Goal: Communication & Community: Share content

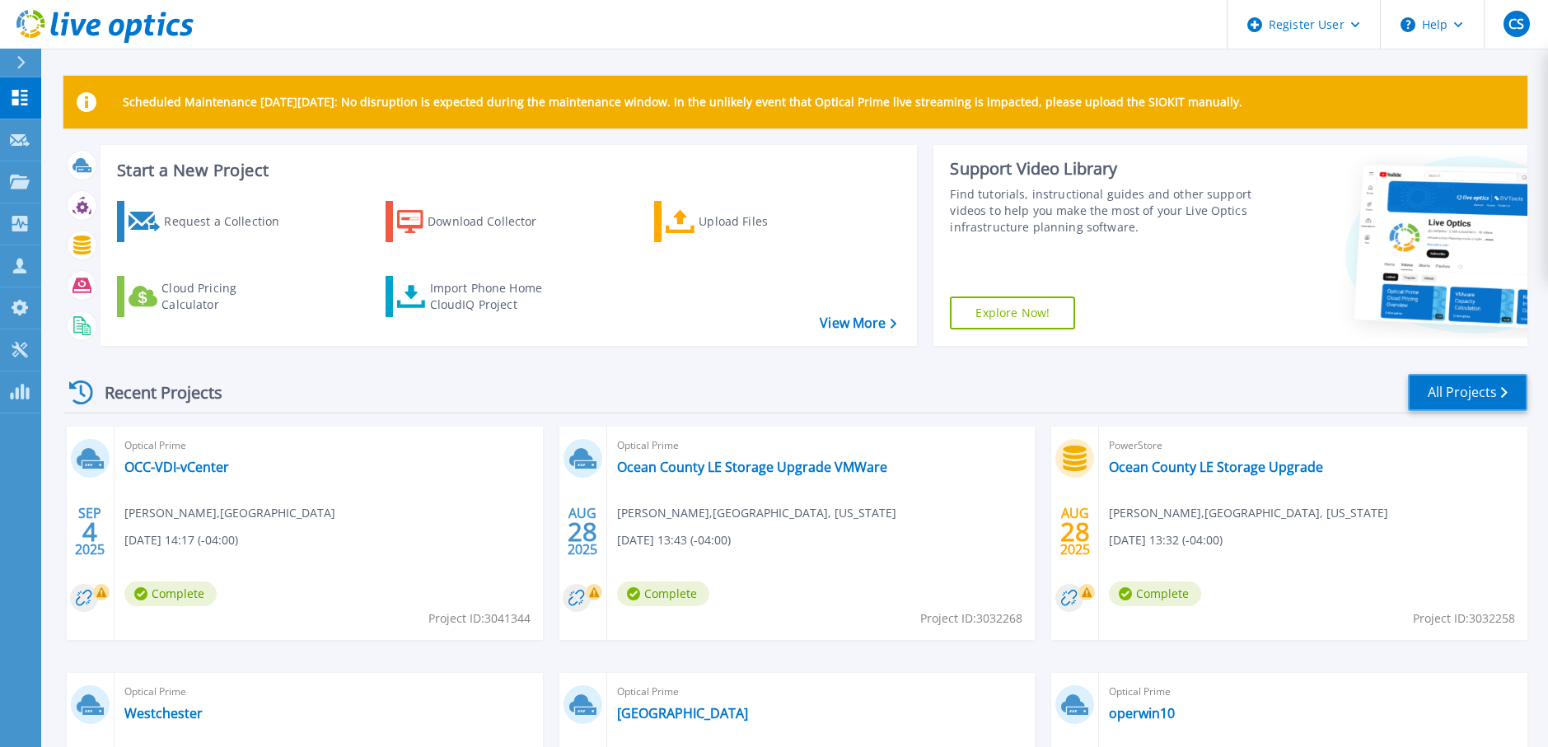
click at [1419, 393] on link "All Projects" at bounding box center [1467, 392] width 119 height 37
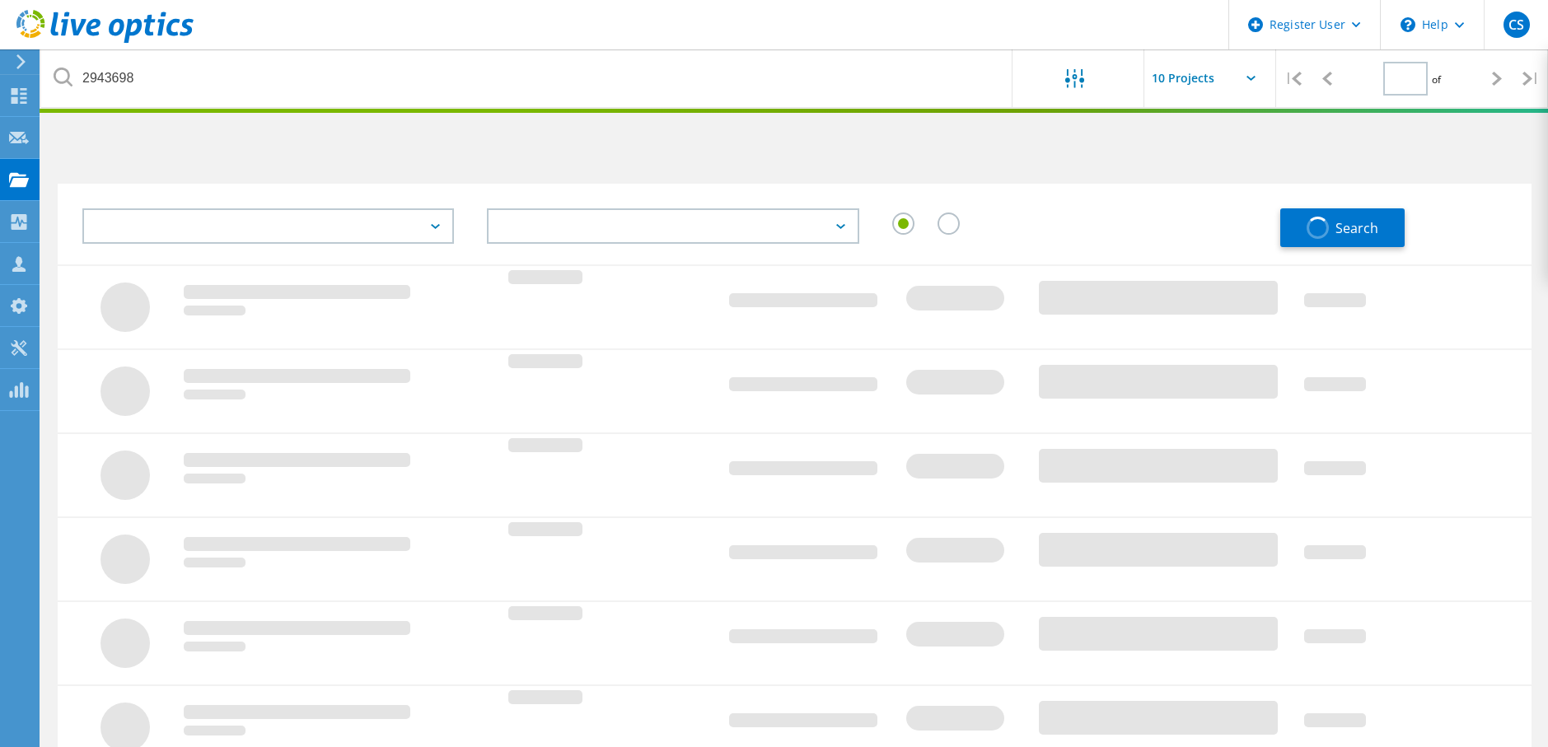
type input "1"
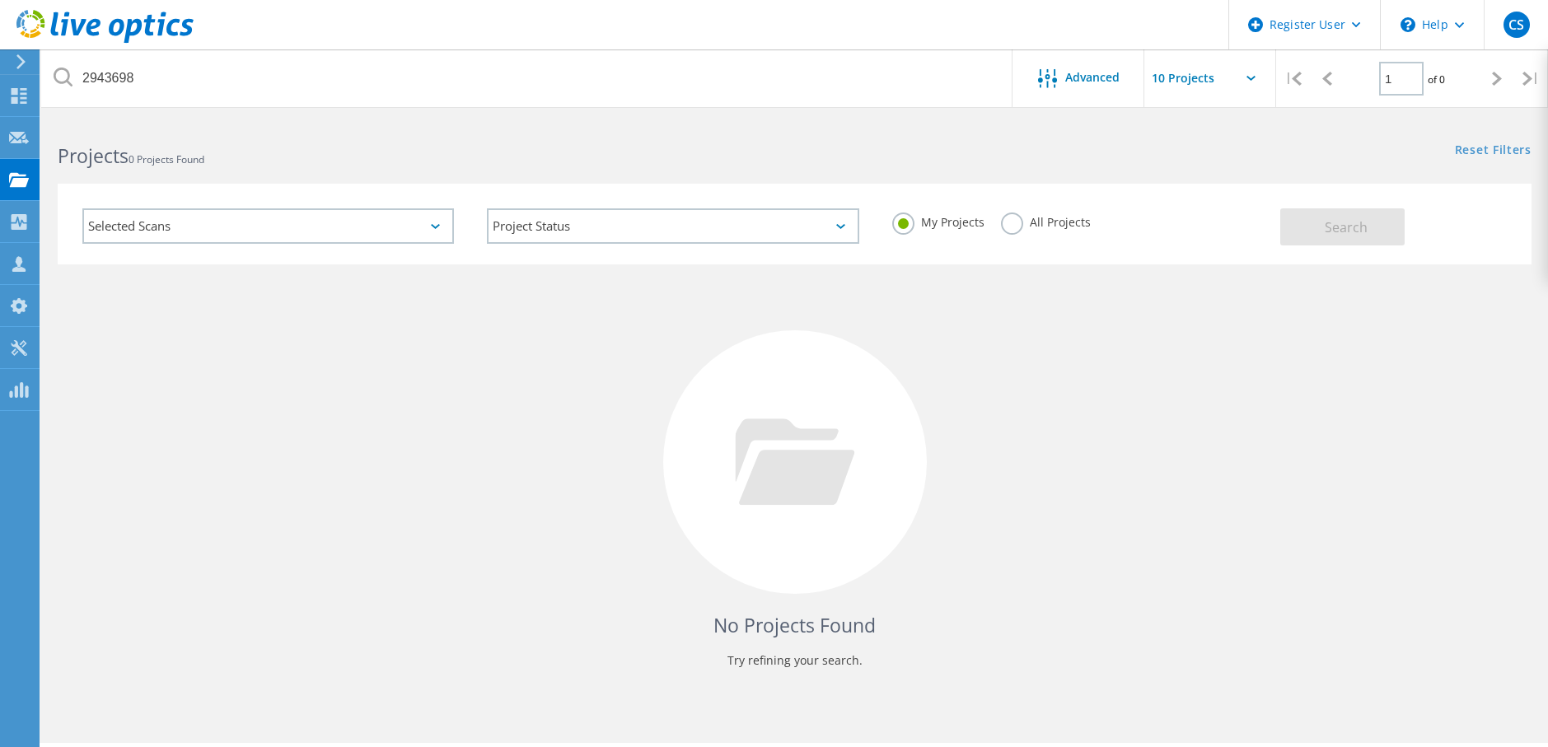
click at [1009, 222] on label "All Projects" at bounding box center [1046, 221] width 90 height 16
click at [0, 0] on input "All Projects" at bounding box center [0, 0] width 0 height 0
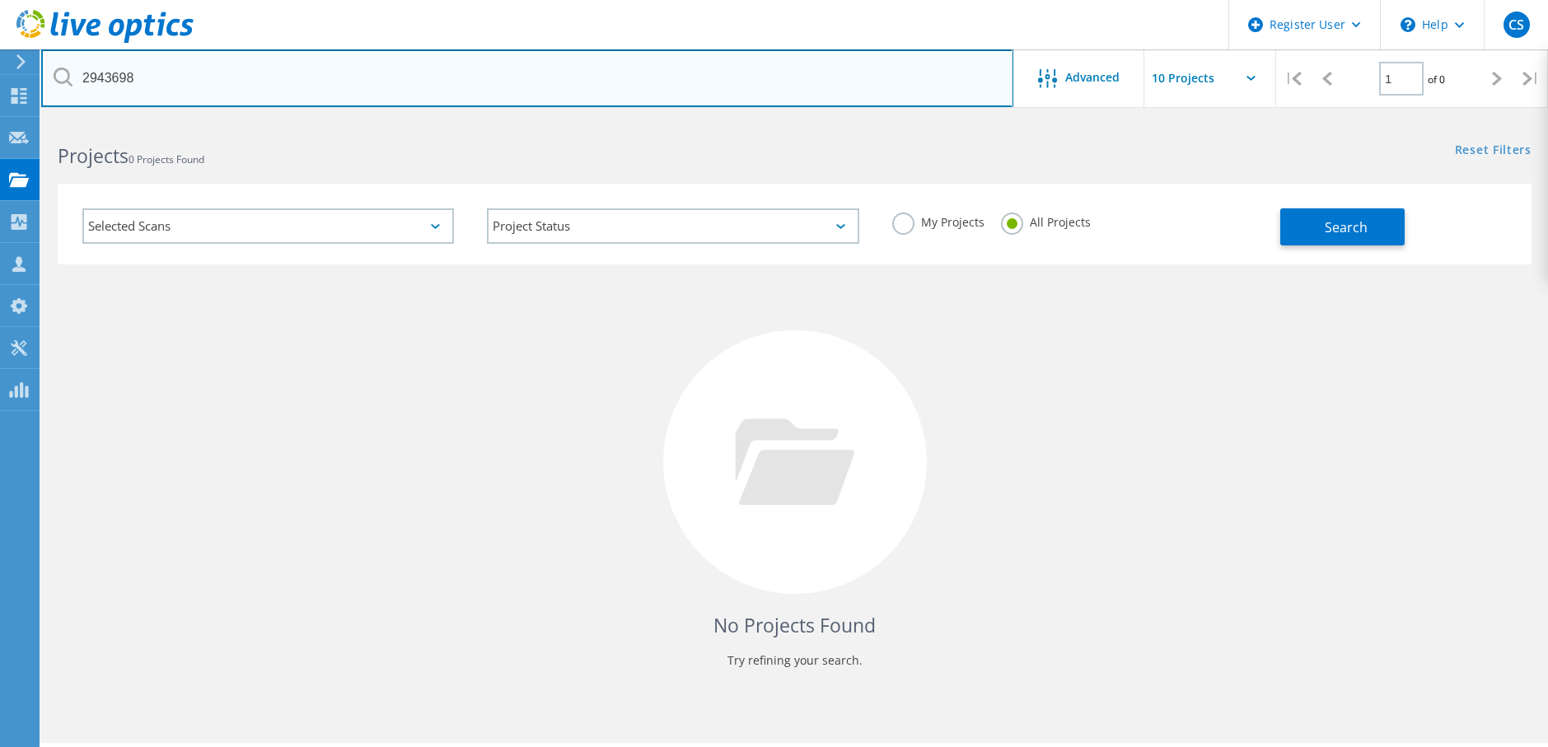
click at [151, 77] on input "2943698" at bounding box center [527, 78] width 972 height 58
type input "regeneron"
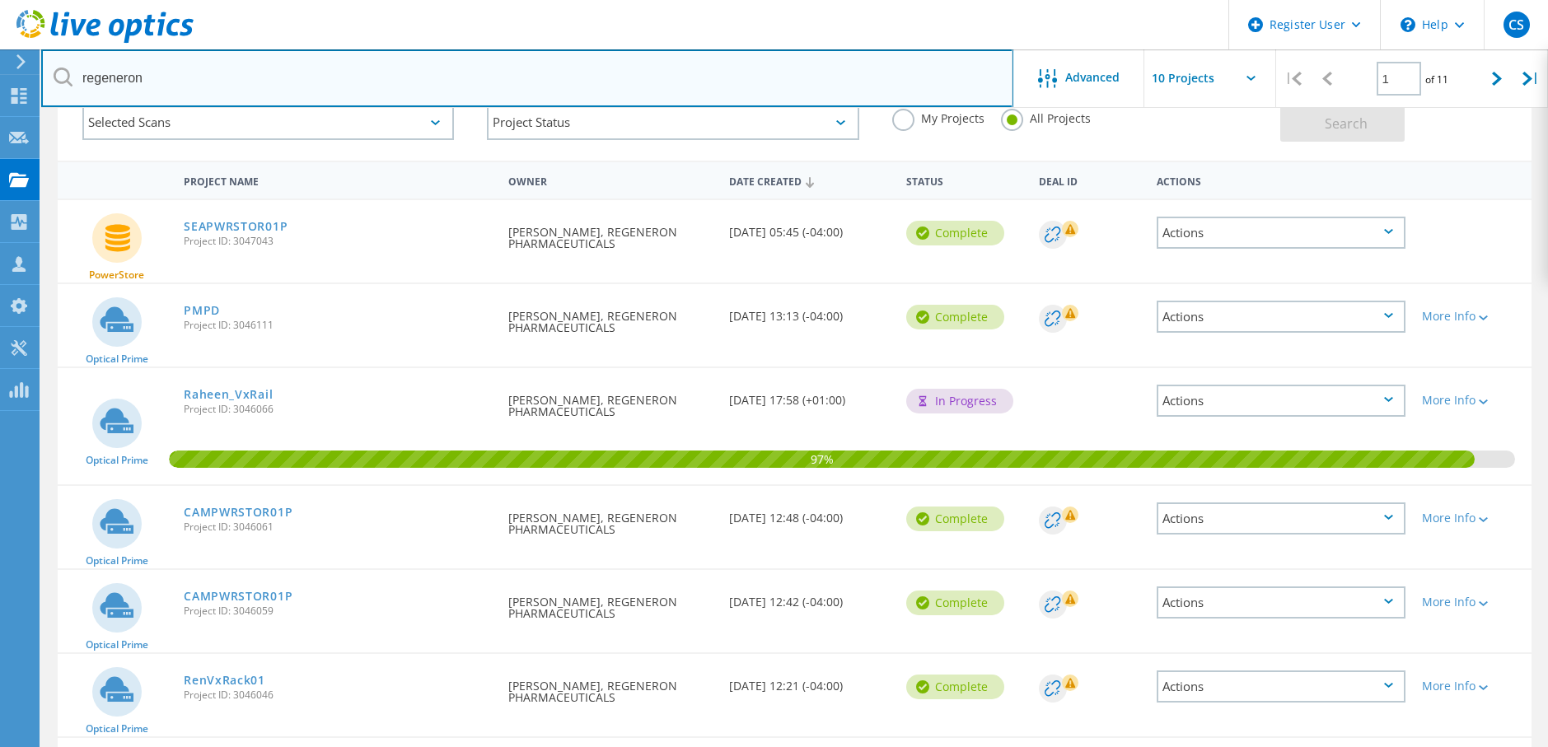
scroll to position [83, 0]
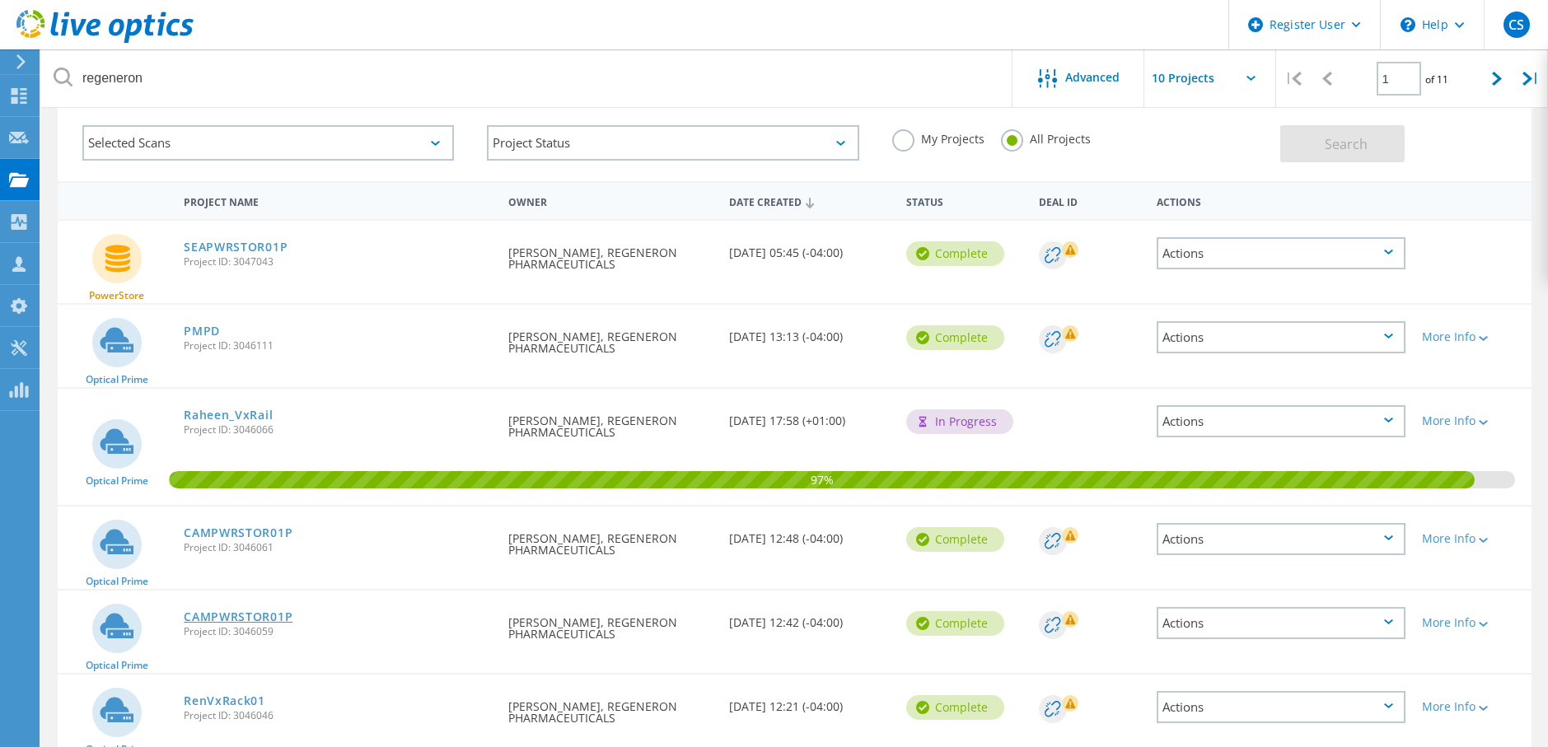
click at [249, 616] on link "CAMPWRSTOR01P" at bounding box center [238, 617] width 109 height 12
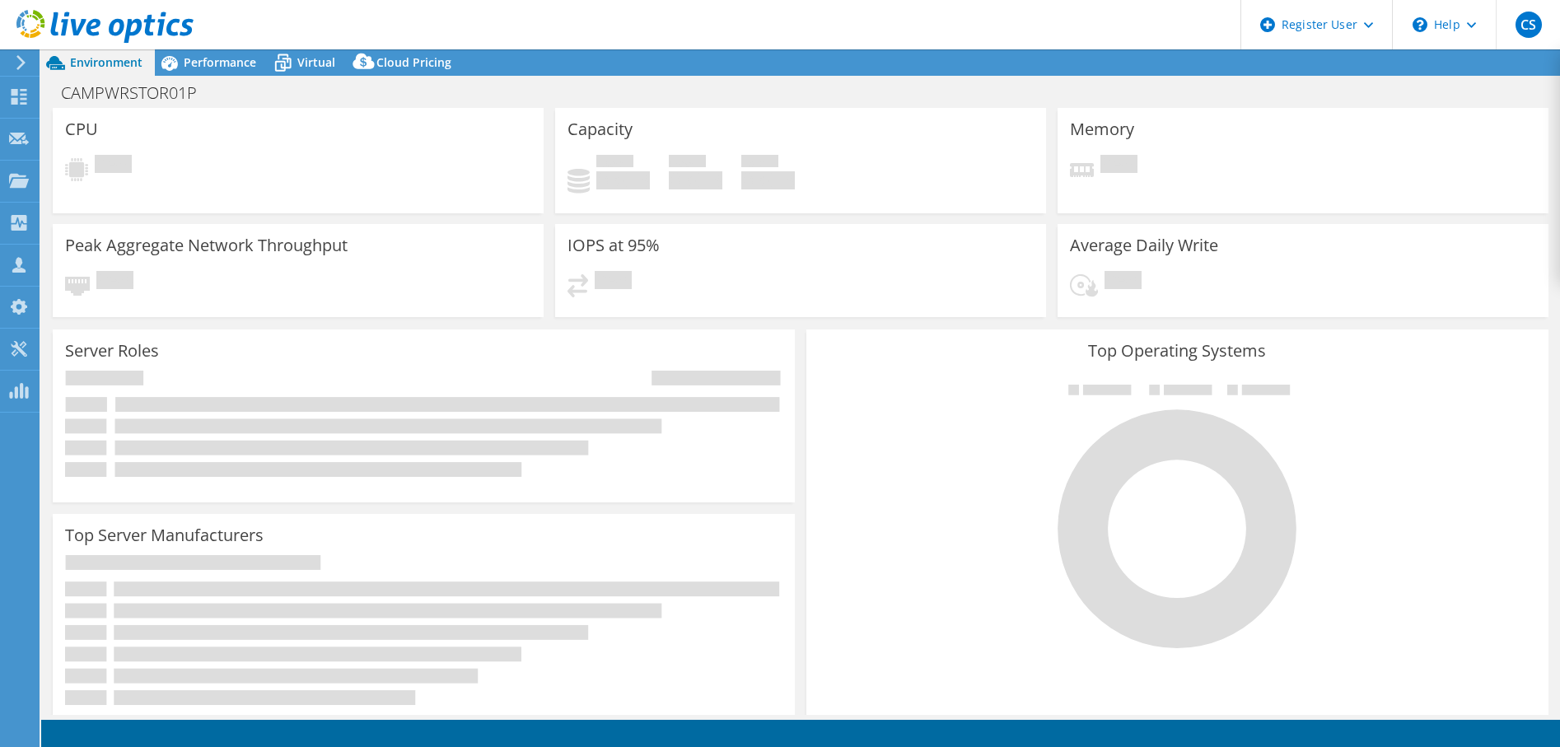
select select "USD"
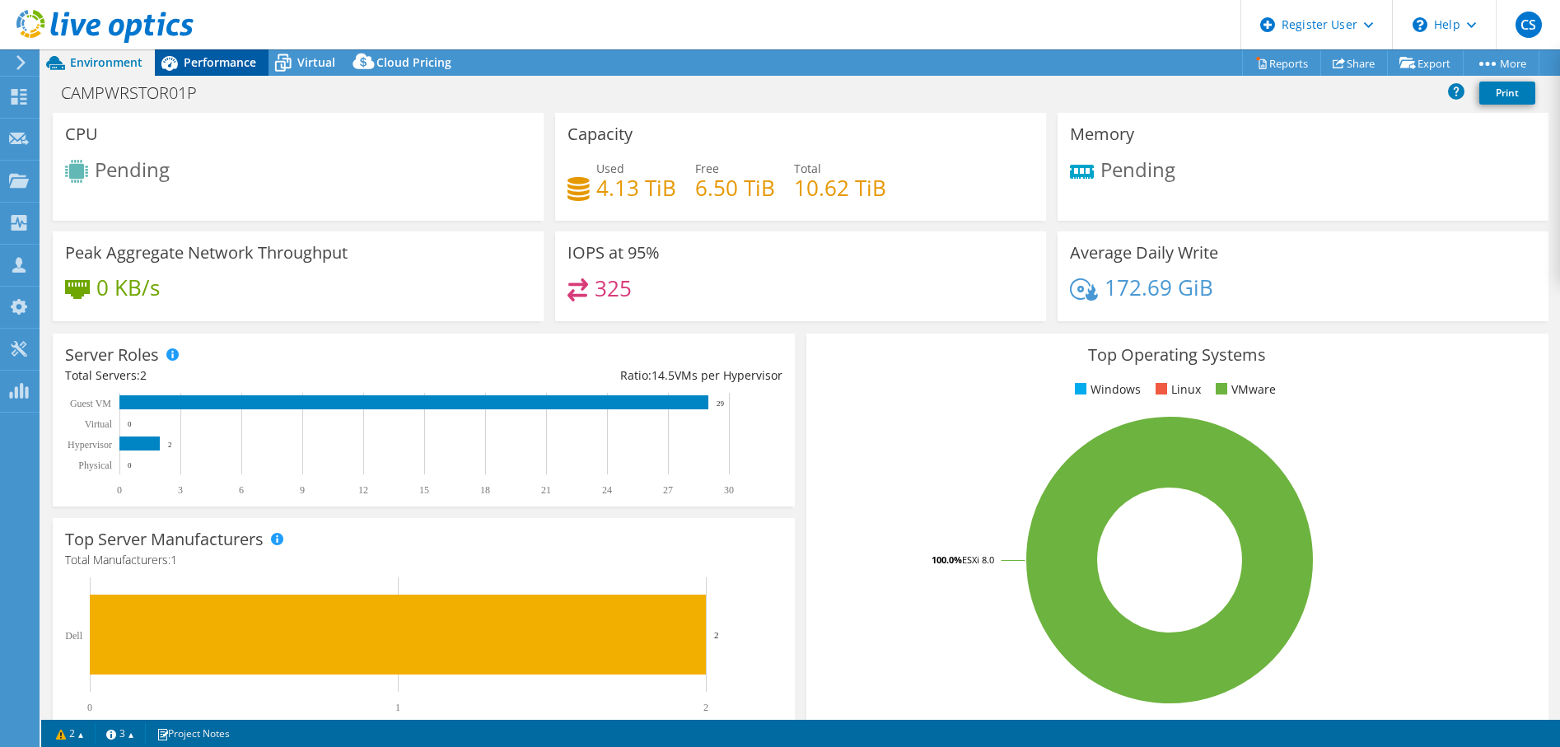
click at [208, 53] on div "Performance" at bounding box center [212, 62] width 114 height 26
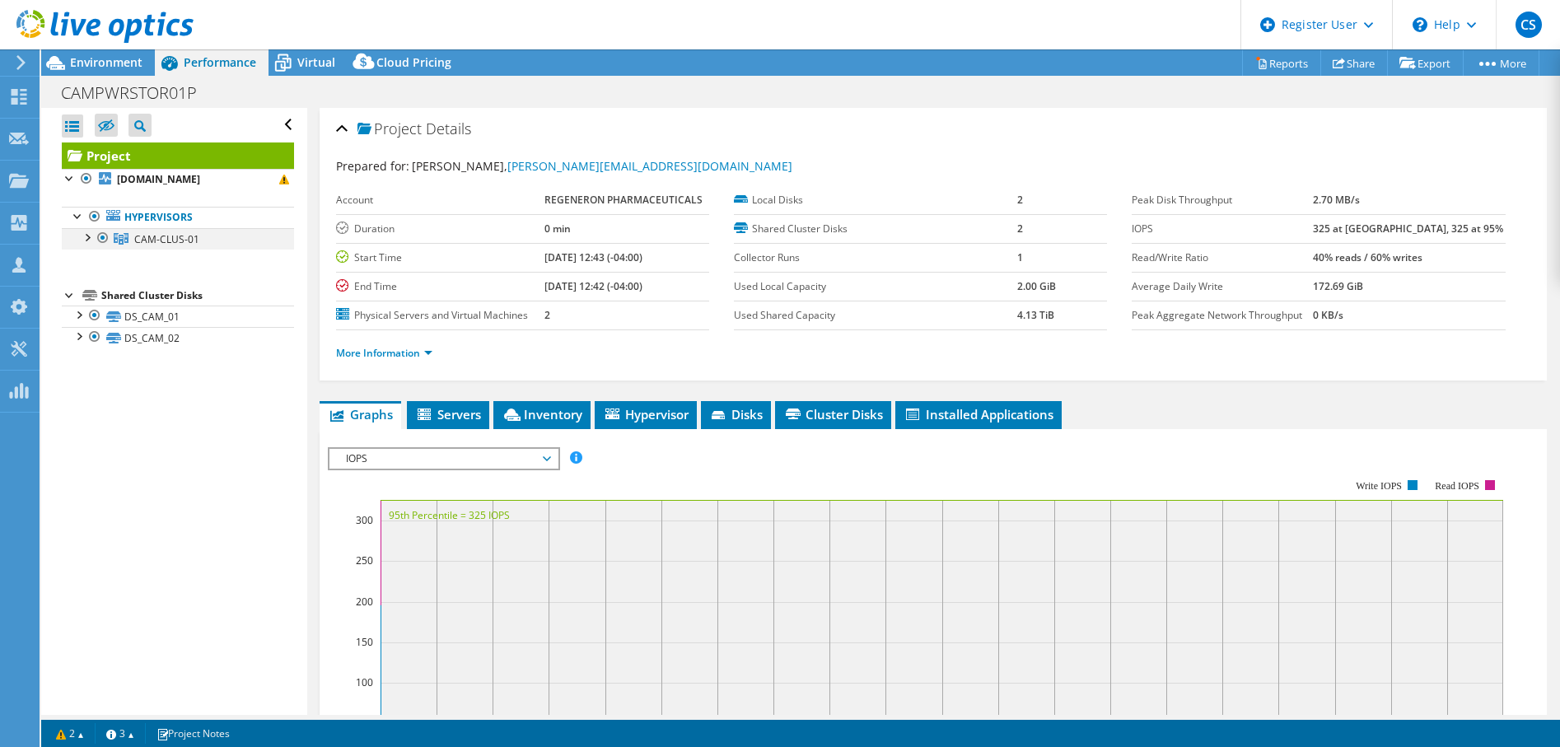
click at [87, 236] on div at bounding box center [86, 236] width 16 height 16
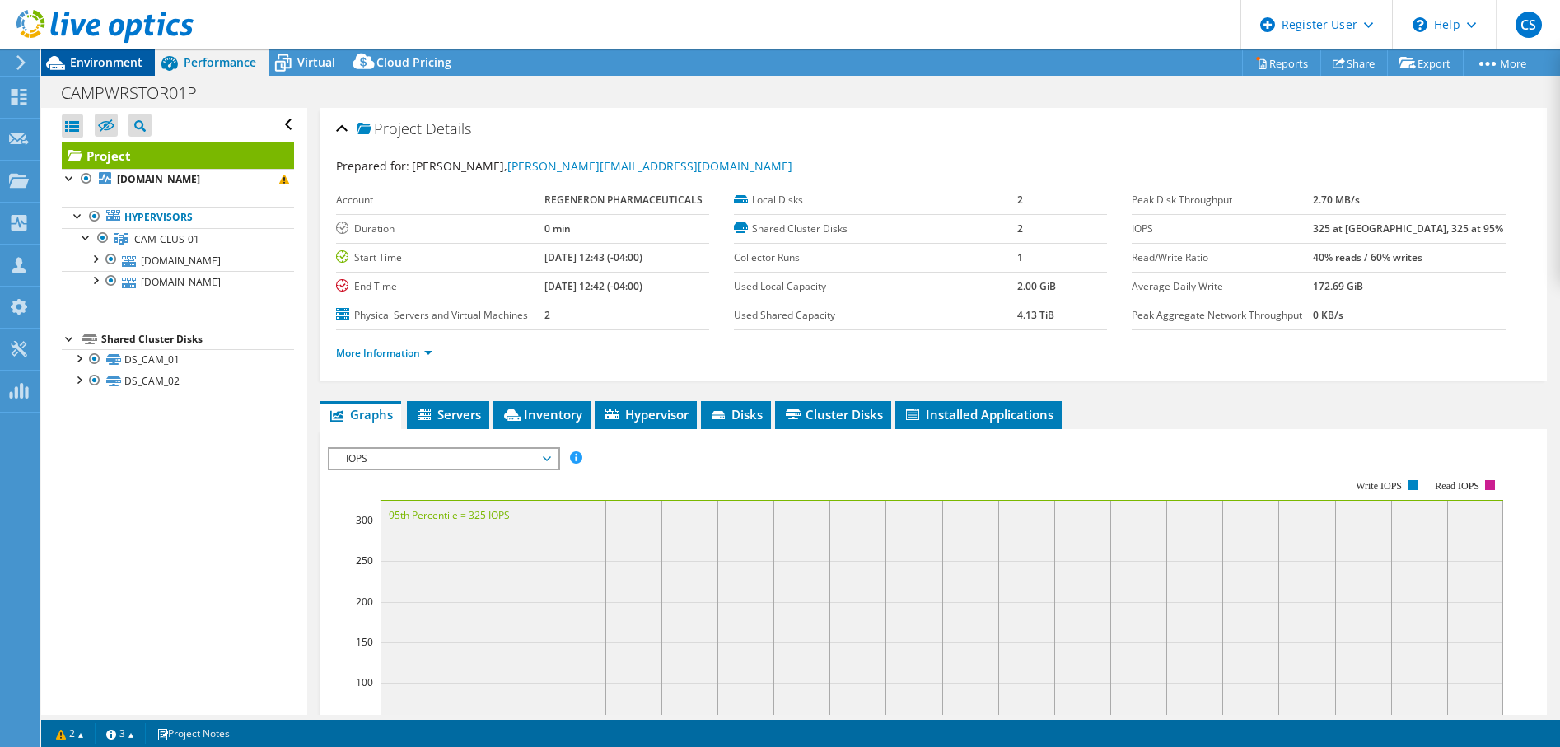
click at [104, 65] on span "Environment" at bounding box center [106, 62] width 72 height 16
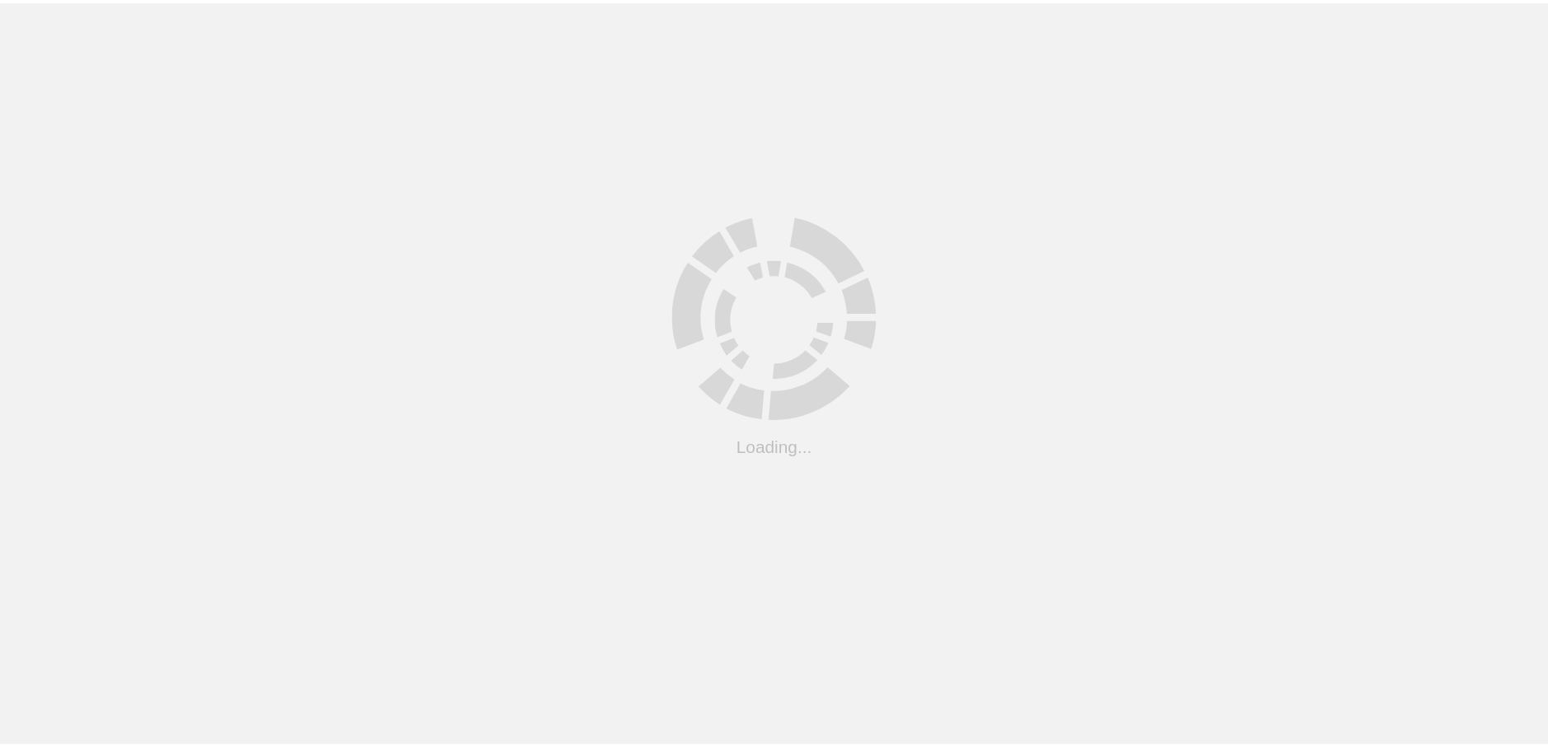
scroll to position [45, 0]
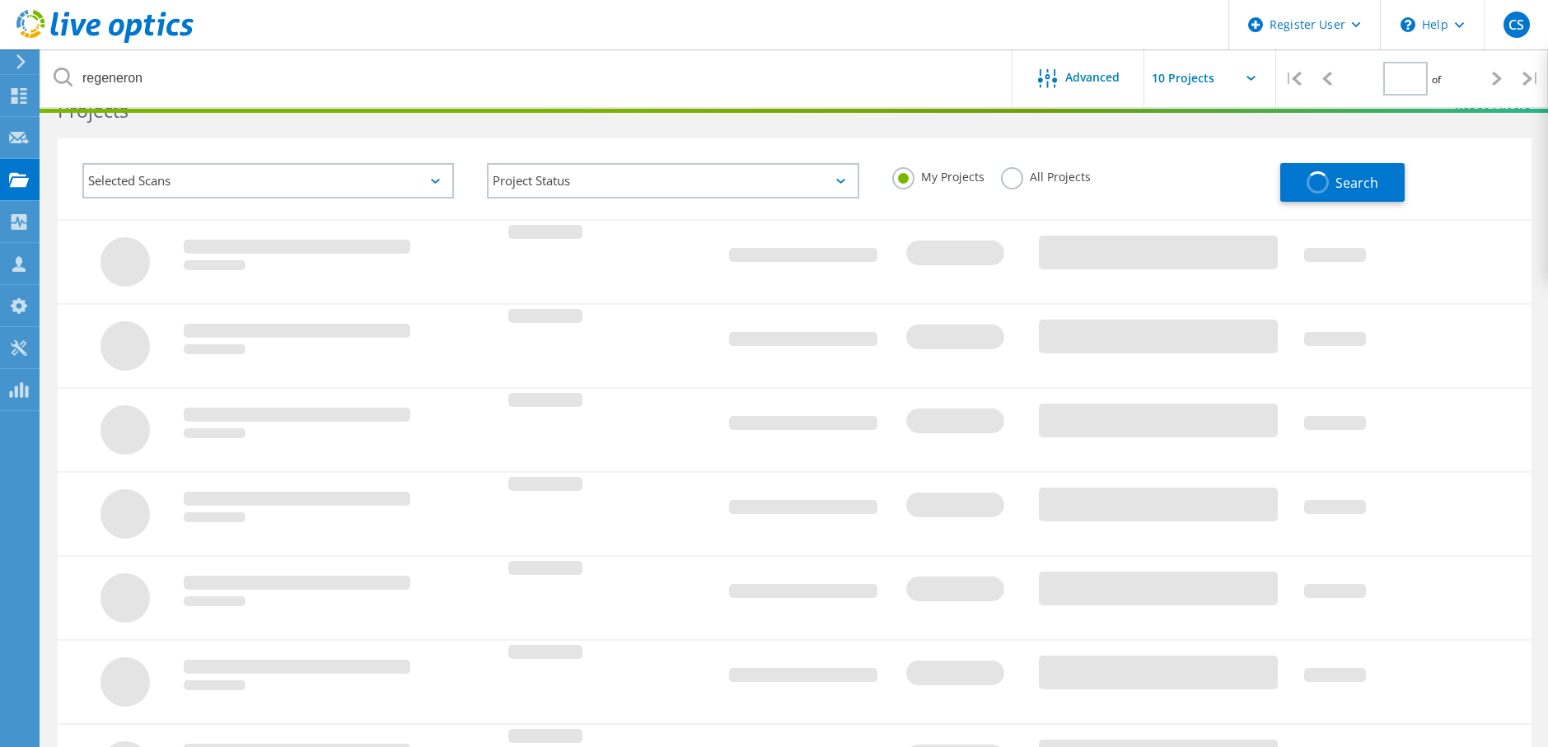
type input "1"
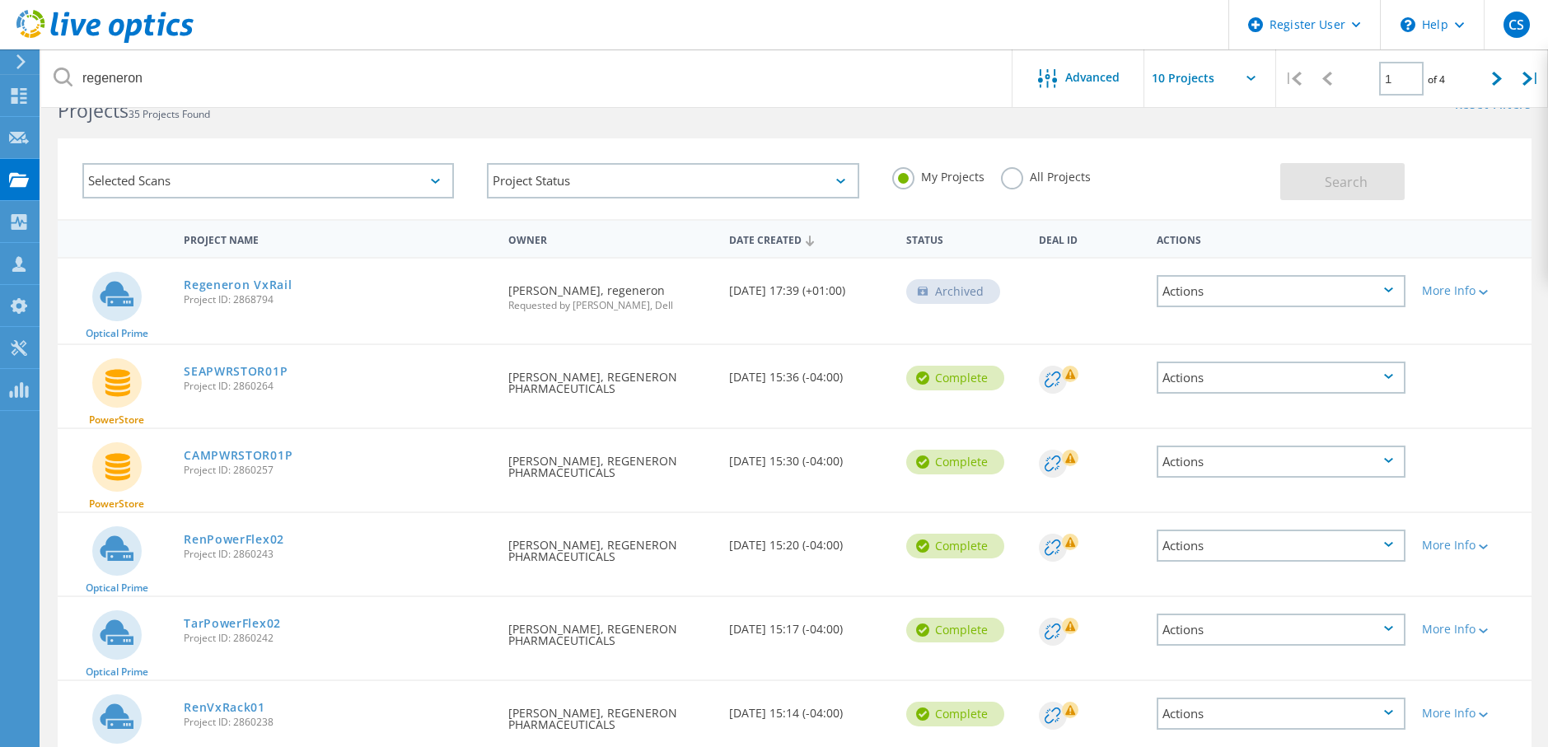
click at [1015, 175] on label "All Projects" at bounding box center [1046, 175] width 90 height 16
click at [0, 0] on input "All Projects" at bounding box center [0, 0] width 0 height 0
click at [1342, 182] on span "Search" at bounding box center [1346, 182] width 43 height 18
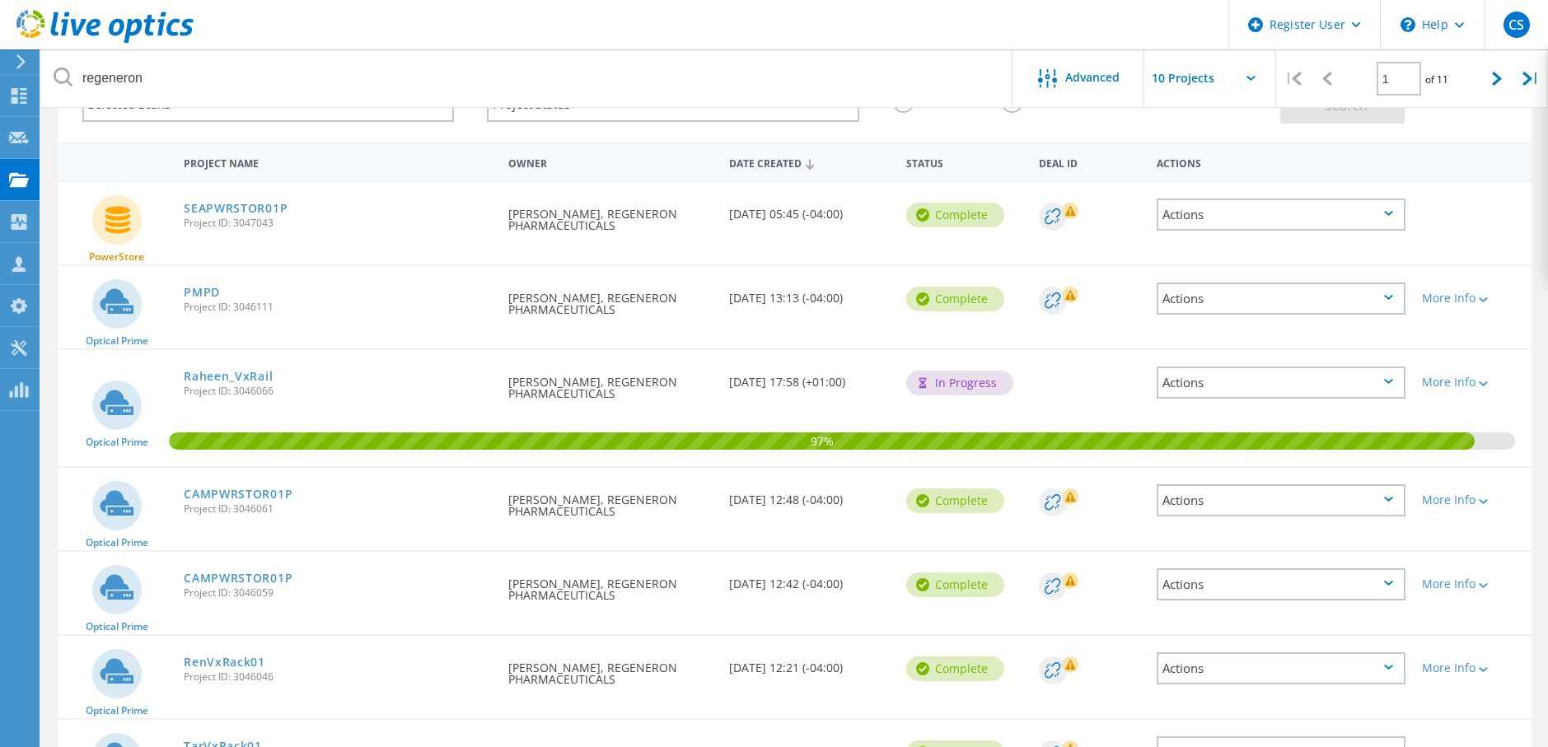
scroll to position [83, 0]
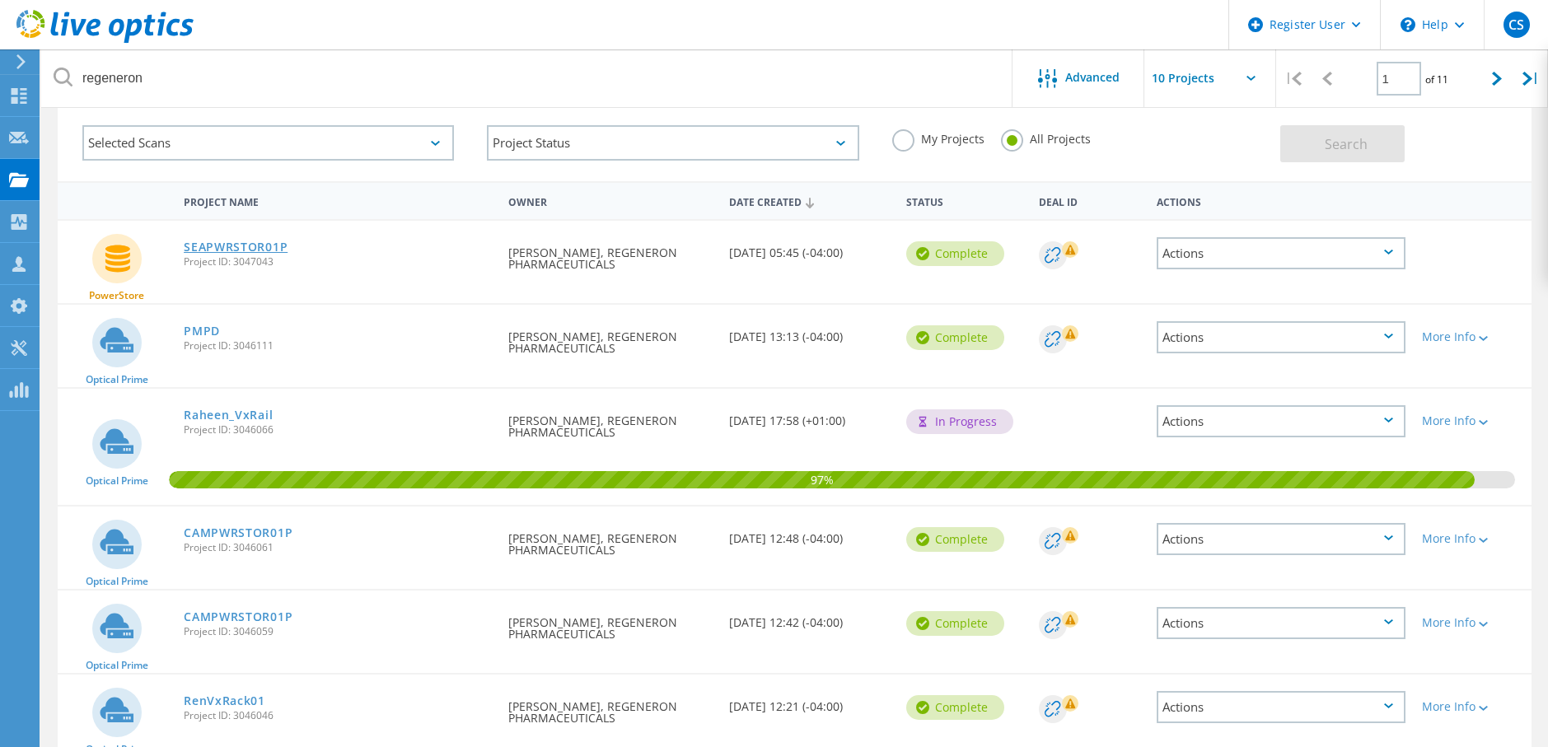
click at [224, 241] on link "SEAPWRSTOR01P" at bounding box center [236, 247] width 104 height 12
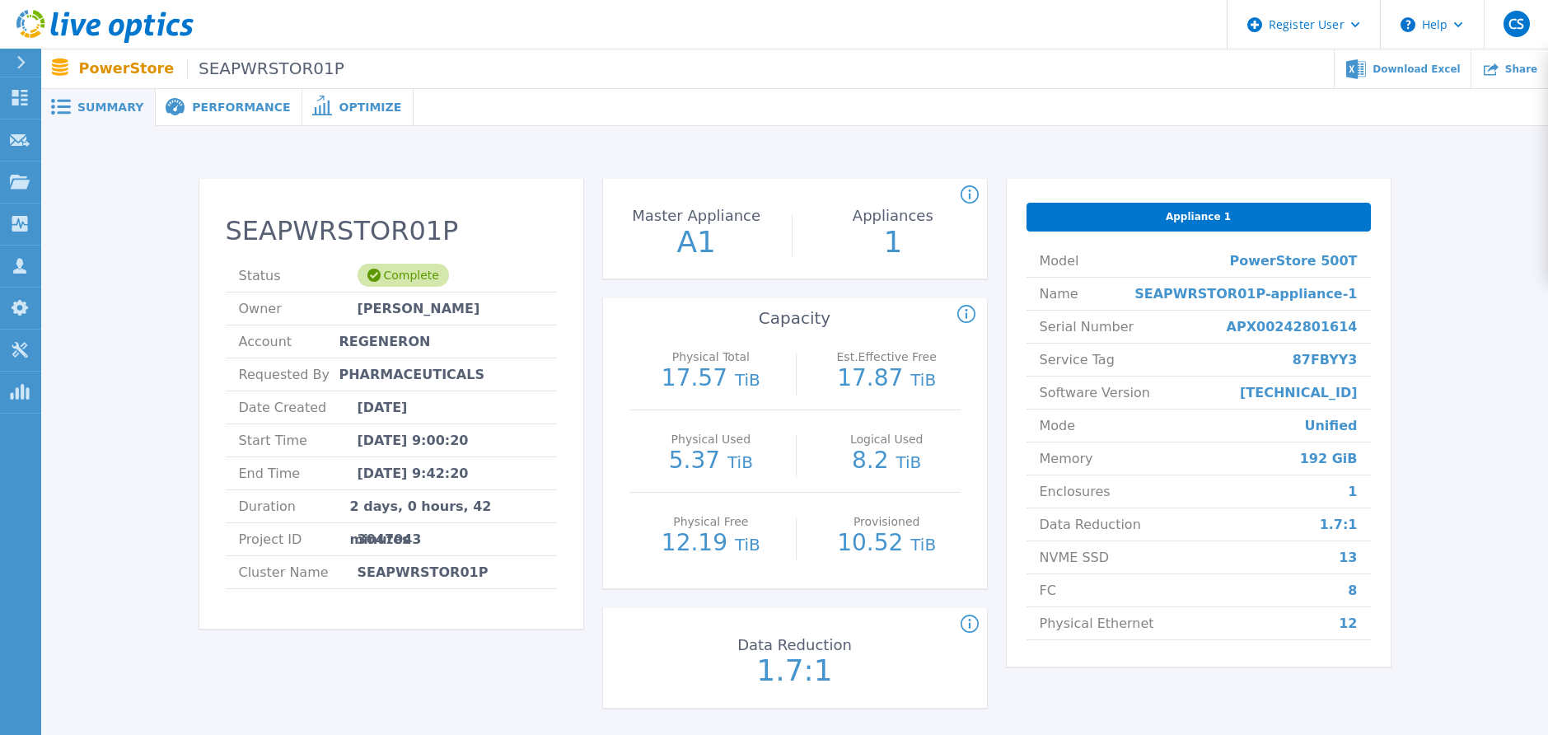
click at [230, 104] on span "Performance" at bounding box center [241, 107] width 98 height 12
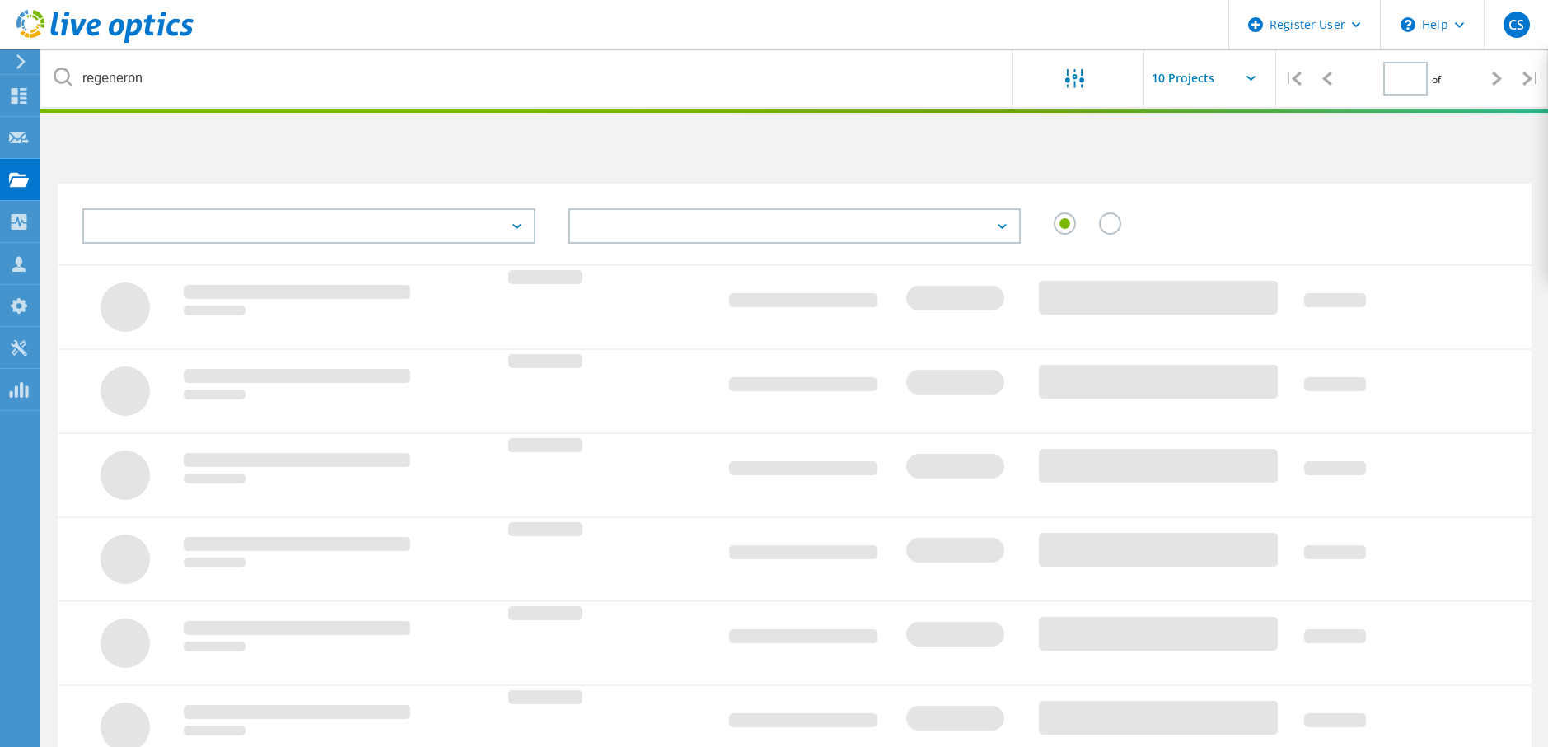
type input "1"
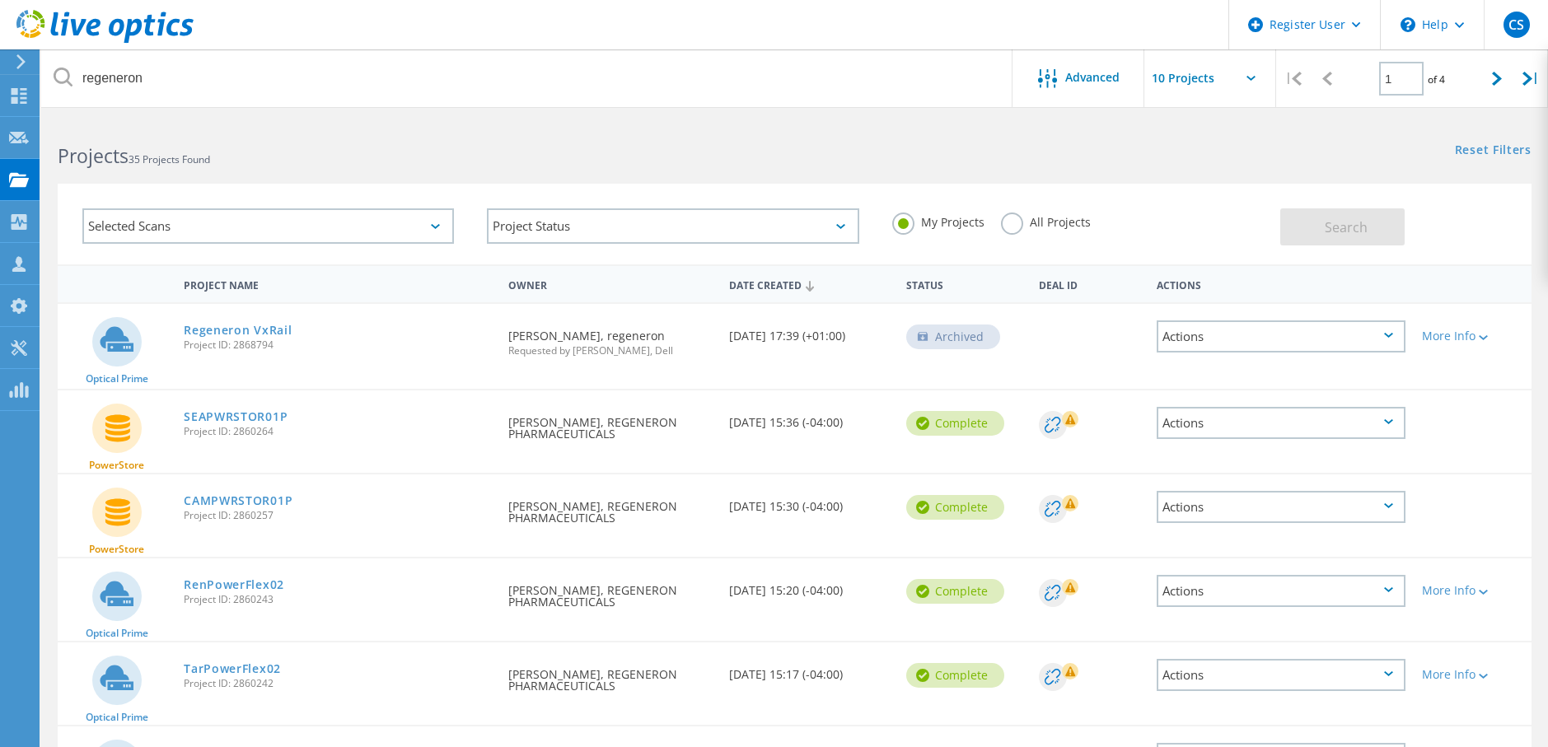
click at [1020, 222] on label "All Projects" at bounding box center [1046, 221] width 90 height 16
click at [0, 0] on input "All Projects" at bounding box center [0, 0] width 0 height 0
click at [1331, 213] on button "Search" at bounding box center [1342, 226] width 124 height 37
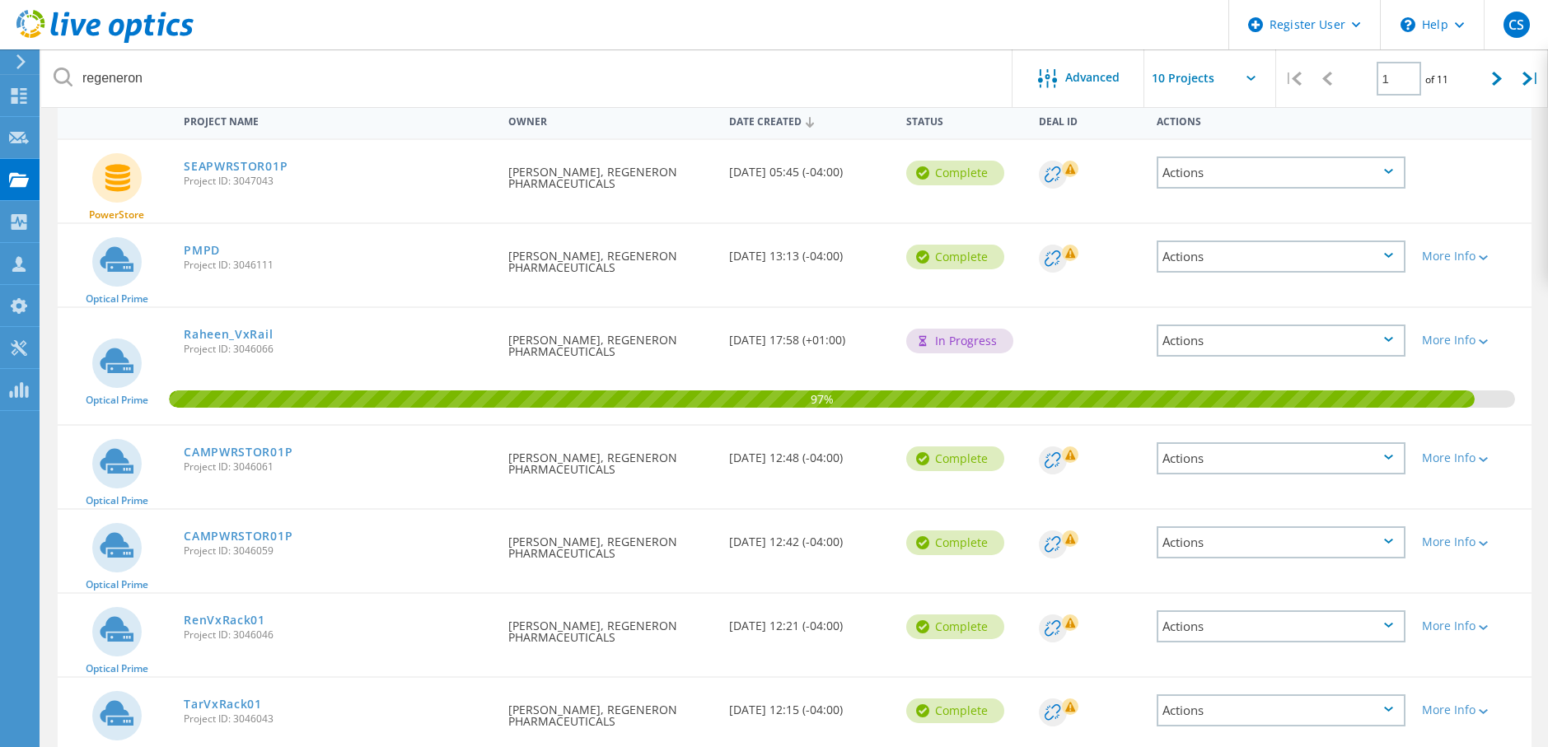
scroll to position [165, 0]
click at [269, 534] on link "CAMPWRSTOR01P" at bounding box center [238, 536] width 109 height 12
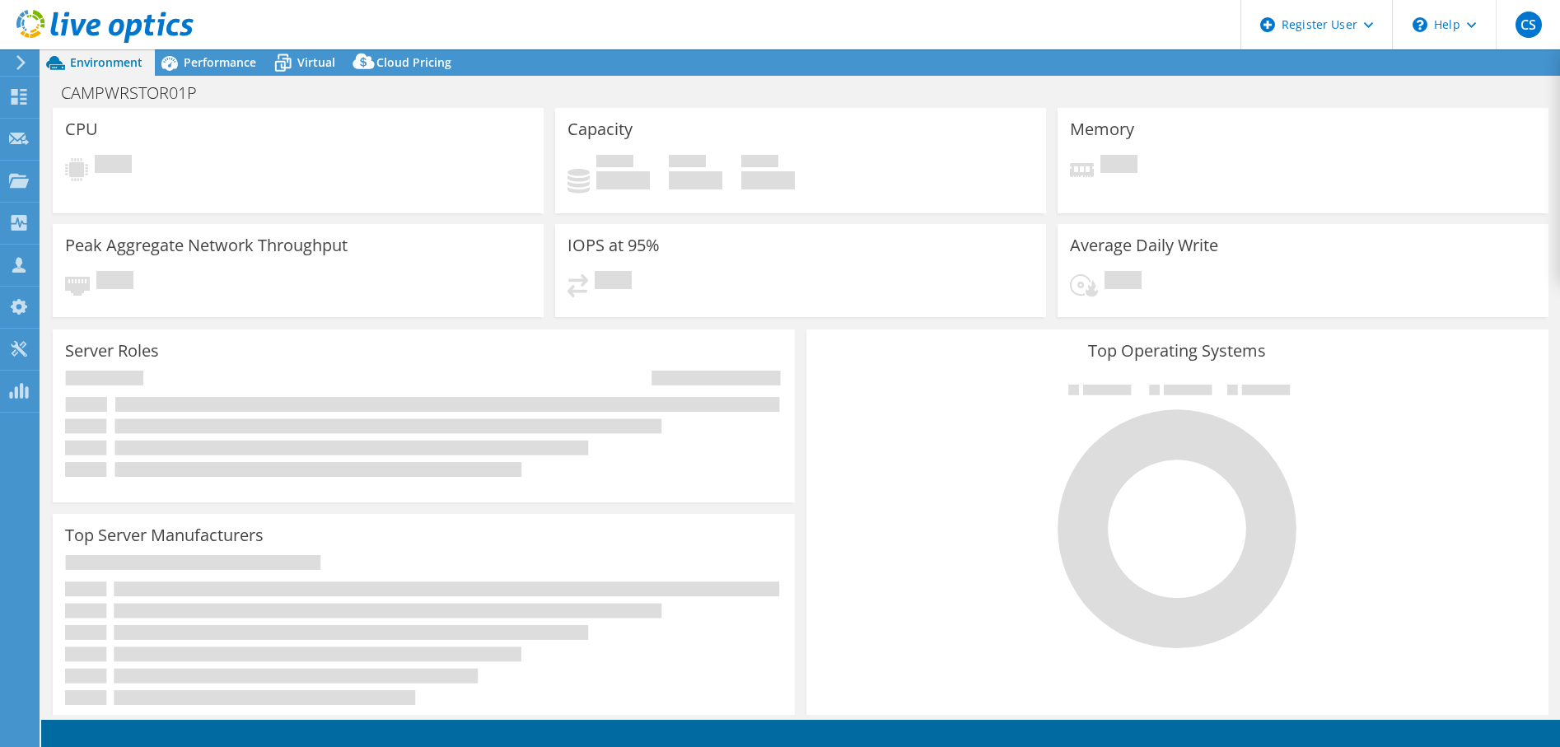
select select "USD"
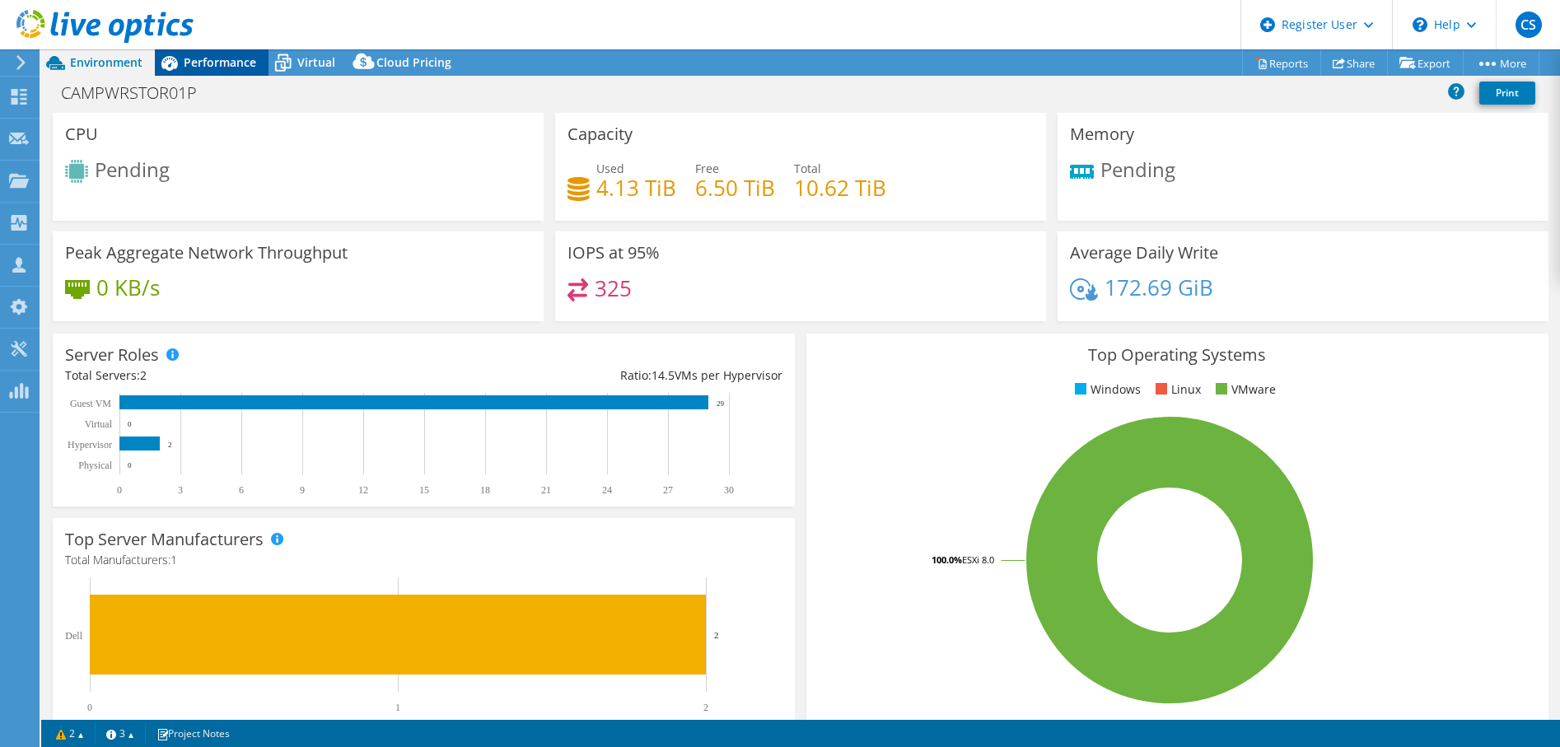
click at [197, 61] on span "Performance" at bounding box center [220, 62] width 72 height 16
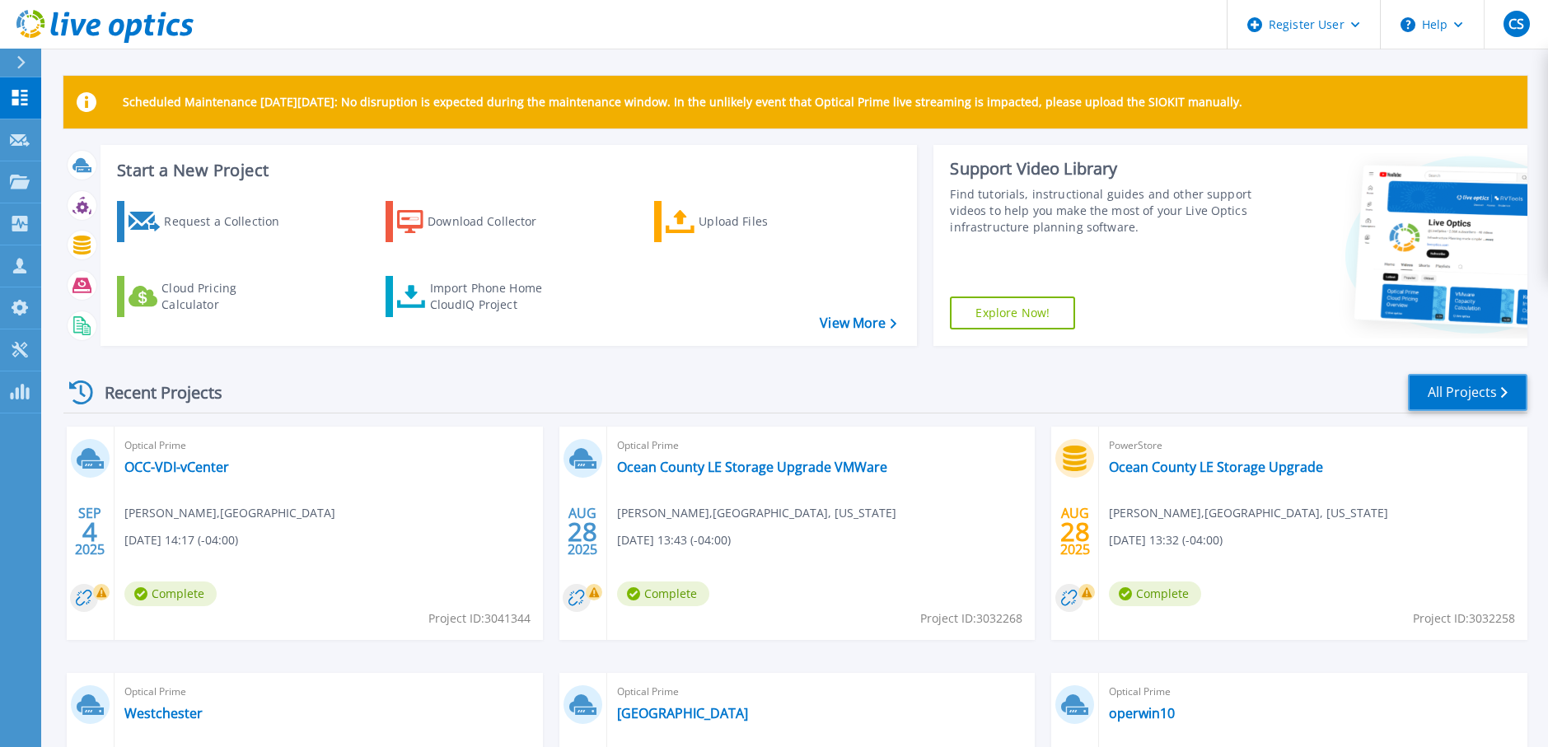
click at [1443, 391] on link "All Projects" at bounding box center [1467, 392] width 119 height 37
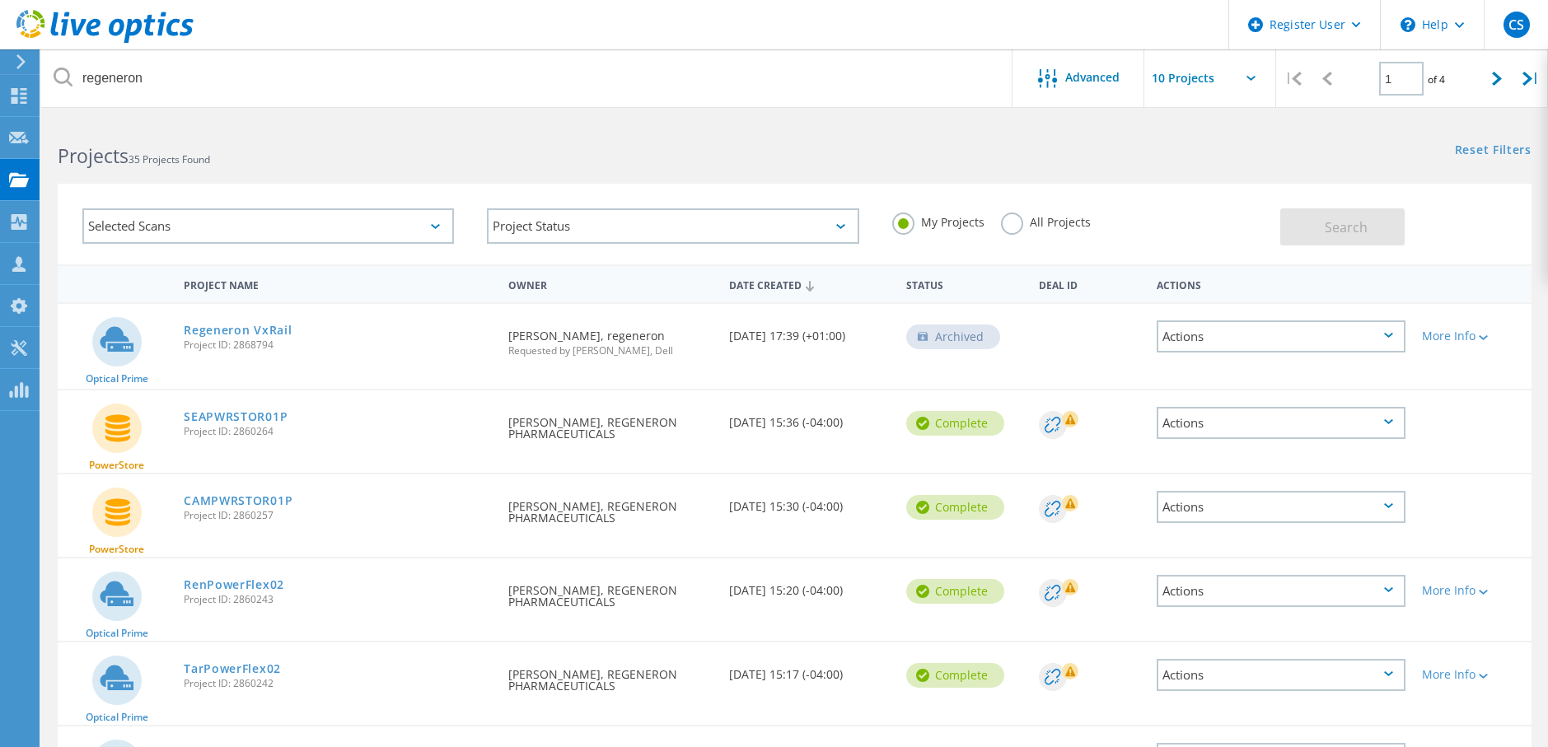
click at [1006, 228] on label "All Projects" at bounding box center [1046, 221] width 90 height 16
click at [0, 0] on input "All Projects" at bounding box center [0, 0] width 0 height 0
click at [1332, 223] on span "Search" at bounding box center [1346, 227] width 43 height 18
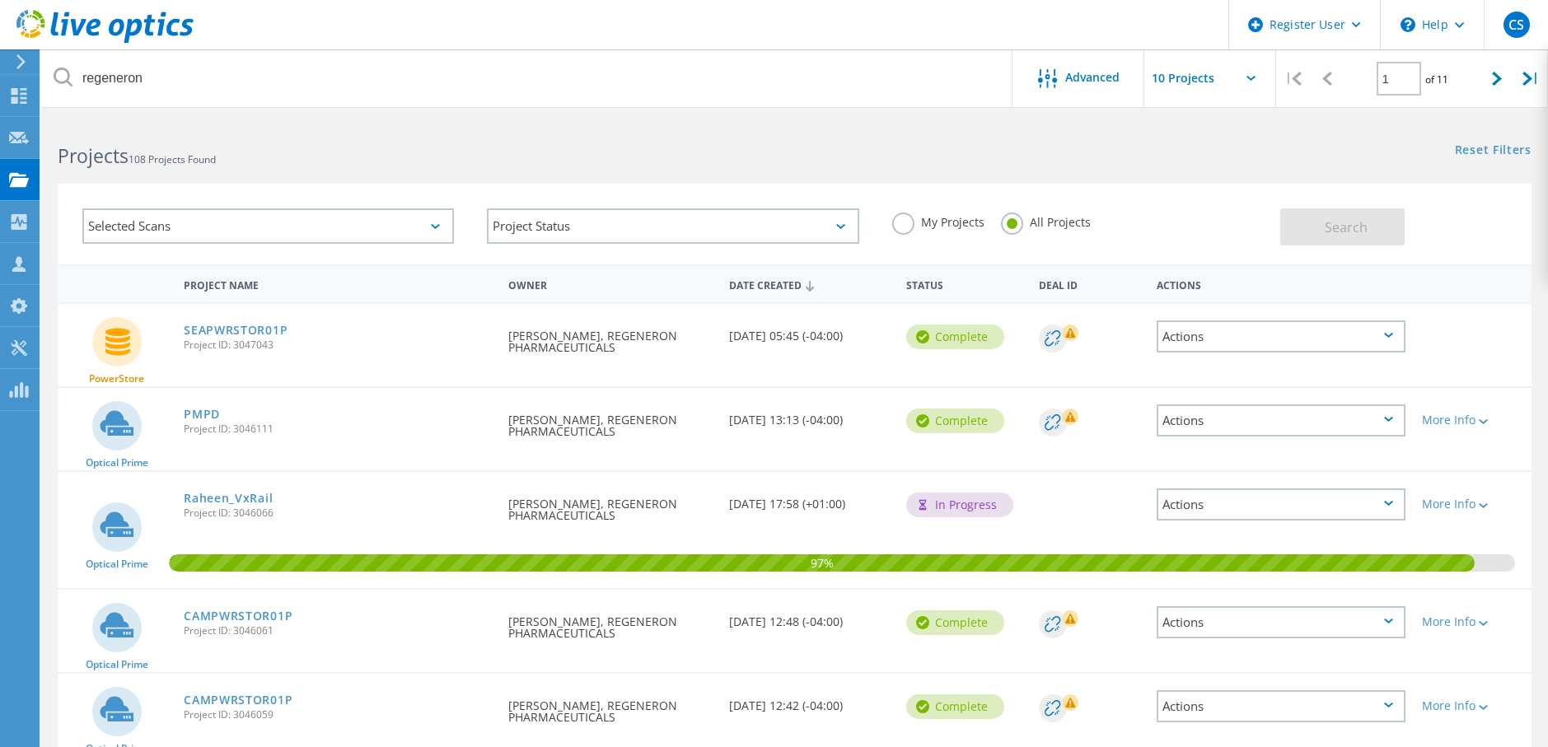
click at [1340, 330] on div "Actions" at bounding box center [1281, 336] width 249 height 32
click at [1256, 337] on div "Share" at bounding box center [1281, 337] width 246 height 26
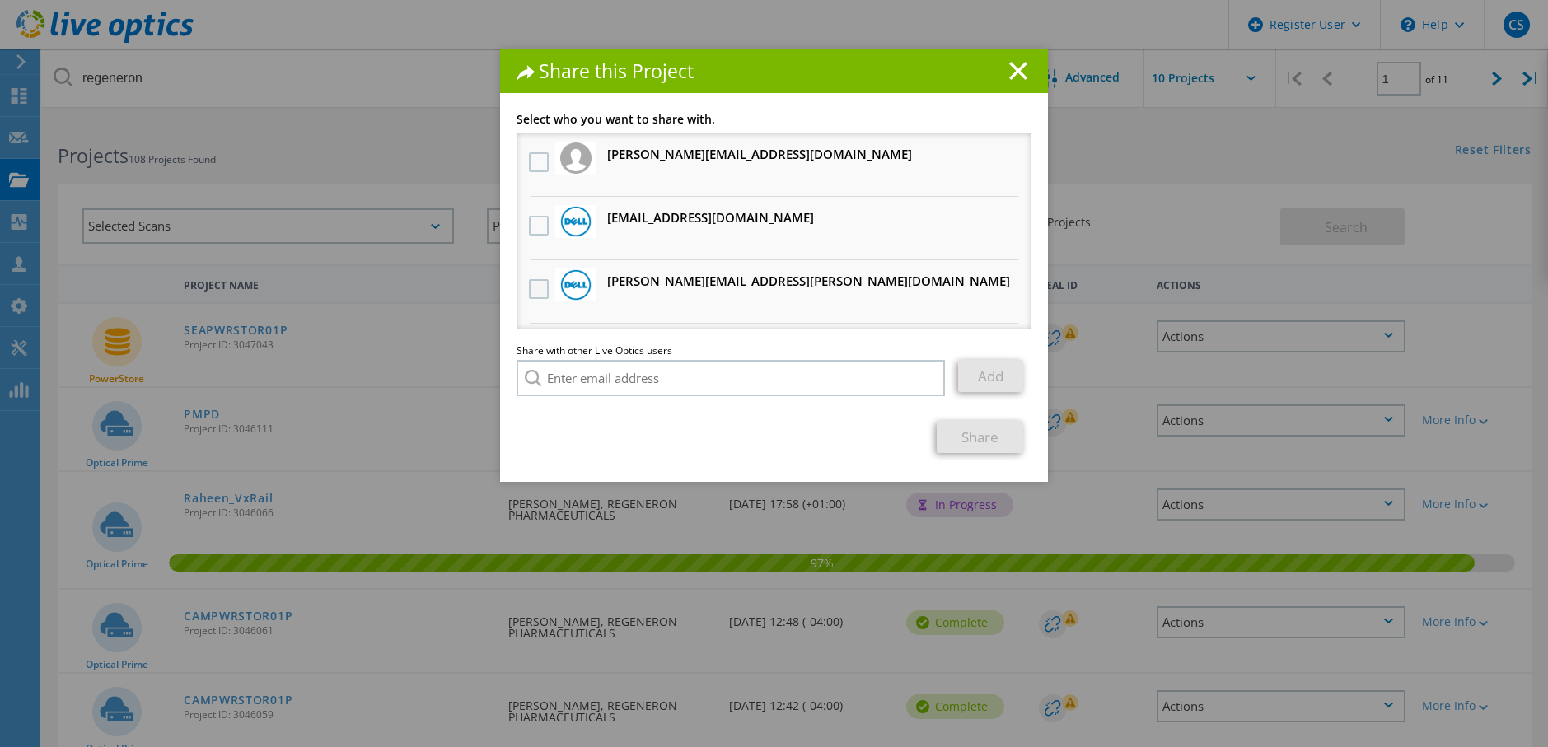
click at [538, 291] on label at bounding box center [541, 289] width 24 height 20
click at [0, 0] on input "checkbox" at bounding box center [0, 0] width 0 height 0
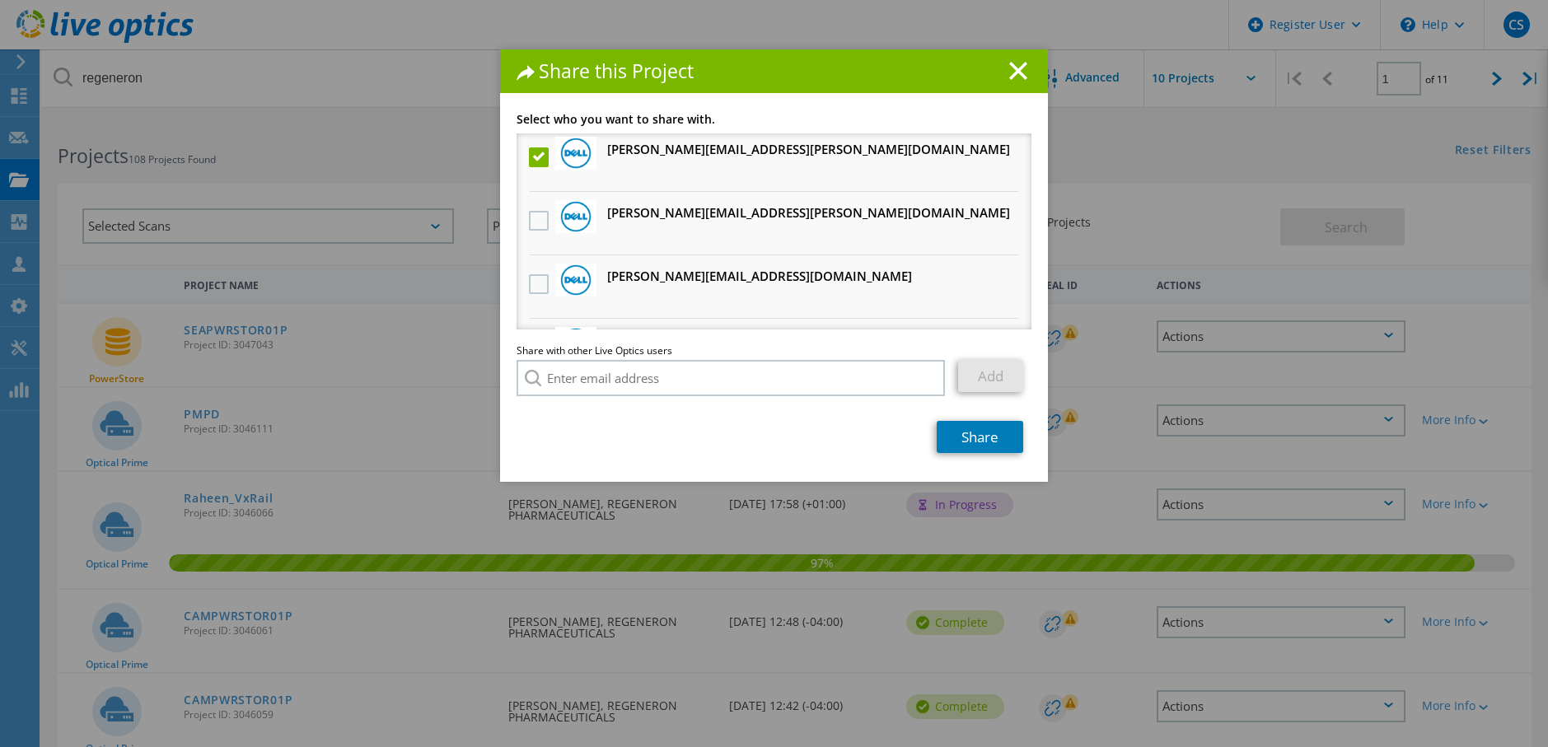
scroll to position [247, 0]
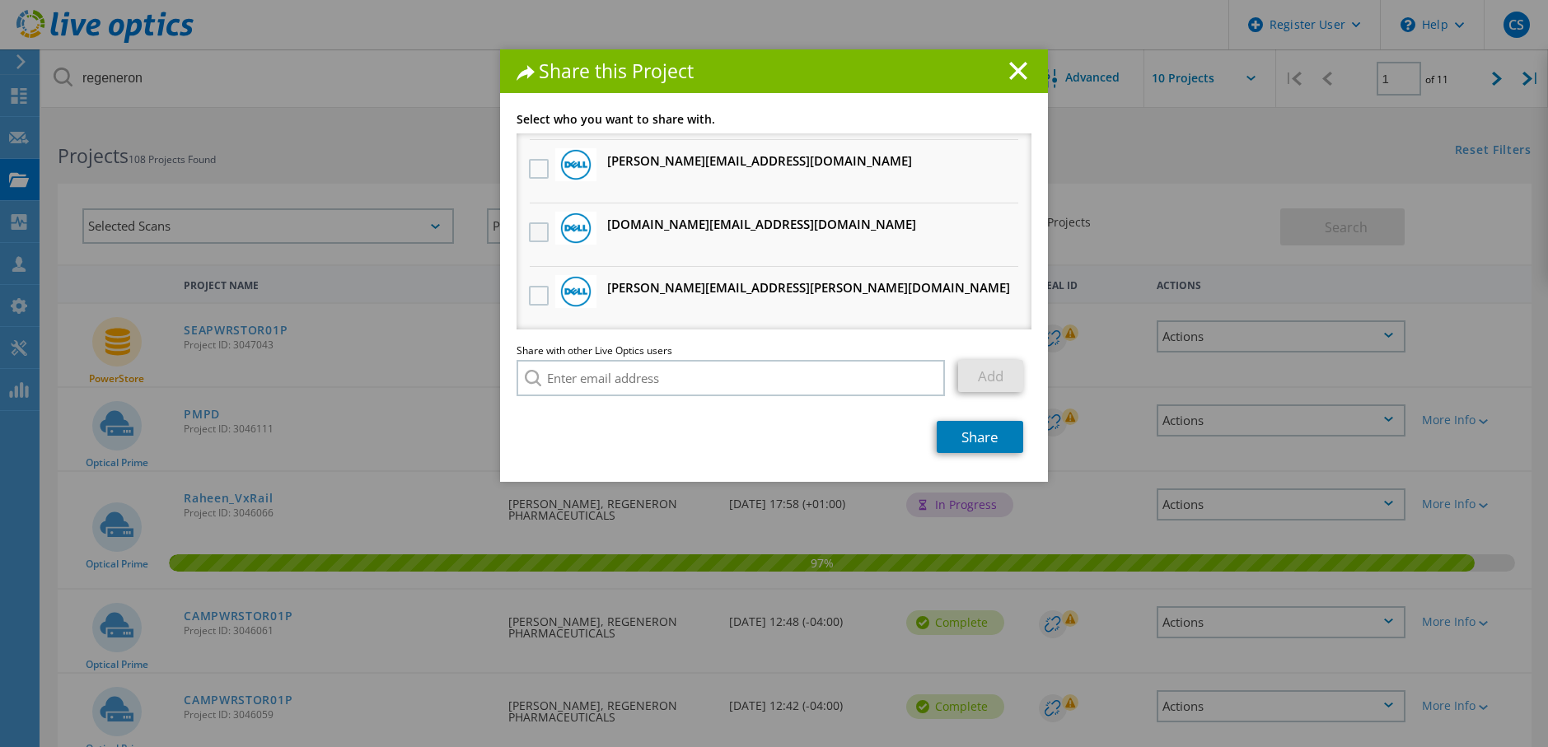
click at [529, 234] on label at bounding box center [541, 232] width 24 height 20
click at [0, 0] on input "checkbox" at bounding box center [0, 0] width 0 height 0
click at [973, 434] on link "Share" at bounding box center [980, 437] width 87 height 32
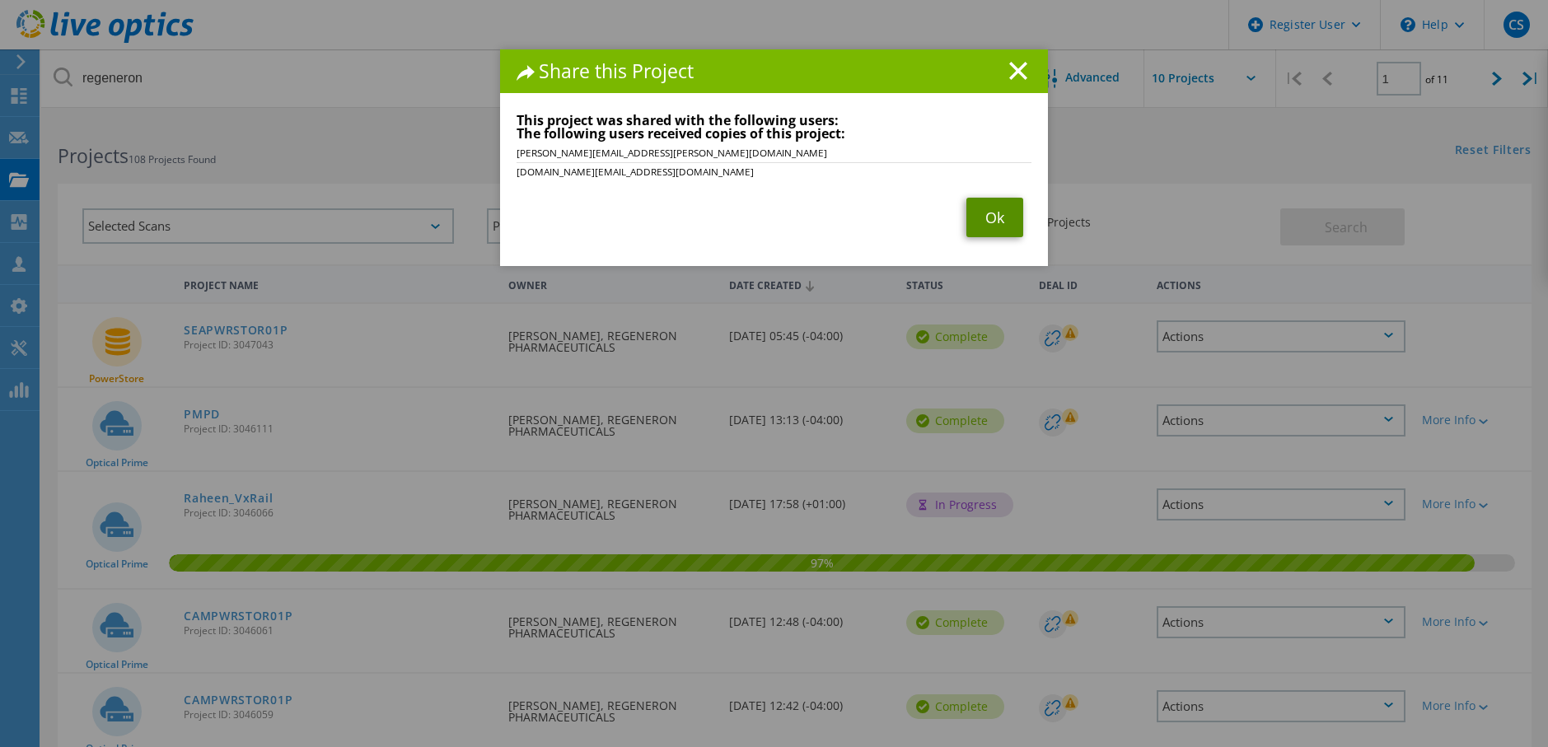
click at [994, 218] on link "Ok" at bounding box center [994, 218] width 57 height 40
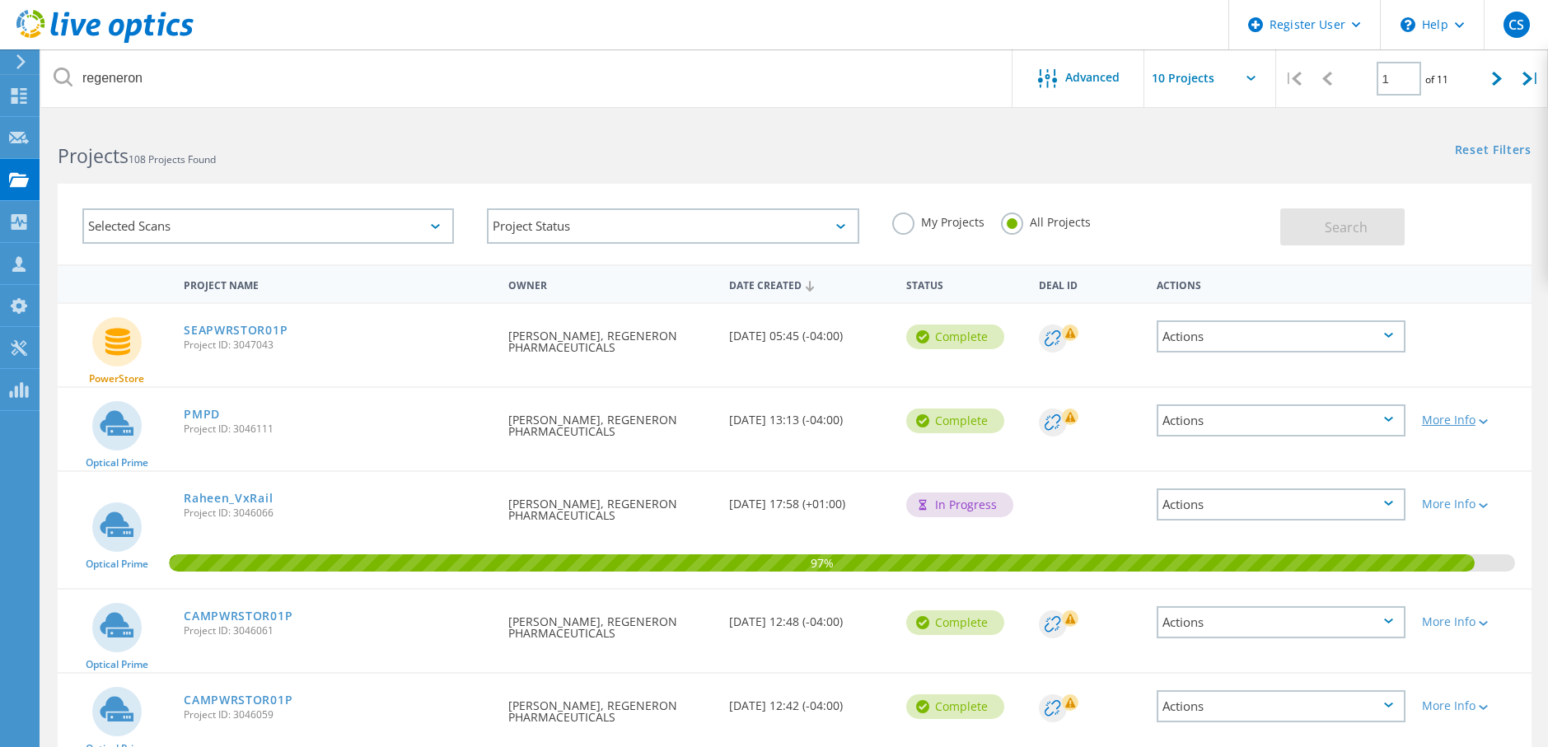
click at [1480, 420] on div at bounding box center [1482, 421] width 12 height 10
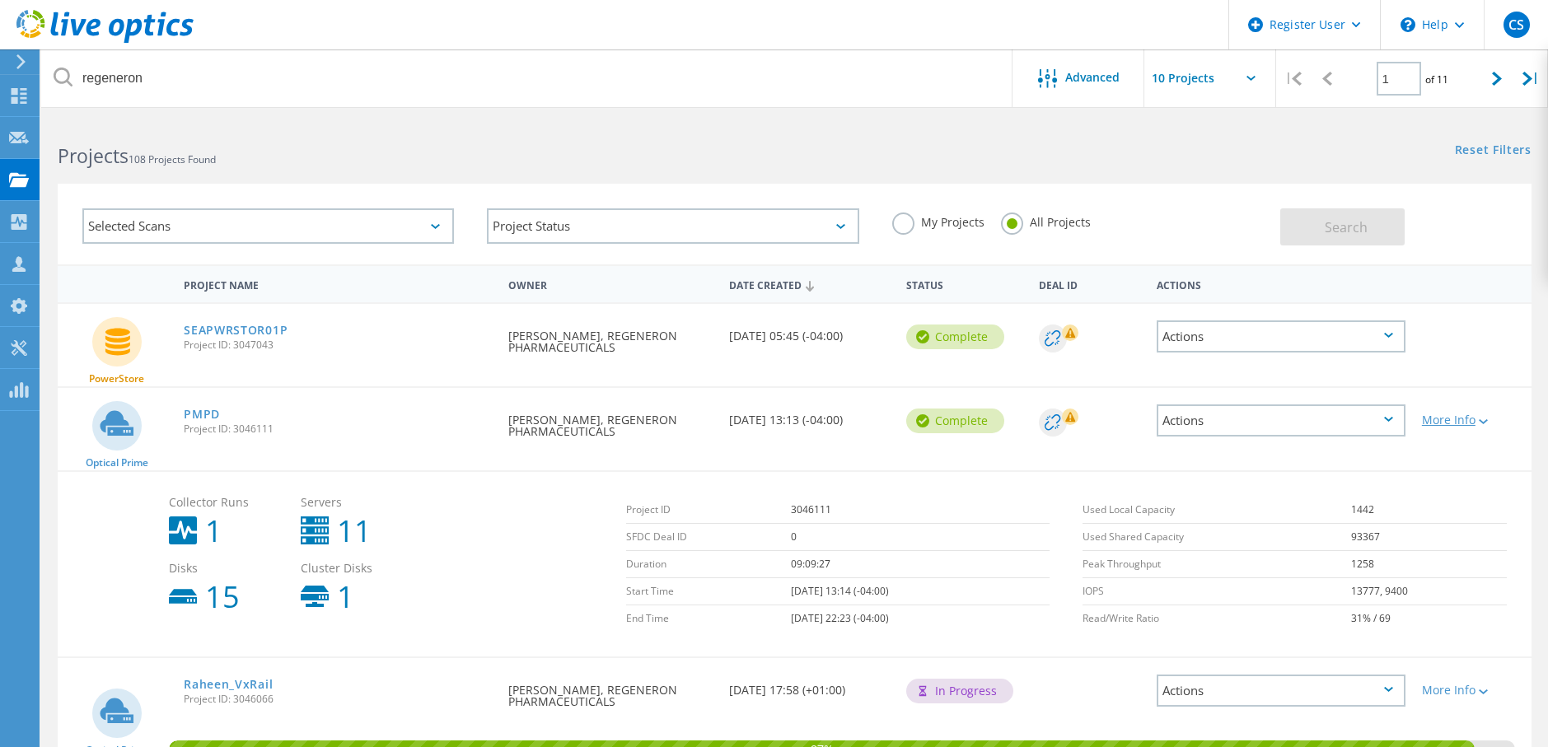
click at [1480, 420] on icon at bounding box center [1483, 421] width 9 height 5
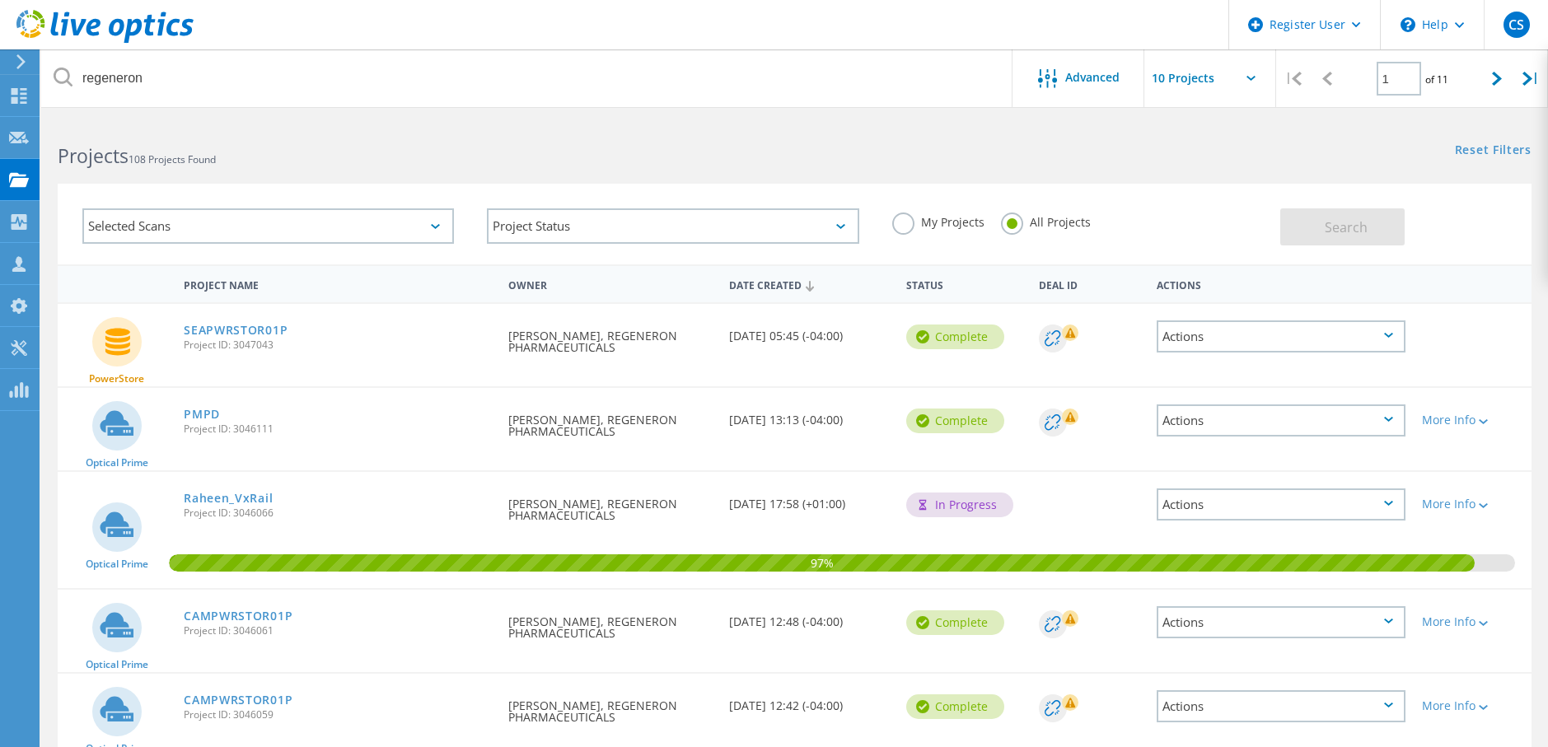
click at [1386, 415] on div "Actions" at bounding box center [1281, 421] width 249 height 32
click at [1263, 430] on div "Share" at bounding box center [1281, 434] width 246 height 26
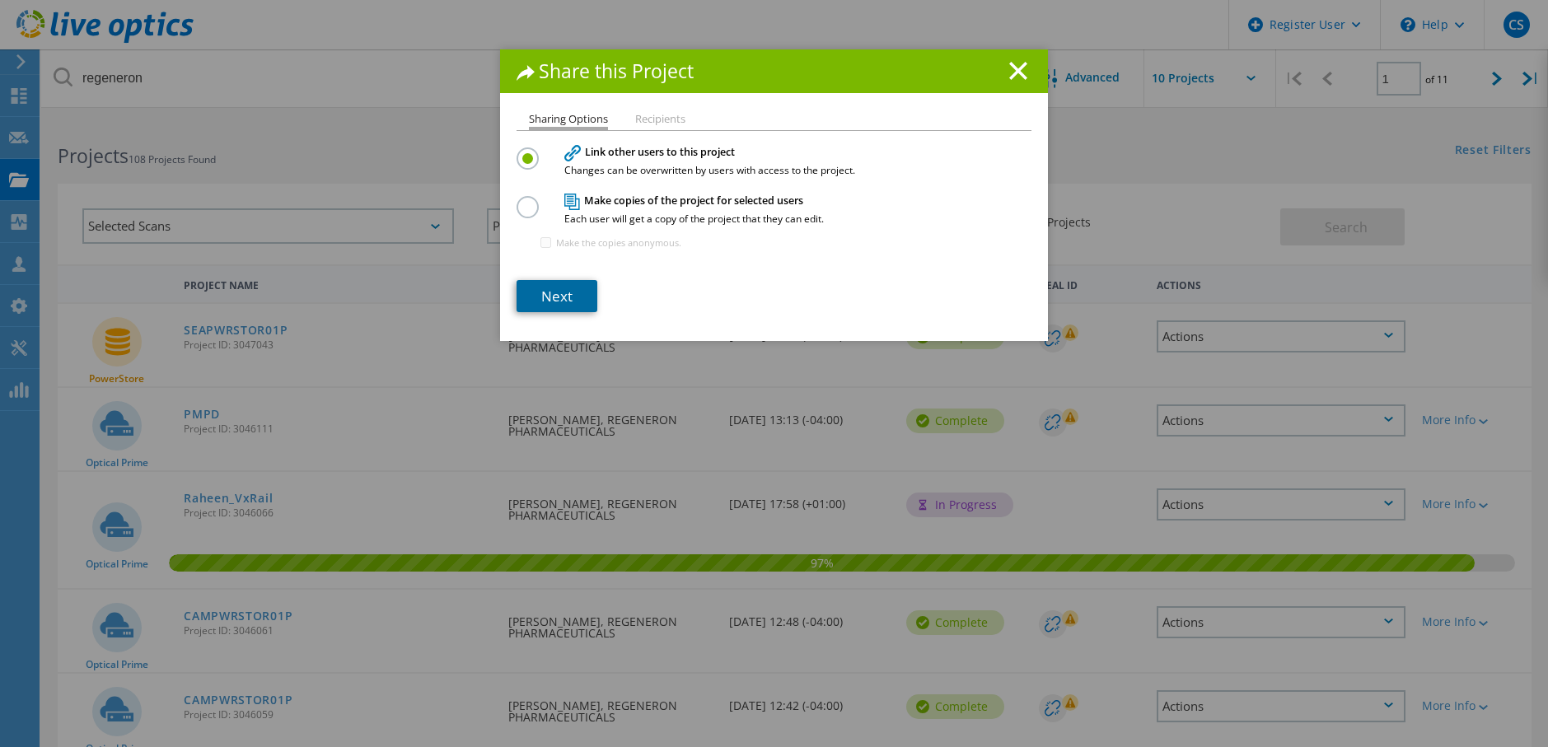
click at [560, 297] on link "Next" at bounding box center [557, 296] width 81 height 32
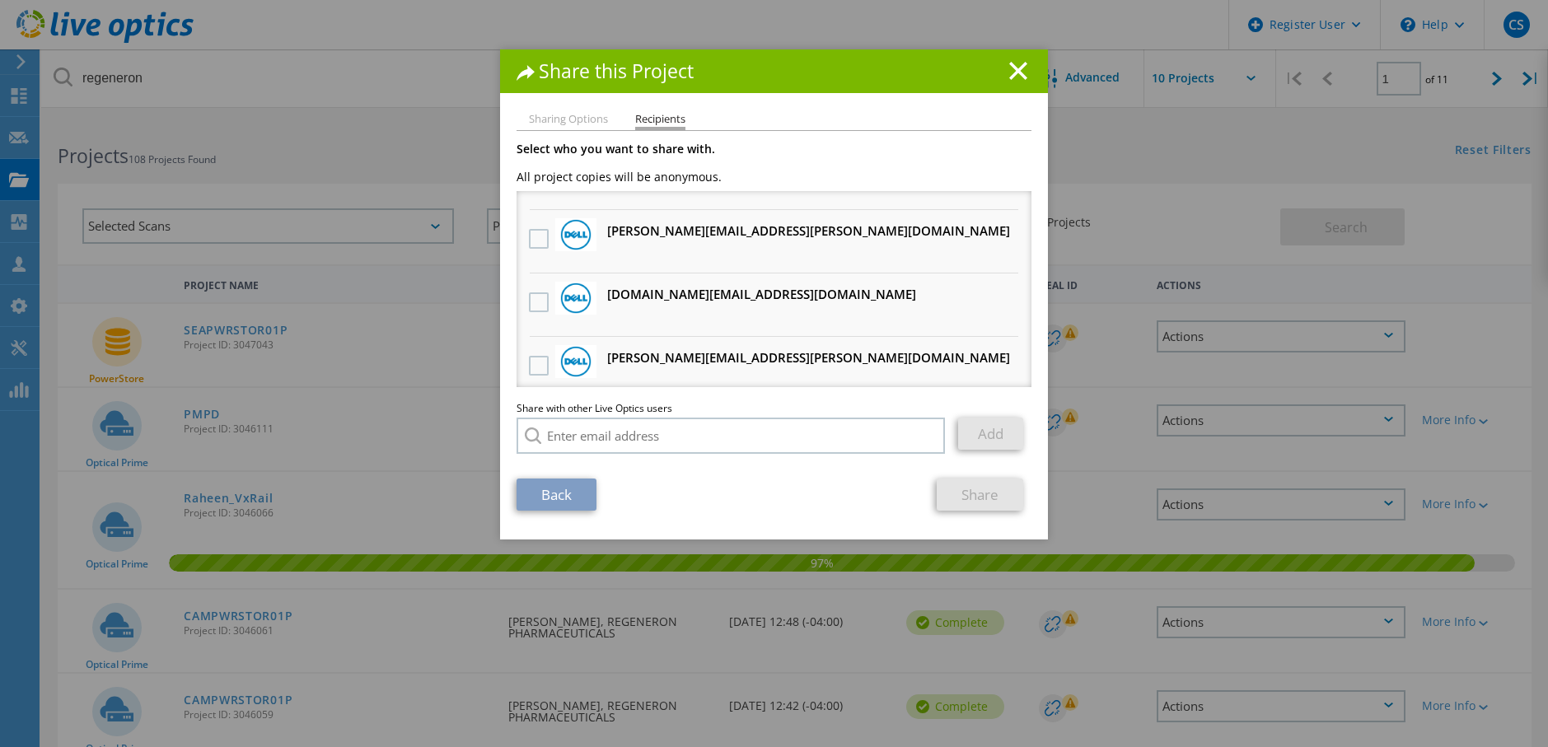
scroll to position [82, 0]
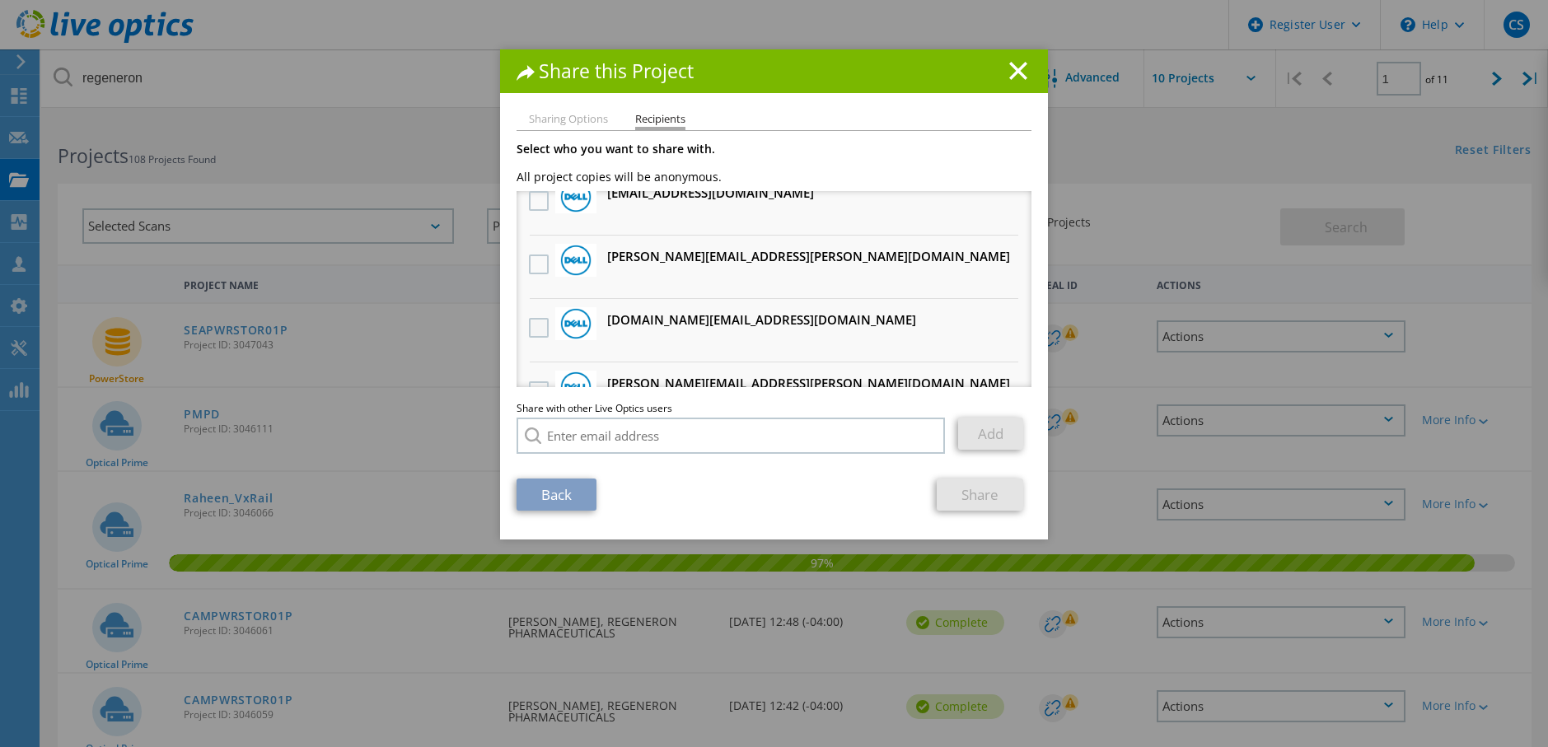
click at [531, 326] on label at bounding box center [541, 328] width 24 height 20
click at [0, 0] on input "checkbox" at bounding box center [0, 0] width 0 height 0
click at [529, 274] on label at bounding box center [541, 265] width 24 height 20
click at [0, 0] on input "checkbox" at bounding box center [0, 0] width 0 height 0
click at [954, 498] on link "Share" at bounding box center [980, 495] width 87 height 32
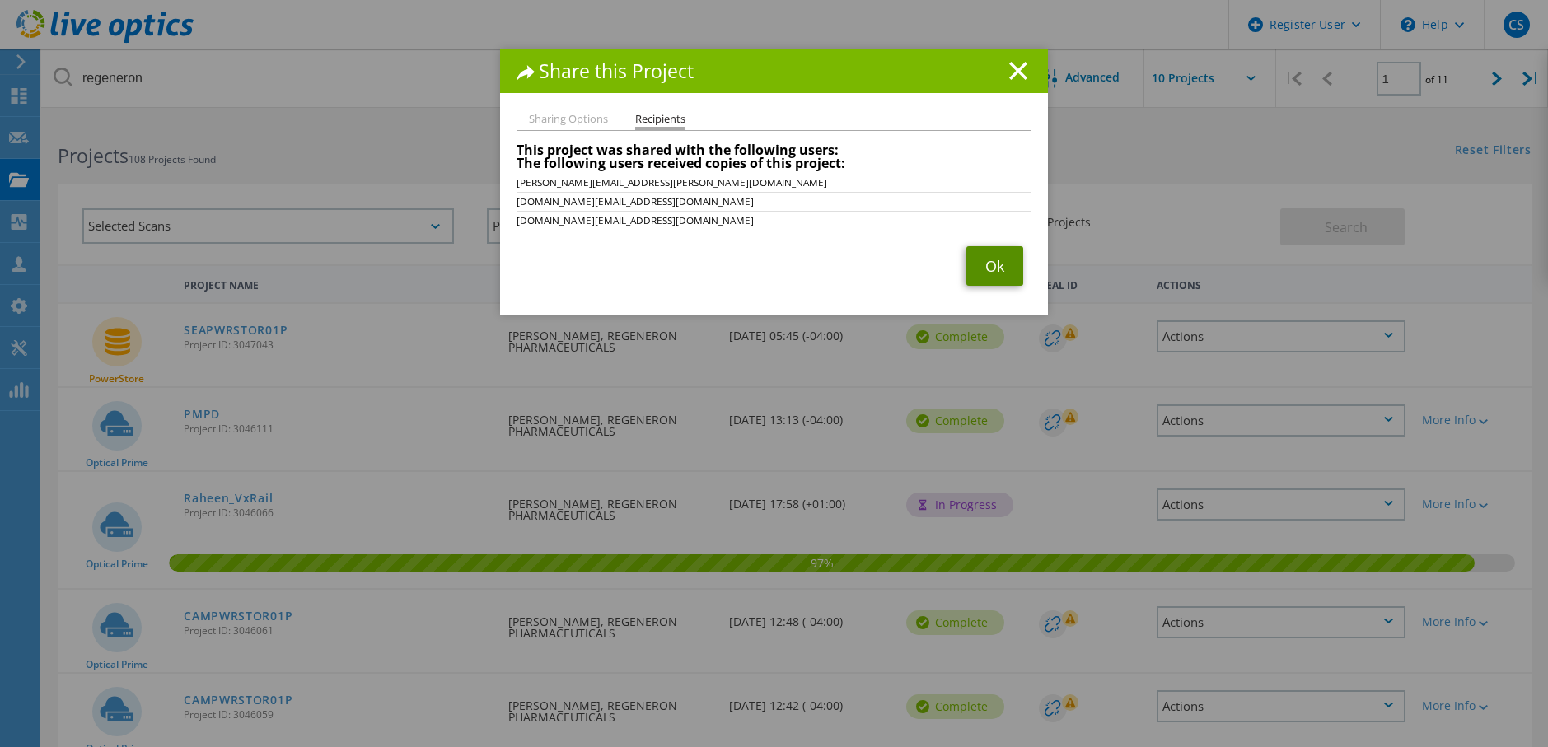
click at [994, 272] on link "Ok" at bounding box center [994, 266] width 57 height 40
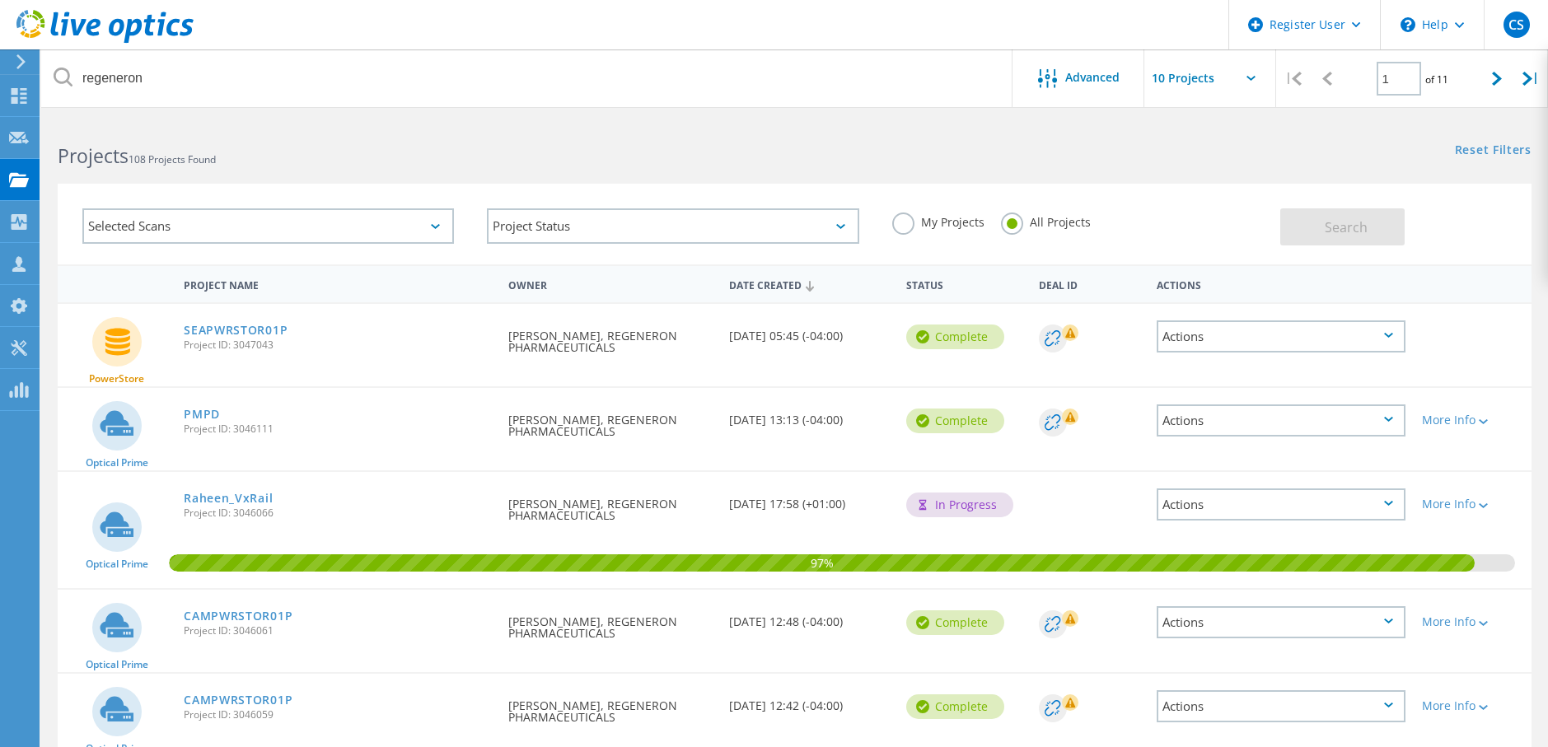
click at [1358, 515] on div "Actions" at bounding box center [1281, 505] width 249 height 32
click at [1266, 526] on div "Share" at bounding box center [1281, 530] width 246 height 26
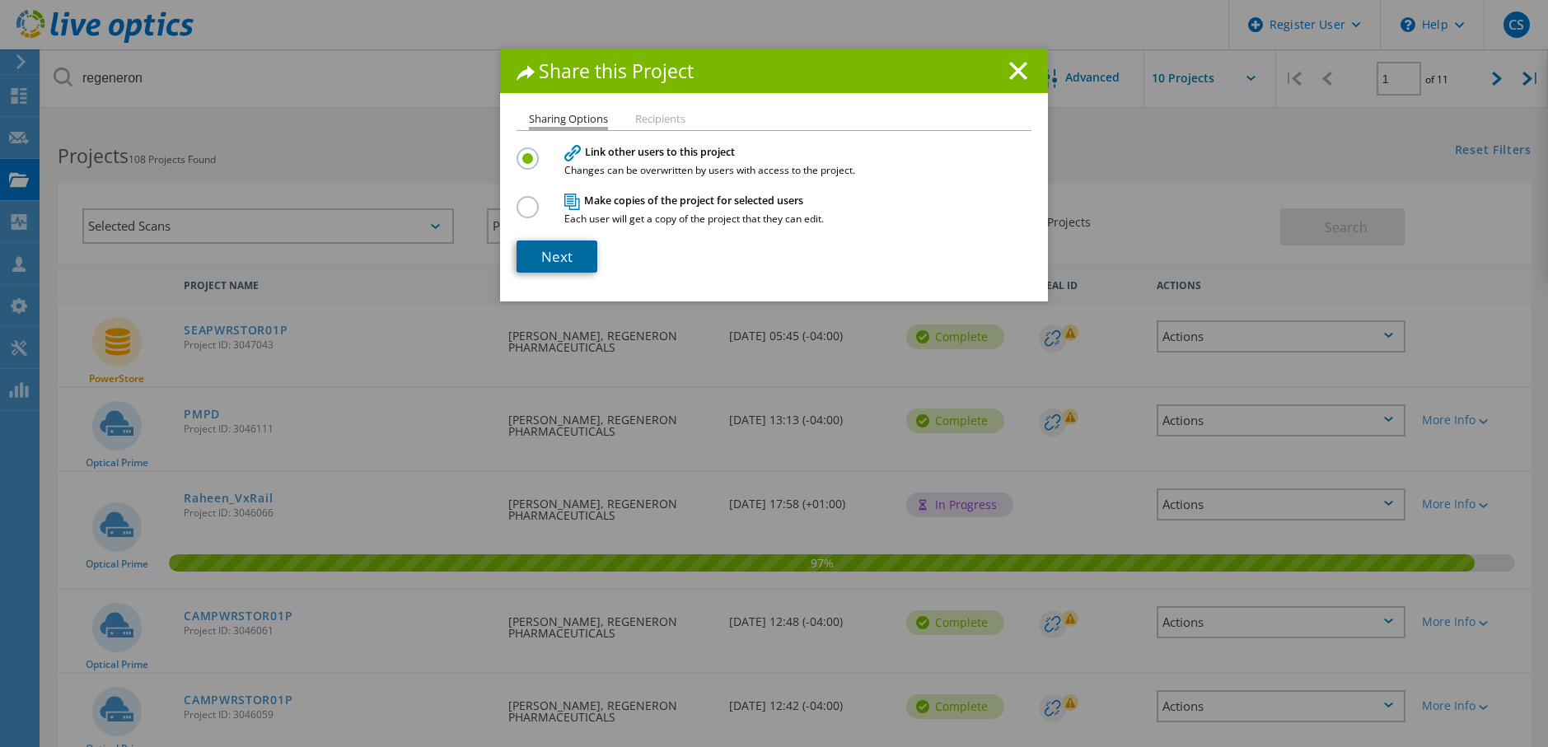
click at [557, 255] on link "Next" at bounding box center [557, 257] width 81 height 32
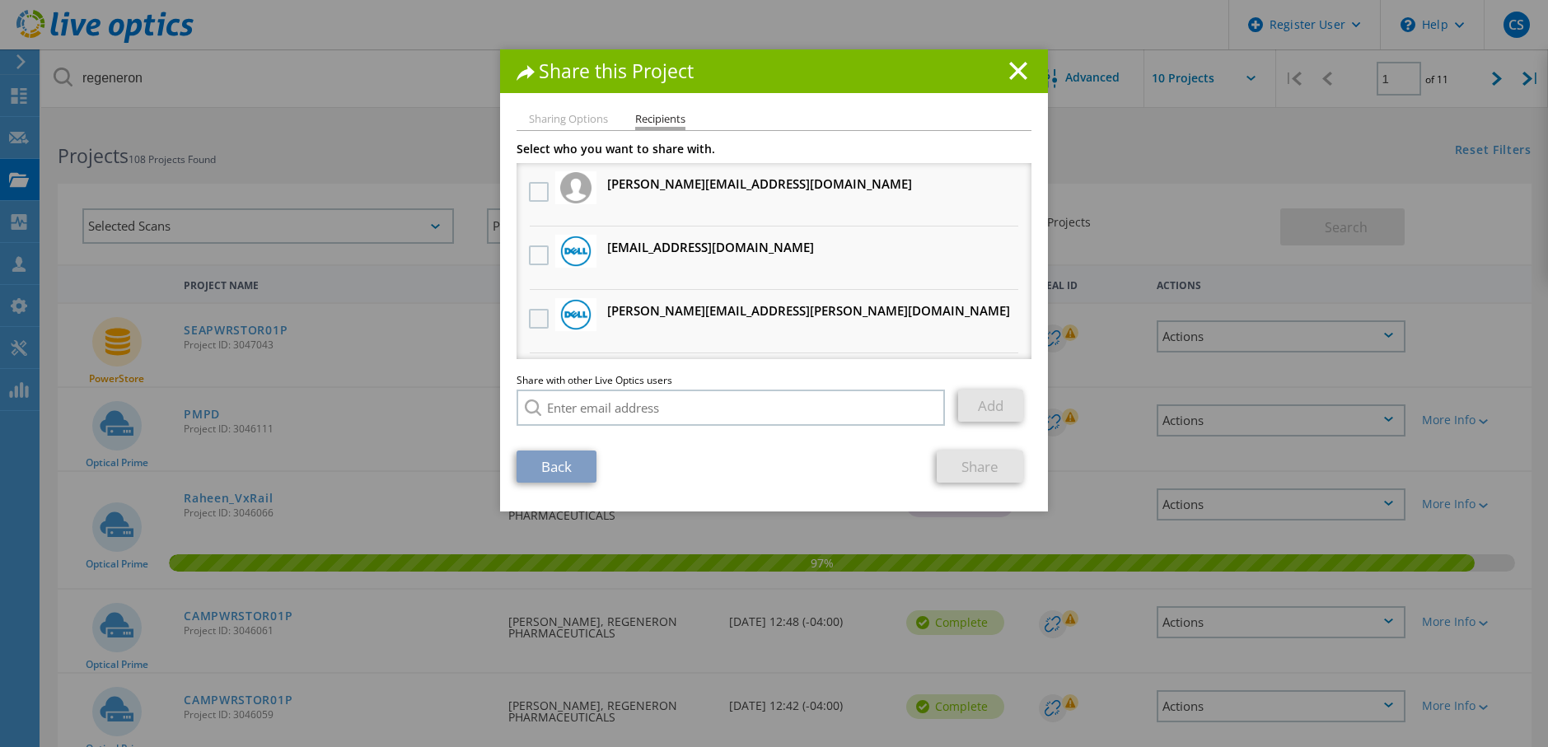
click at [540, 315] on label at bounding box center [541, 319] width 24 height 20
click at [0, 0] on input "checkbox" at bounding box center [0, 0] width 0 height 0
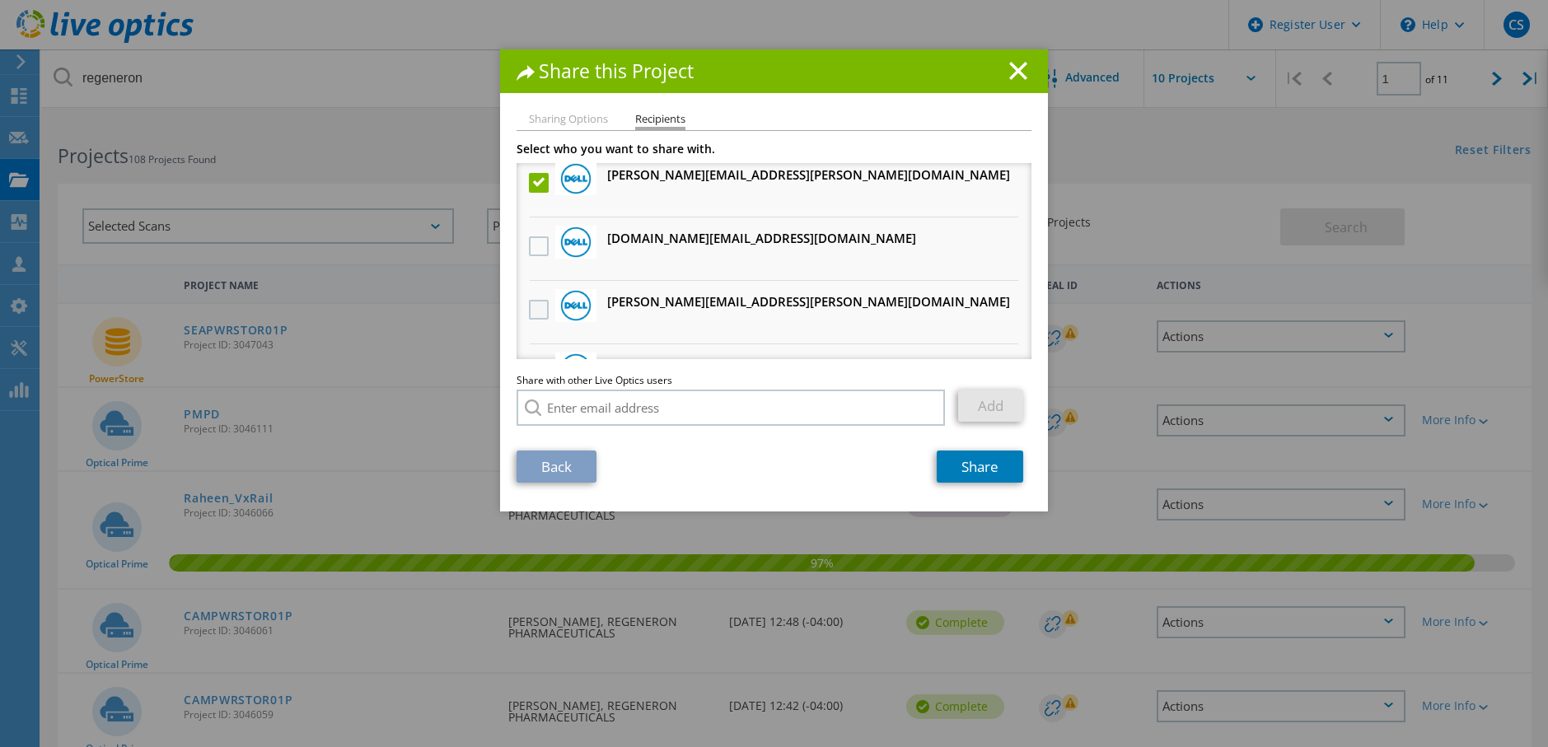
scroll to position [165, 0]
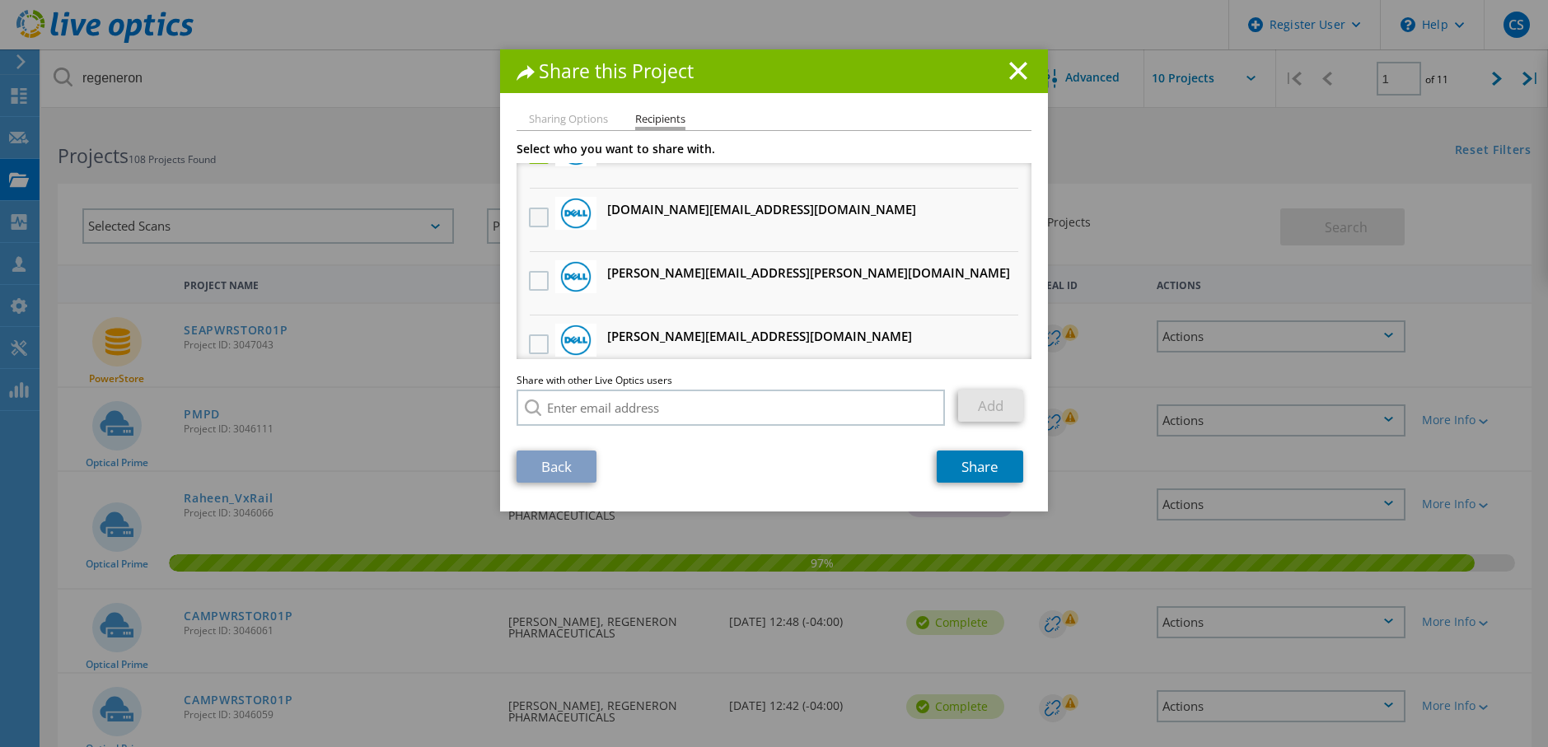
click at [529, 222] on label at bounding box center [541, 218] width 24 height 20
click at [0, 0] on input "checkbox" at bounding box center [0, 0] width 0 height 0
click at [953, 464] on link "Share" at bounding box center [980, 467] width 87 height 32
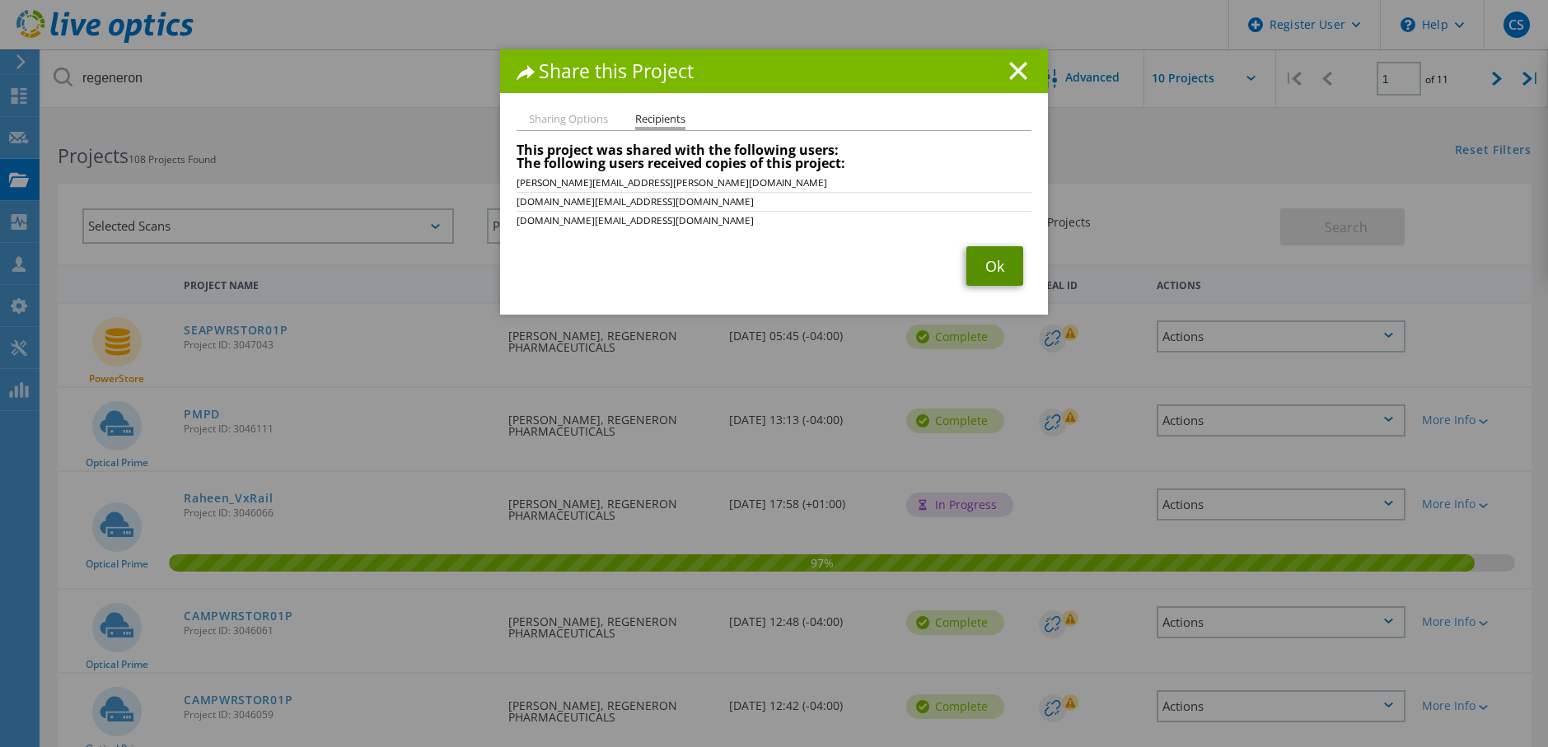
click at [984, 251] on link "Ok" at bounding box center [994, 266] width 57 height 40
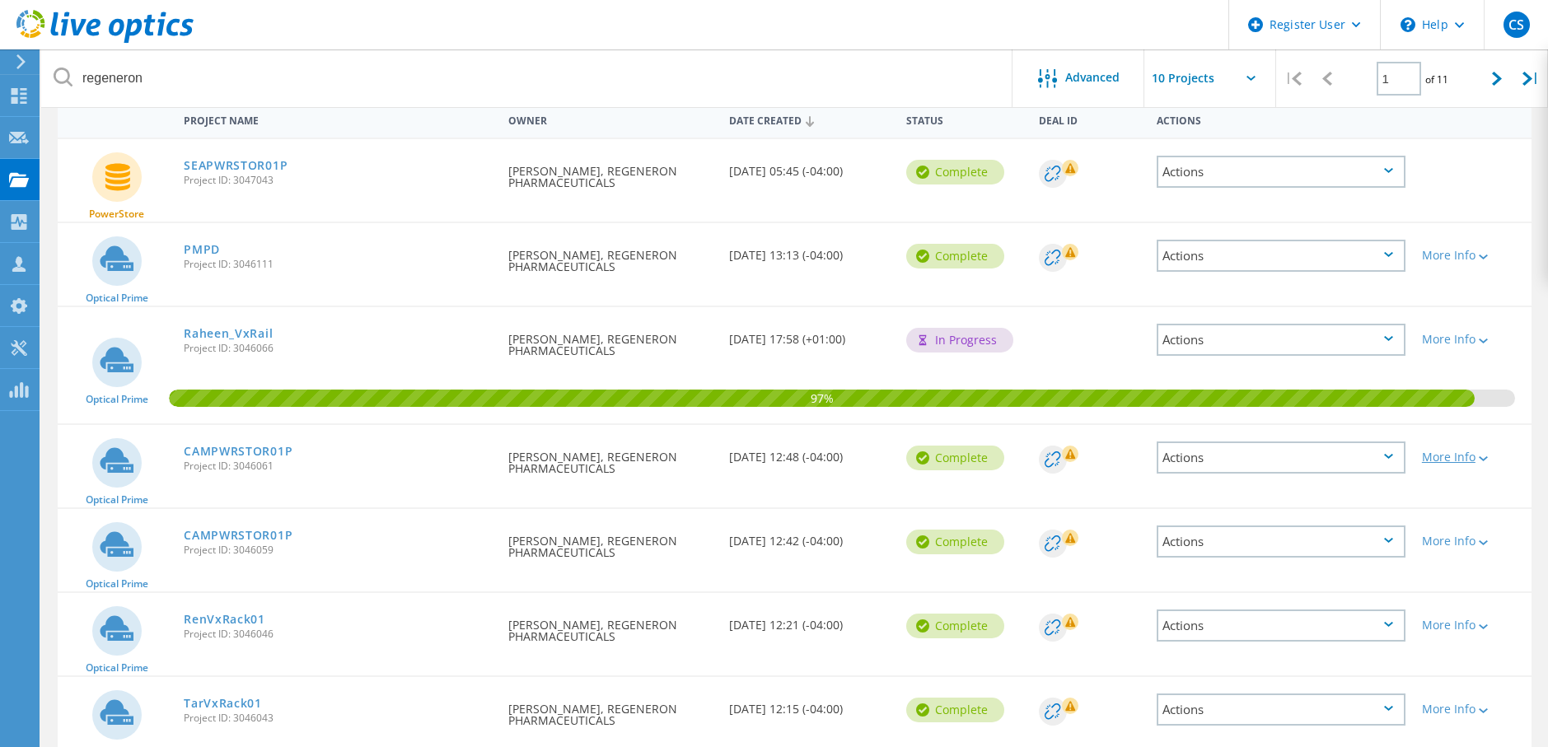
click at [1442, 454] on div "More Info" at bounding box center [1472, 457] width 101 height 12
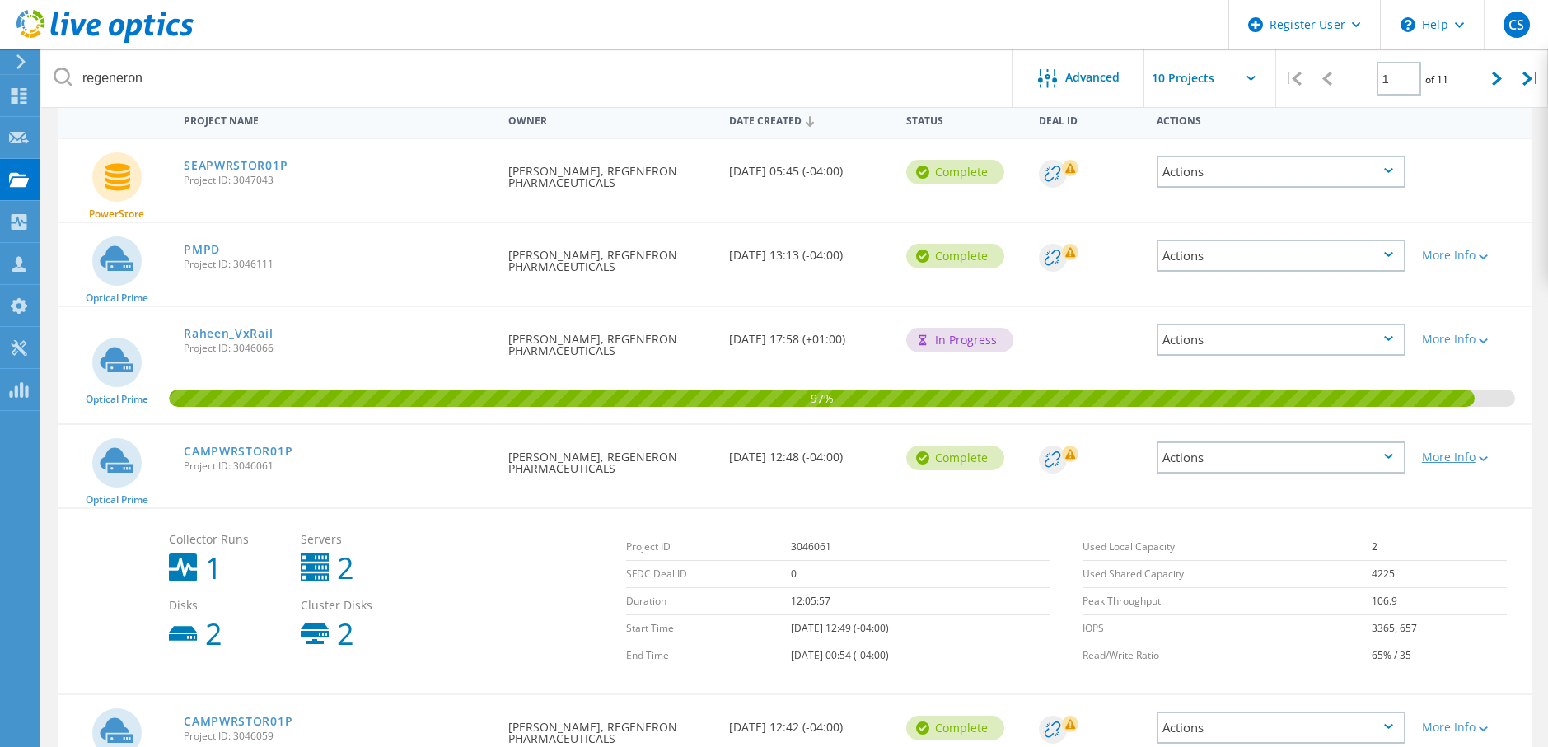
click at [1441, 459] on div "More Info" at bounding box center [1472, 457] width 101 height 12
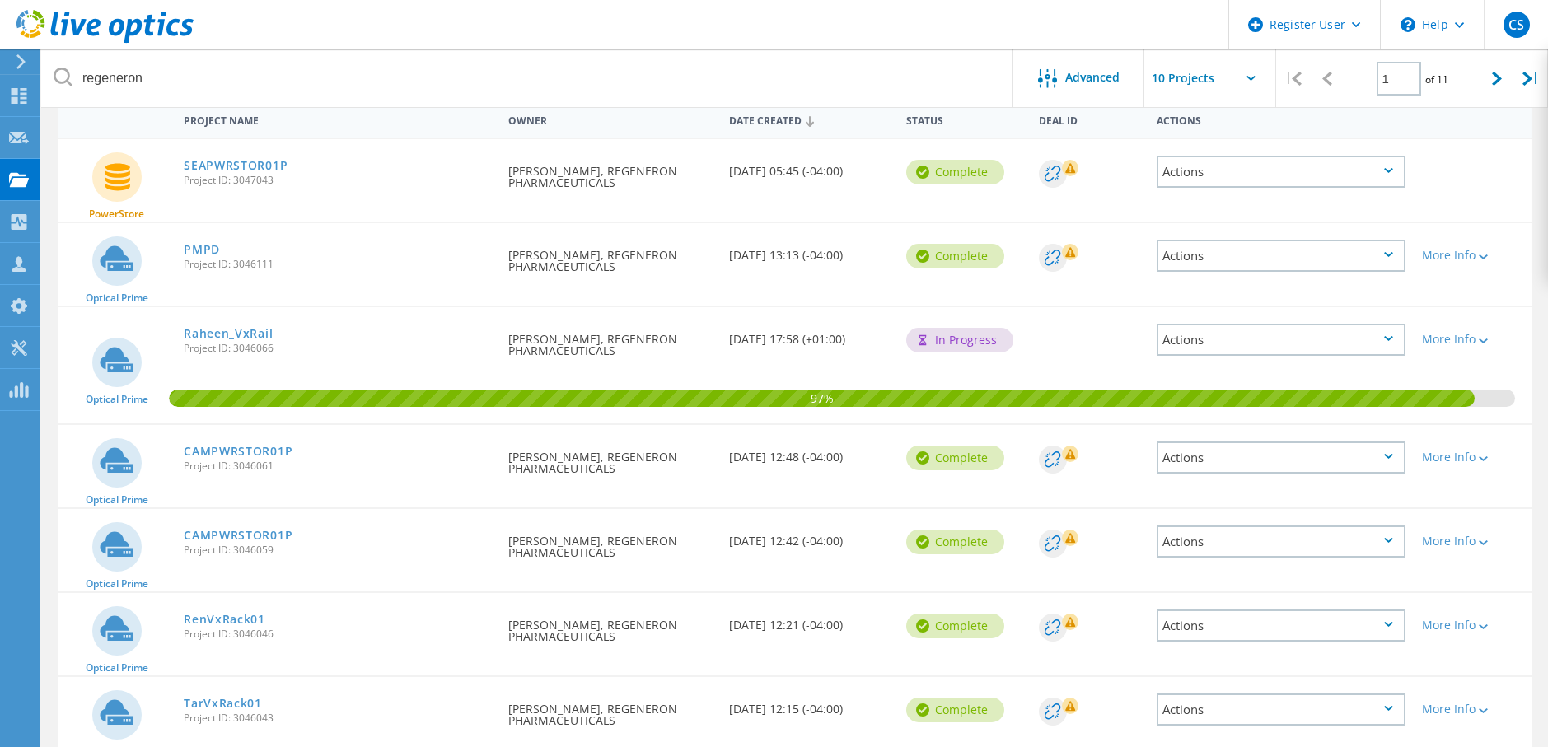
click at [1359, 454] on div "Actions" at bounding box center [1281, 458] width 249 height 32
click at [1223, 470] on div "Share" at bounding box center [1281, 471] width 246 height 26
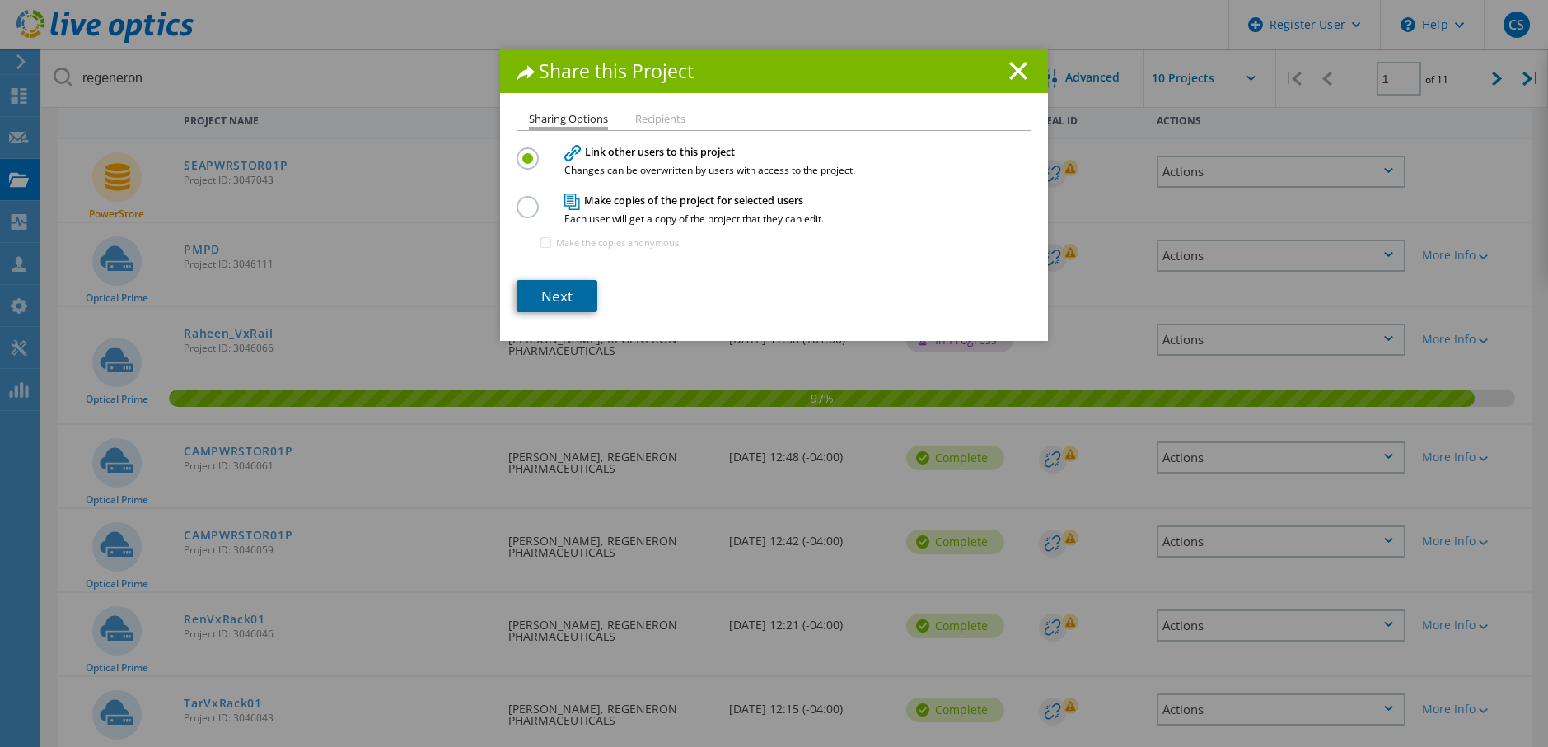
click at [545, 297] on link "Next" at bounding box center [557, 296] width 81 height 32
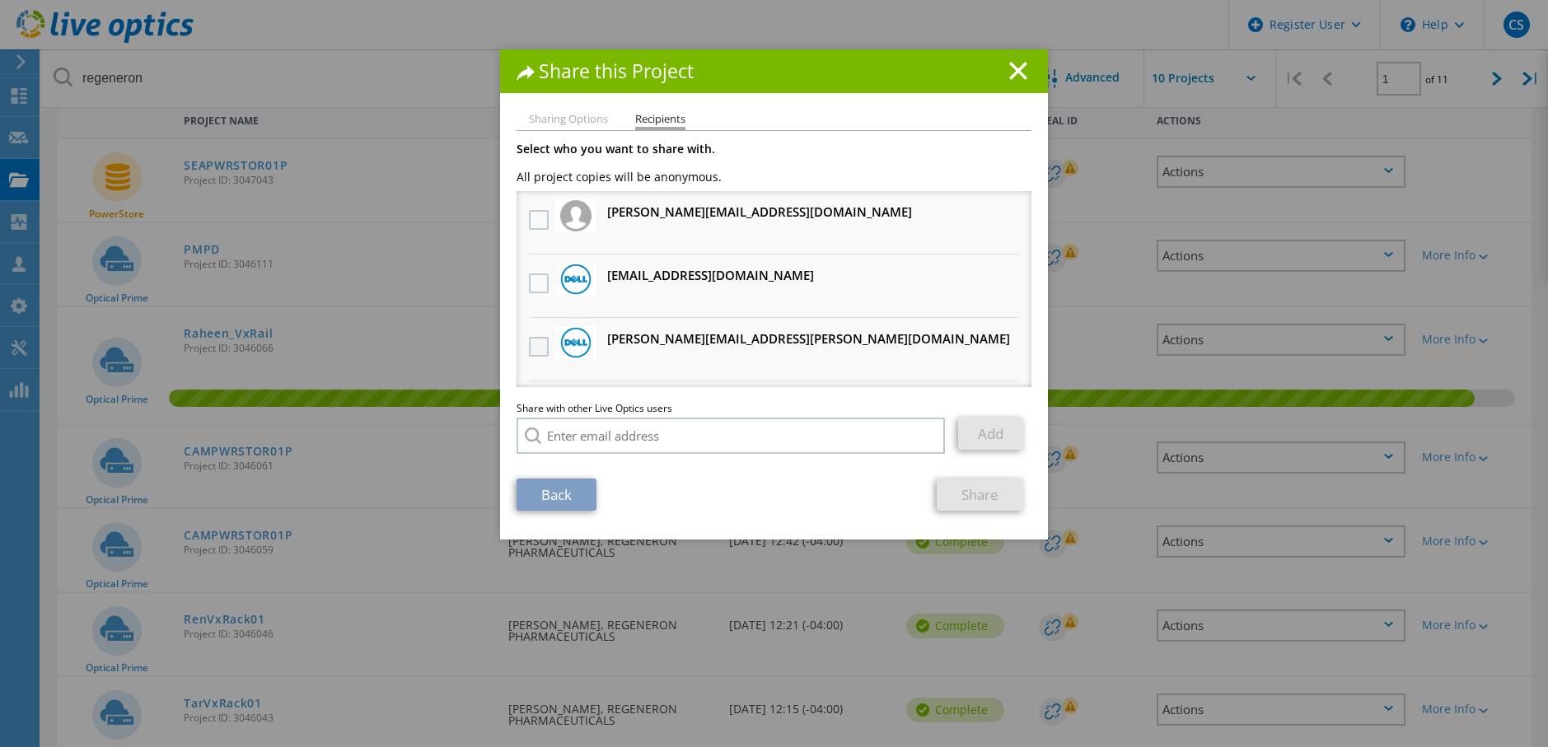
click at [532, 347] on label at bounding box center [541, 347] width 24 height 20
click at [0, 0] on input "checkbox" at bounding box center [0, 0] width 0 height 0
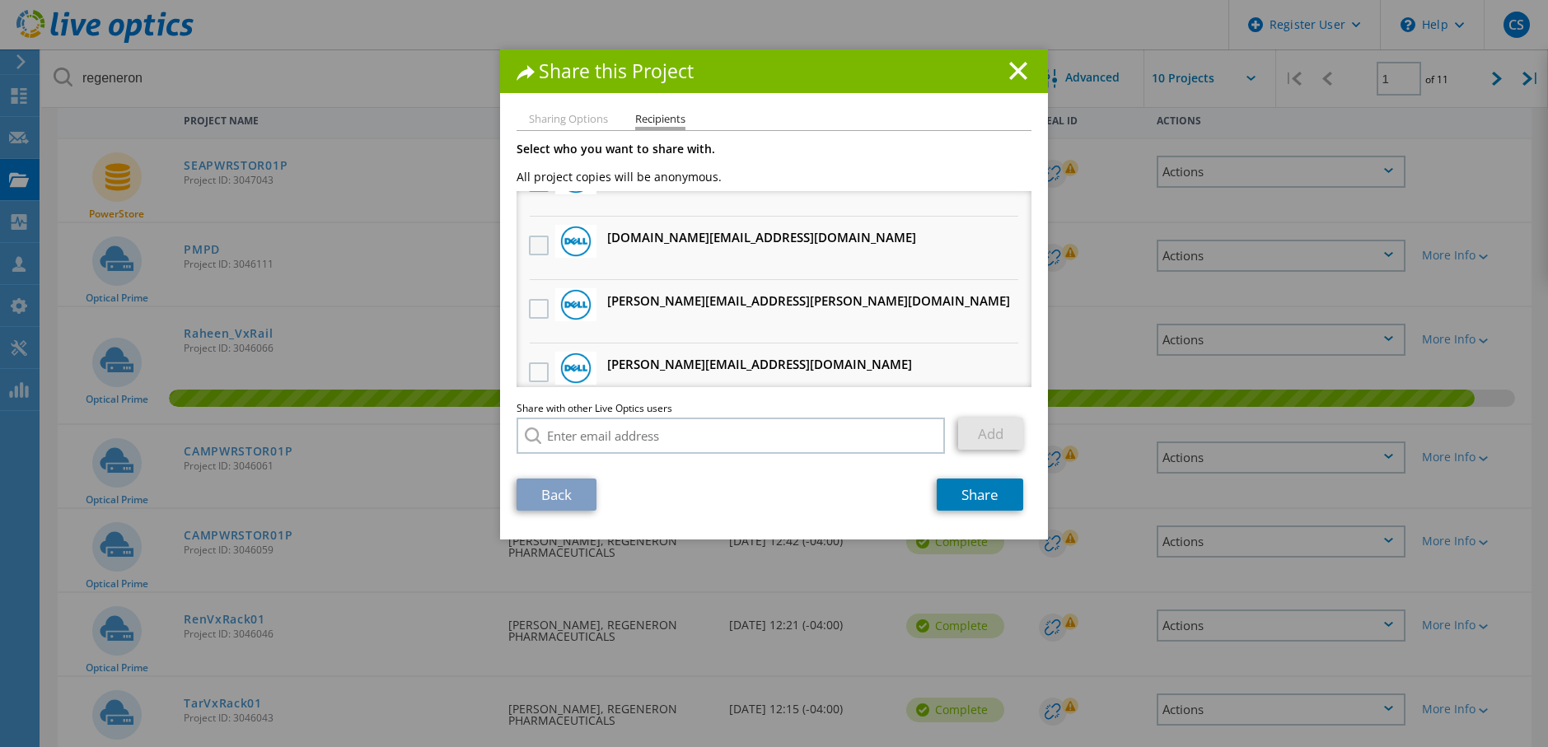
click at [540, 245] on label at bounding box center [541, 246] width 24 height 20
click at [0, 0] on input "checkbox" at bounding box center [0, 0] width 0 height 0
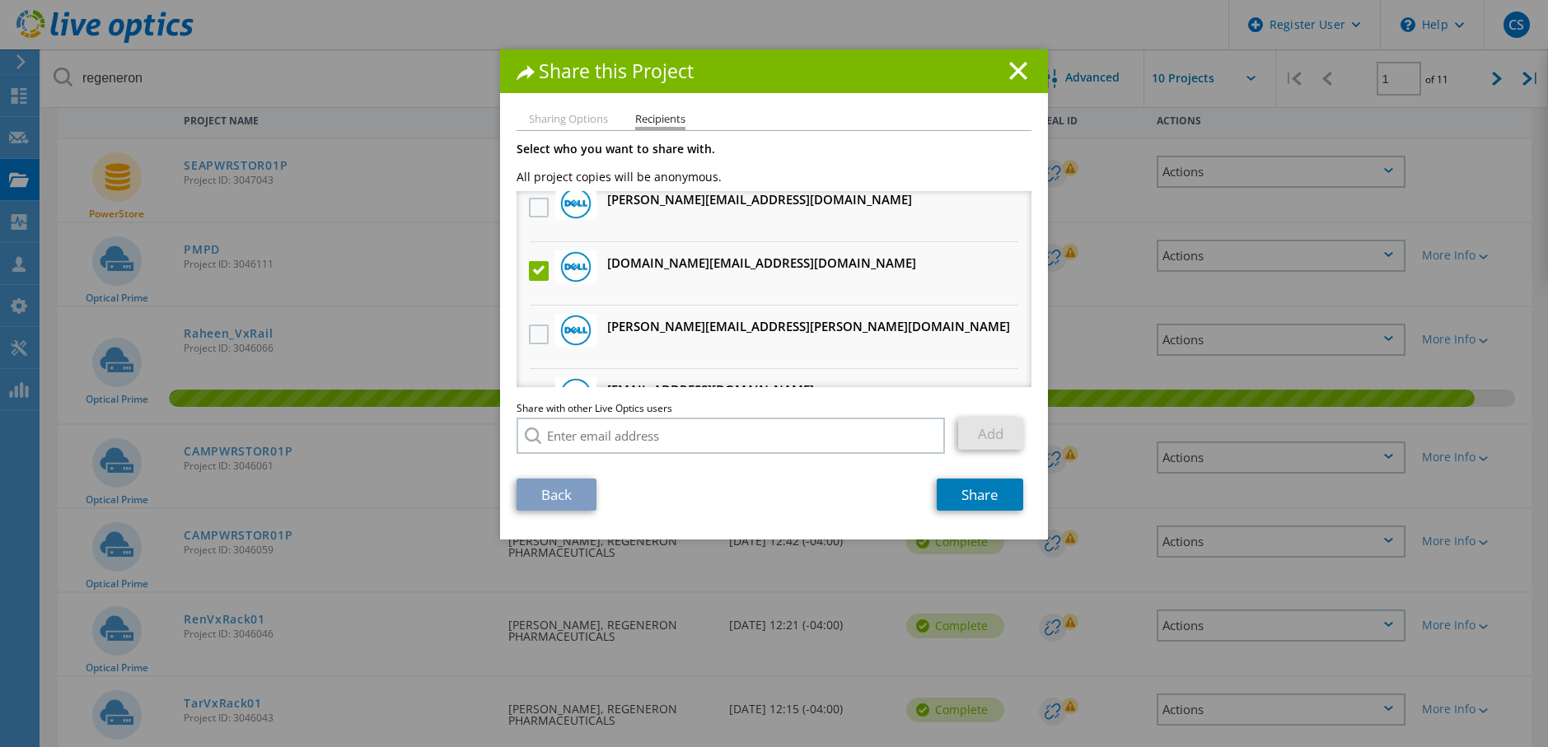
click at [529, 274] on label at bounding box center [541, 271] width 24 height 20
click at [0, 0] on input "checkbox" at bounding box center [0, 0] width 0 height 0
click at [538, 271] on label at bounding box center [541, 271] width 24 height 20
click at [0, 0] on input "checkbox" at bounding box center [0, 0] width 0 height 0
click at [535, 272] on label at bounding box center [541, 271] width 24 height 20
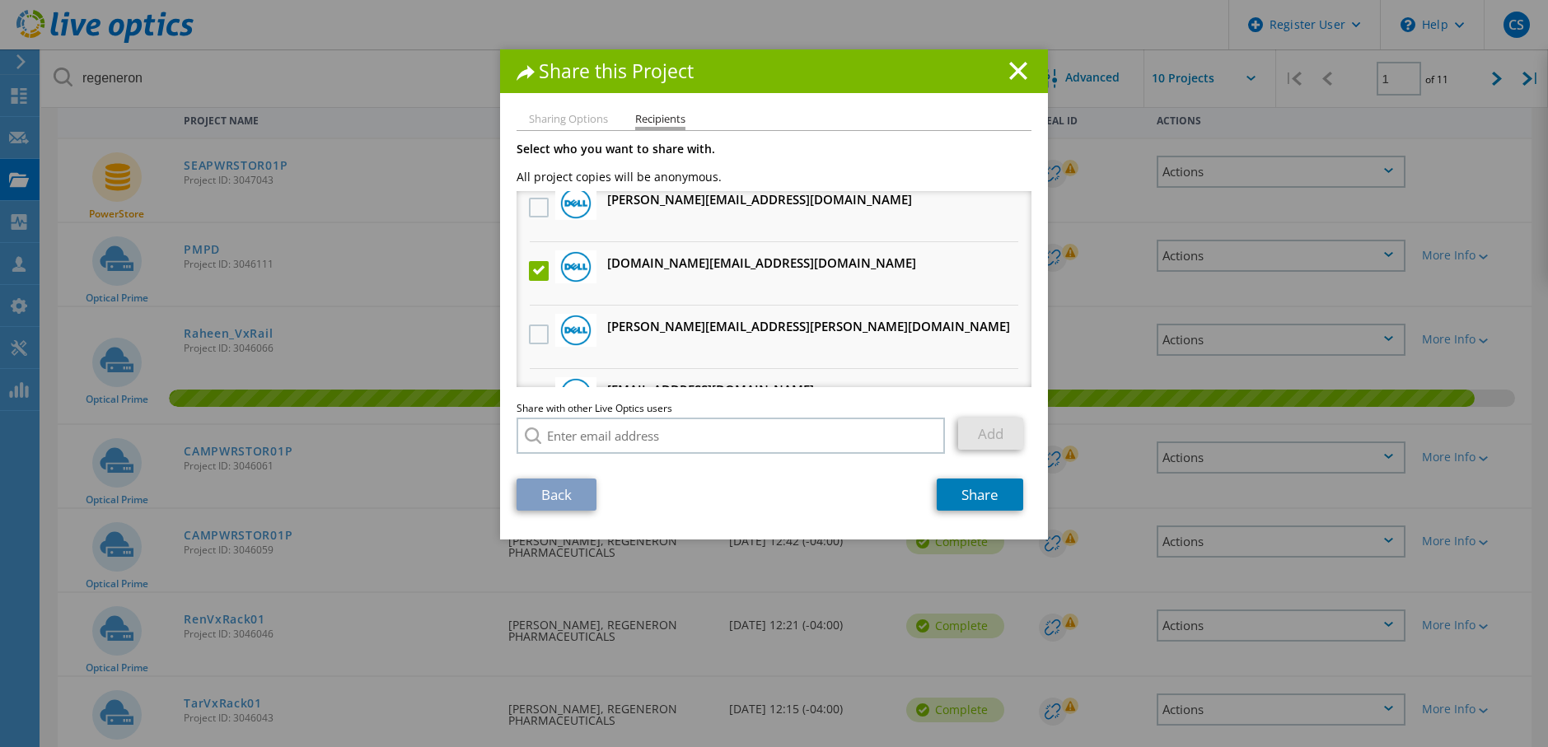
click at [0, 0] on input "checkbox" at bounding box center [0, 0] width 0 height 0
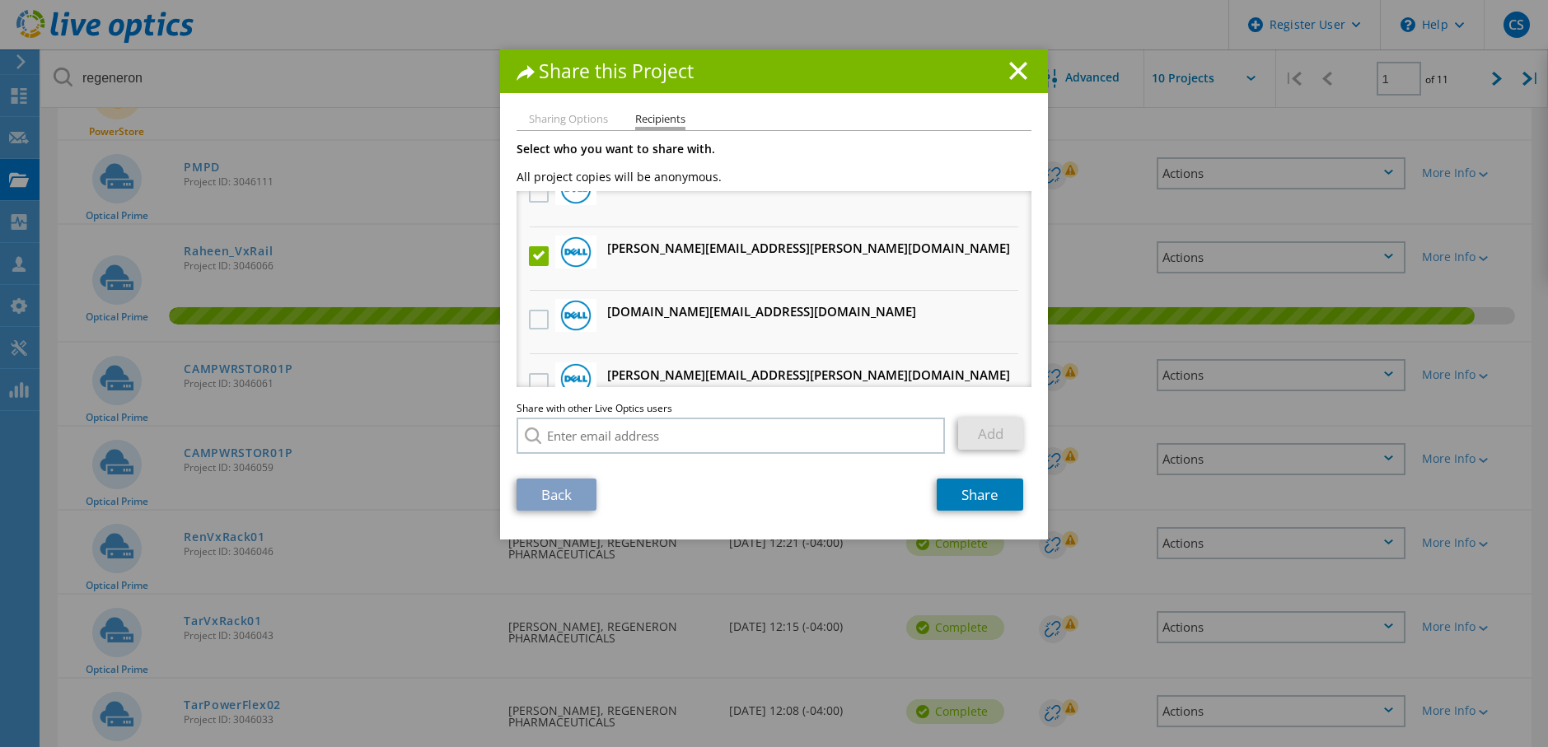
scroll to position [165, 0]
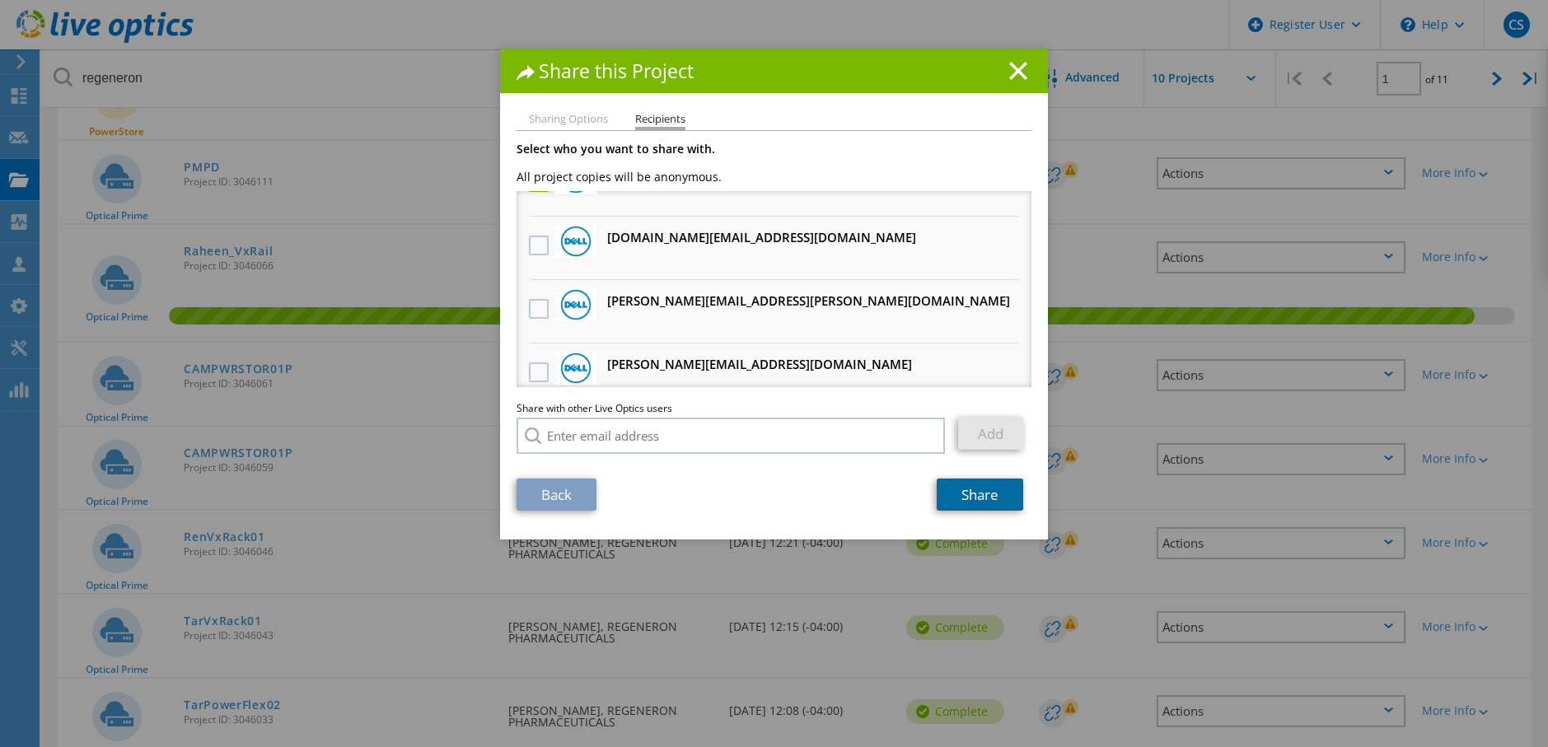
click at [984, 491] on link "Share" at bounding box center [980, 495] width 87 height 32
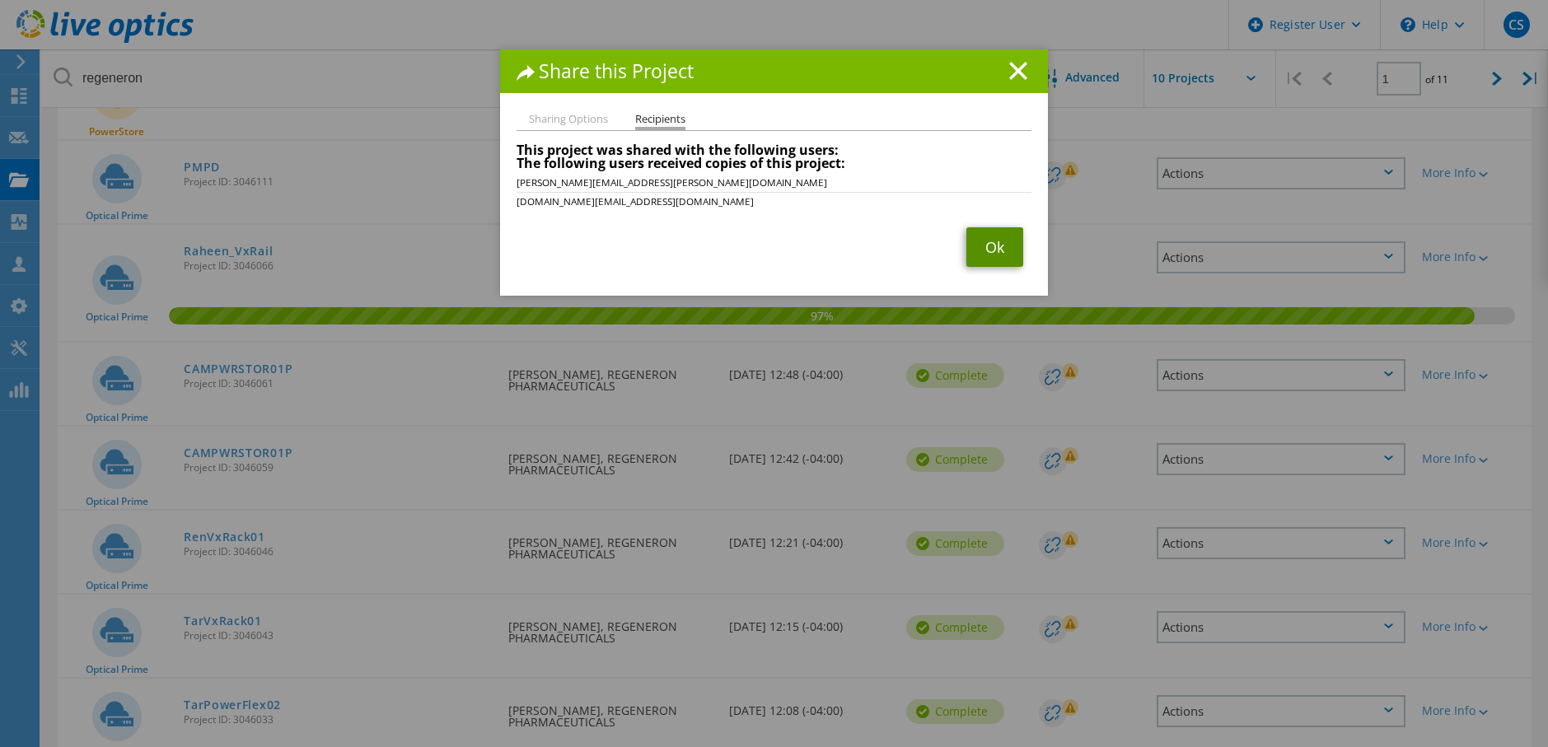
click at [990, 250] on link "Ok" at bounding box center [994, 247] width 57 height 40
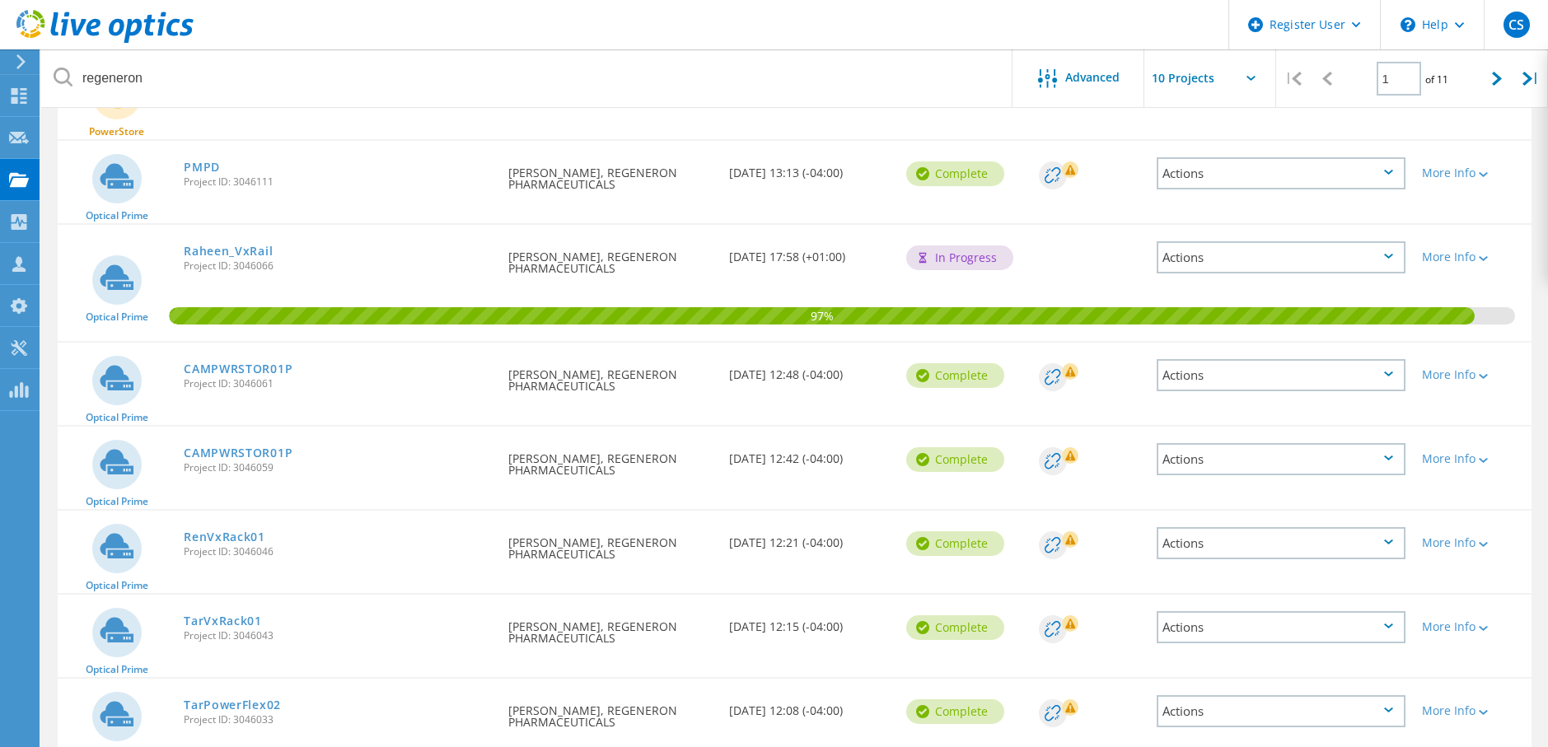
click at [1279, 451] on div "Actions" at bounding box center [1281, 459] width 249 height 32
click at [1221, 473] on div "Share" at bounding box center [1281, 473] width 246 height 26
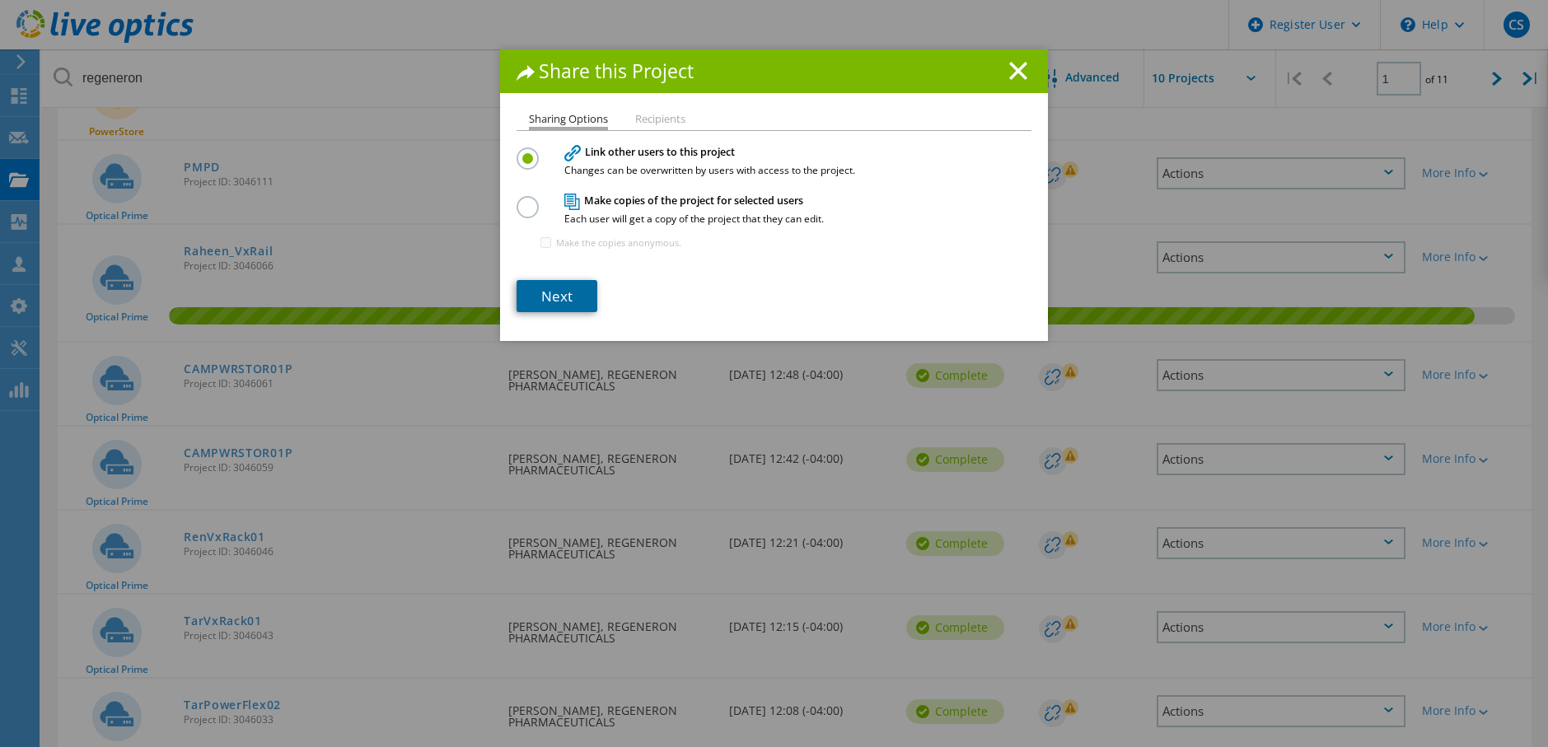
click at [566, 302] on link "Next" at bounding box center [557, 296] width 81 height 32
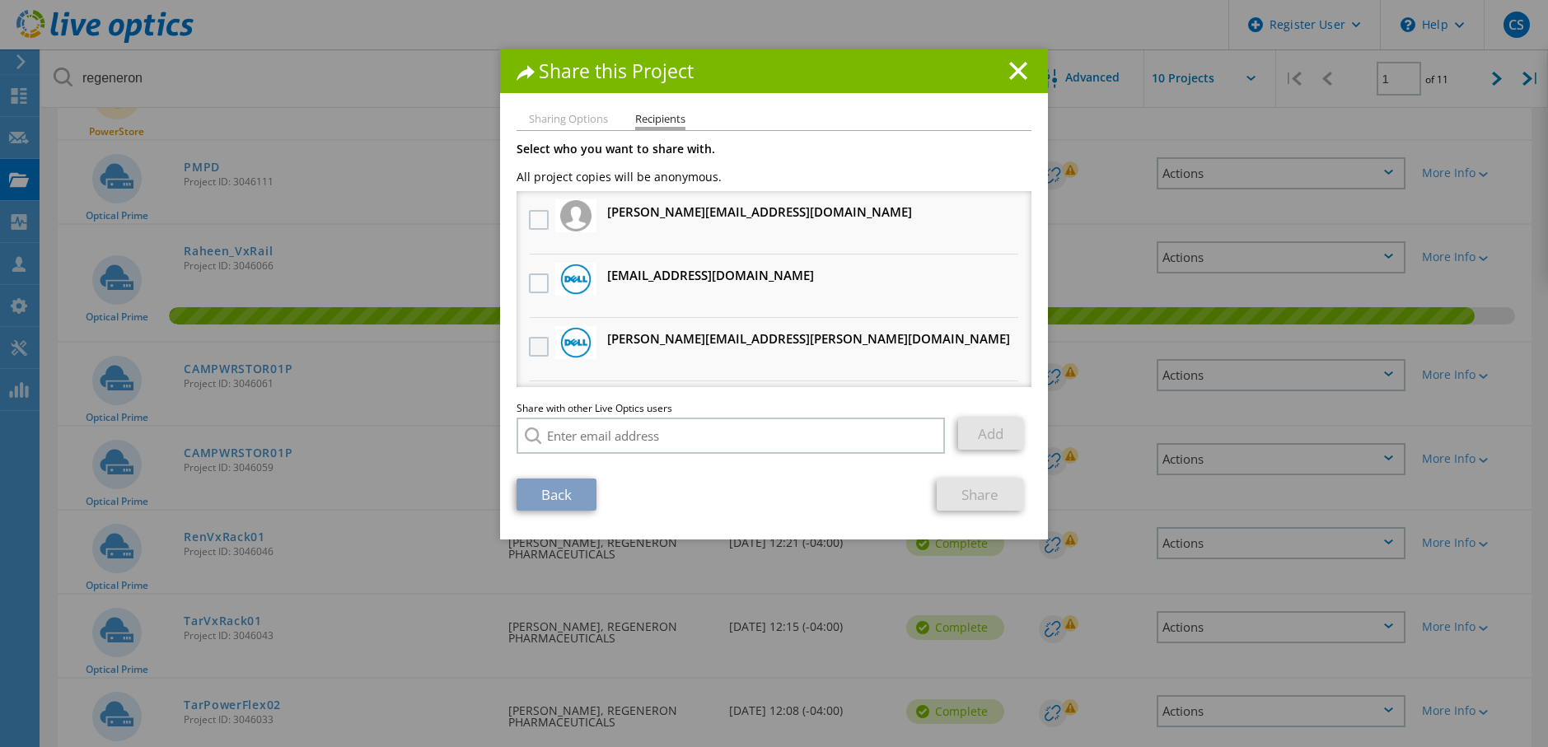
click at [541, 341] on label at bounding box center [541, 347] width 24 height 20
click at [0, 0] on input "checkbox" at bounding box center [0, 0] width 0 height 0
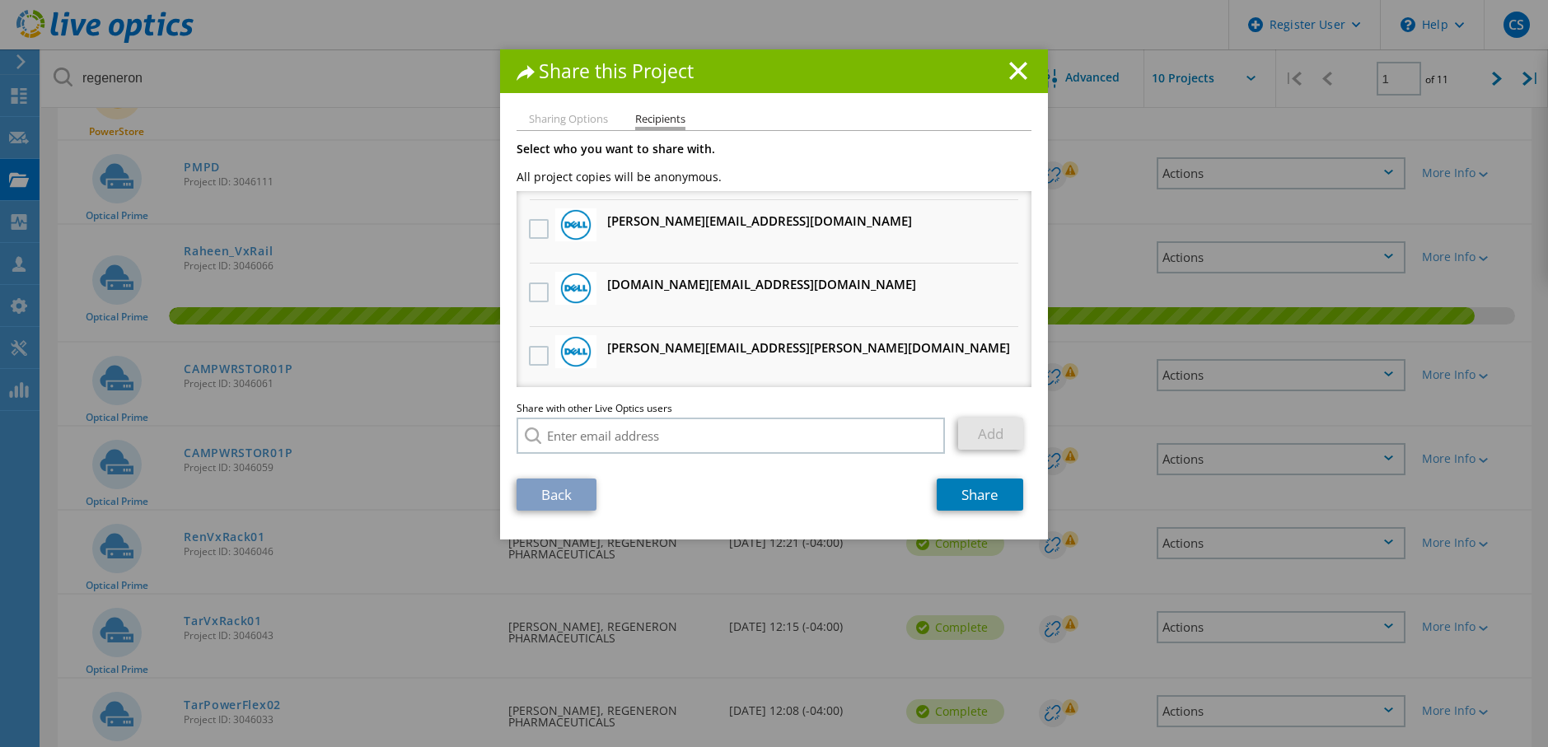
scroll to position [330, 0]
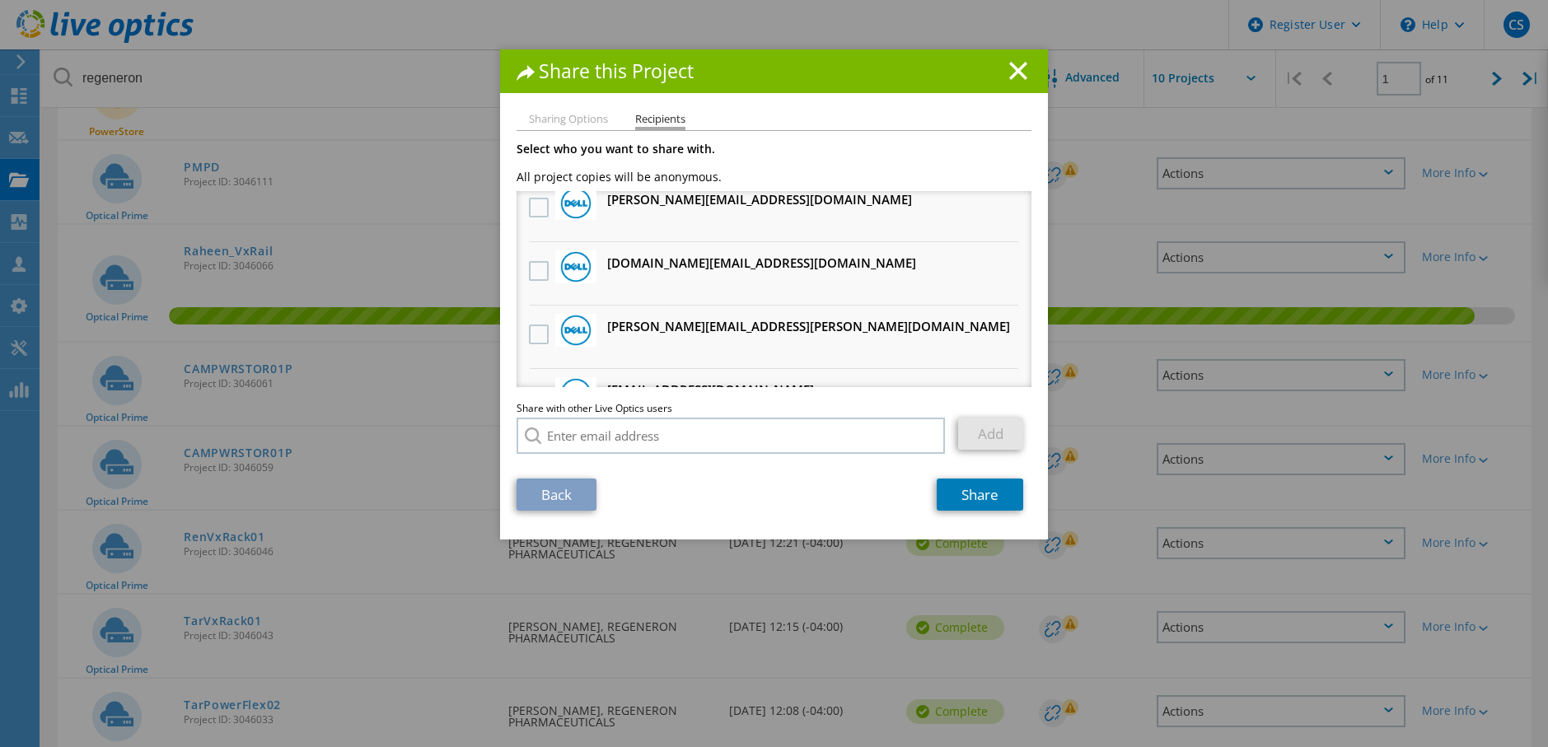
click at [539, 260] on div at bounding box center [539, 272] width 28 height 35
click at [538, 268] on label at bounding box center [541, 271] width 24 height 20
click at [0, 0] on input "checkbox" at bounding box center [0, 0] width 0 height 0
click at [975, 501] on link "Share" at bounding box center [980, 495] width 87 height 32
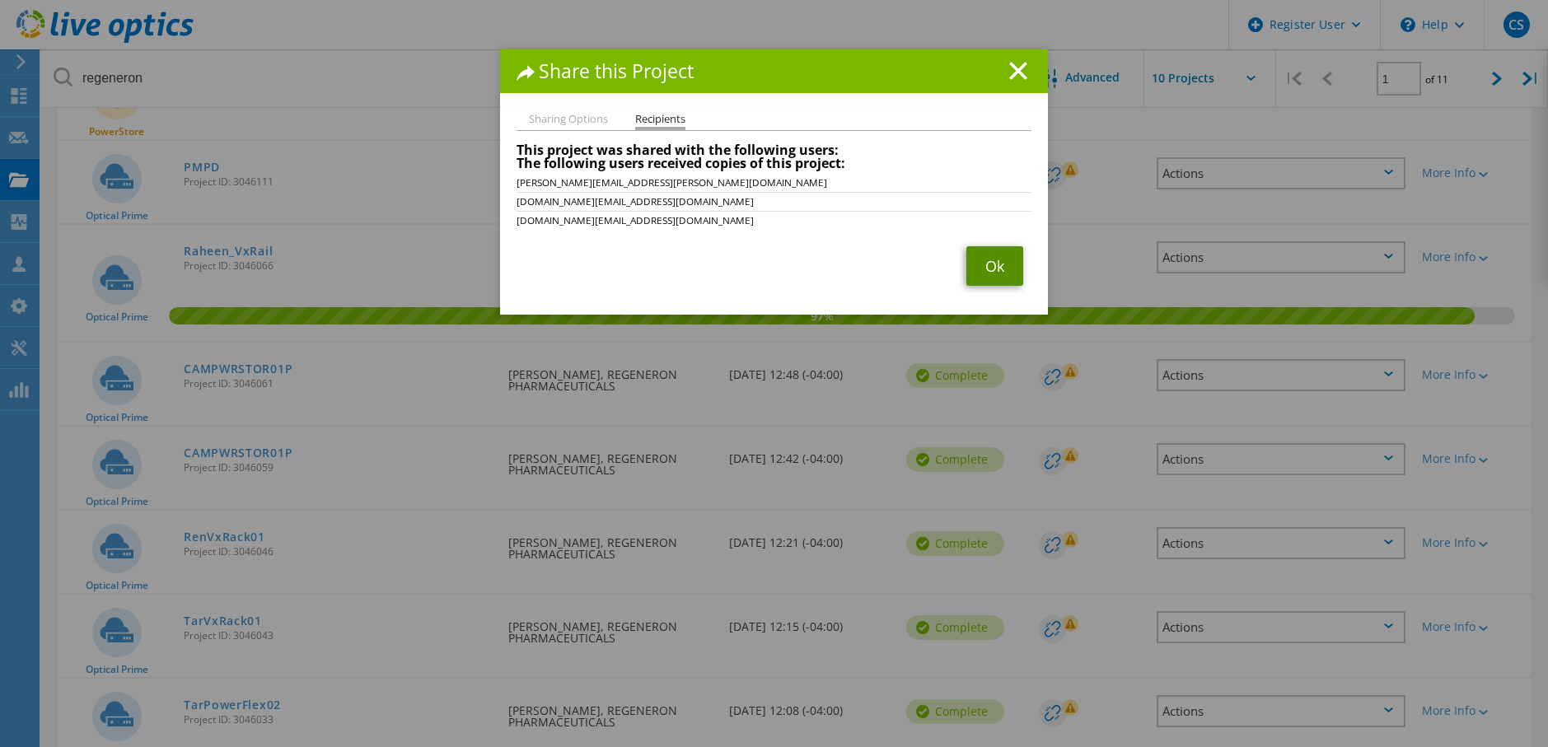
click at [990, 267] on link "Ok" at bounding box center [994, 266] width 57 height 40
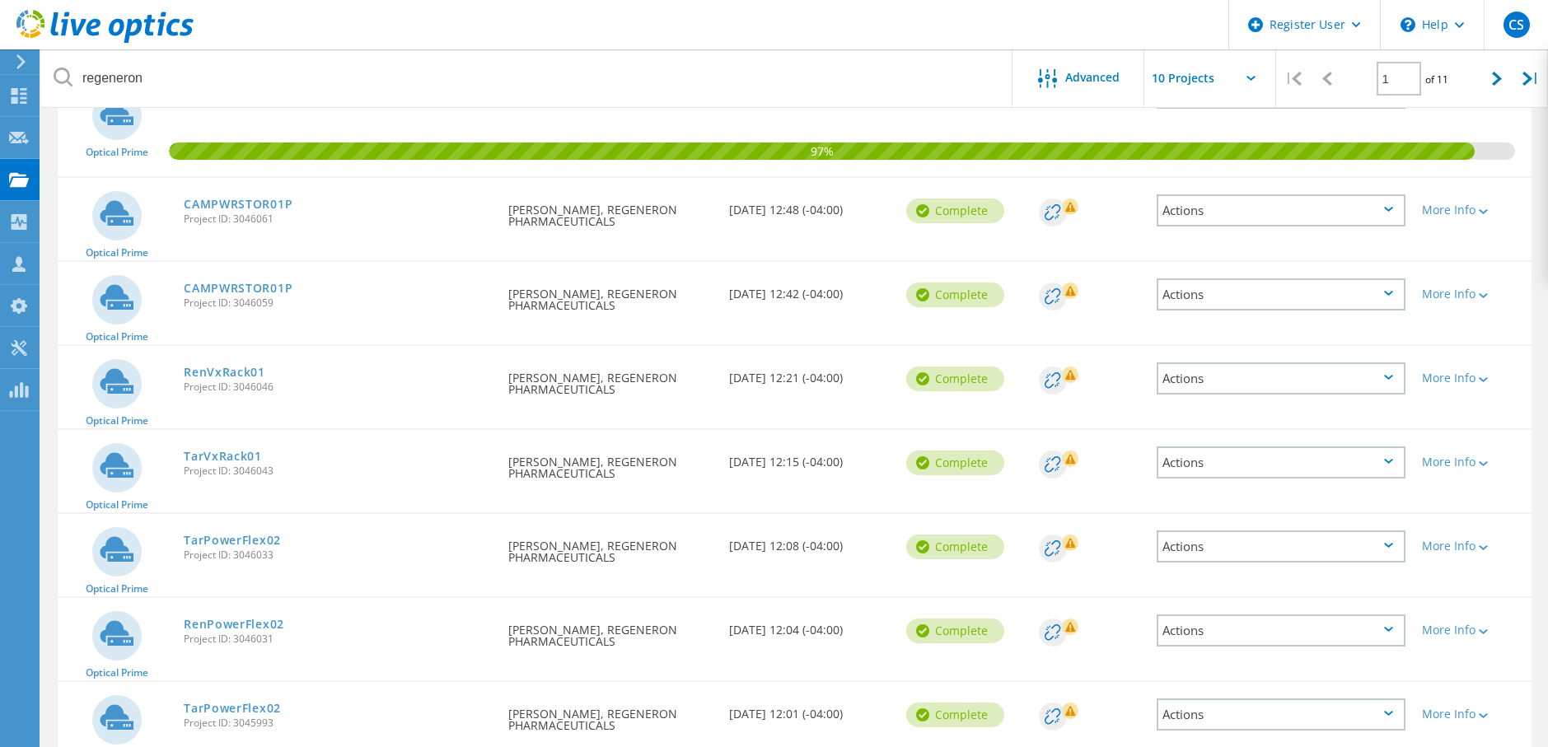
scroll to position [494, 0]
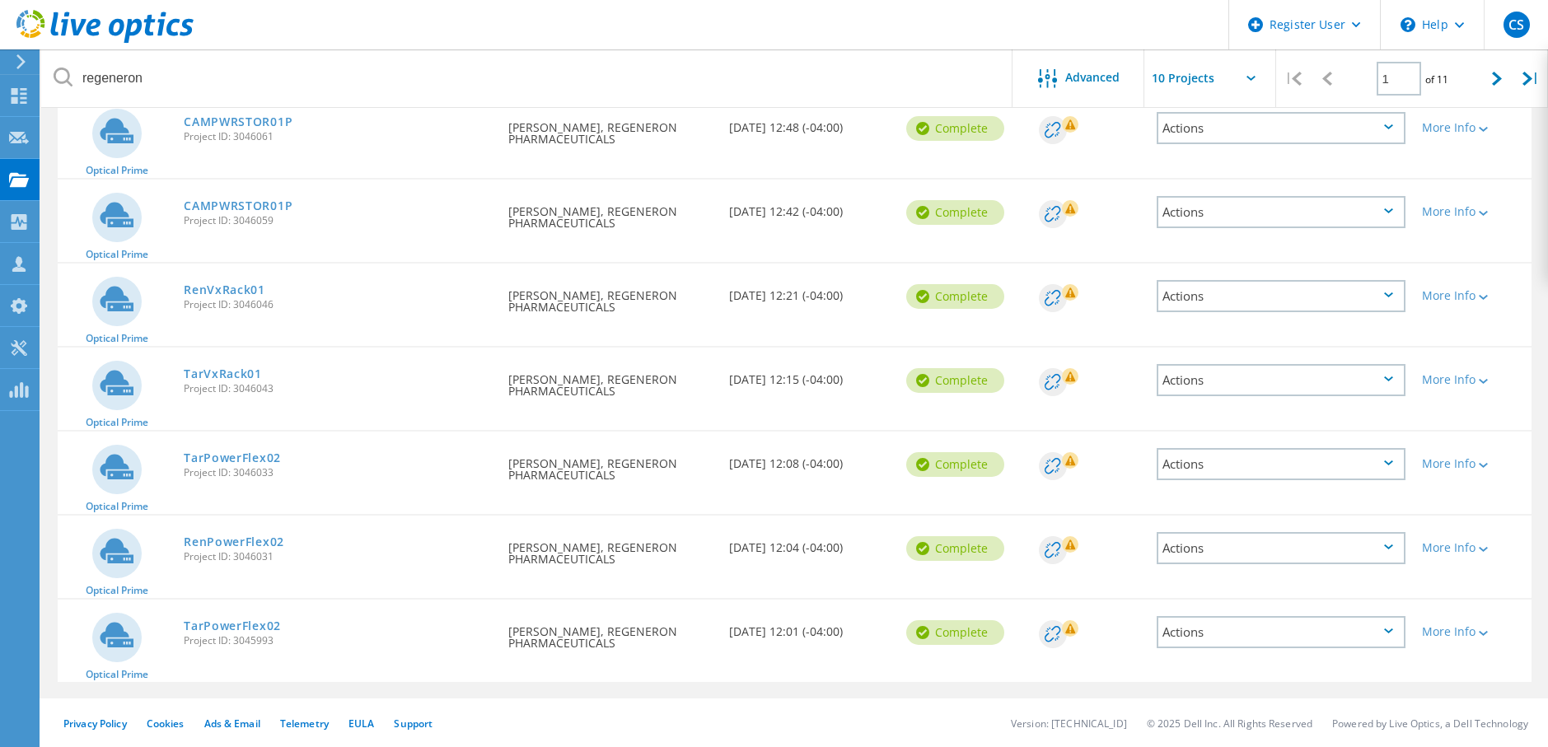
click at [1311, 375] on div "Actions" at bounding box center [1281, 380] width 249 height 32
click at [1247, 391] on div "Share" at bounding box center [1281, 394] width 246 height 26
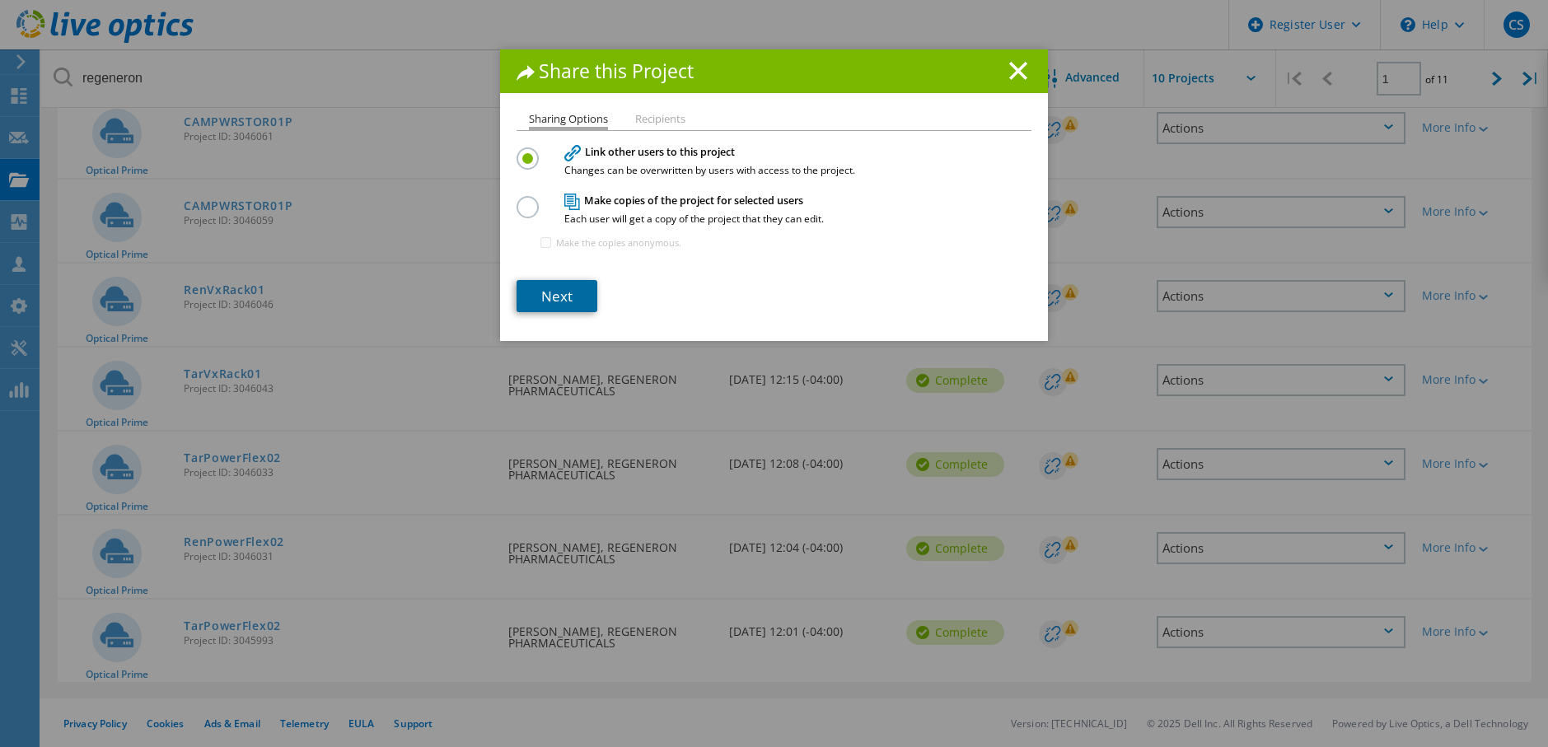
click at [559, 303] on link "Next" at bounding box center [557, 296] width 81 height 32
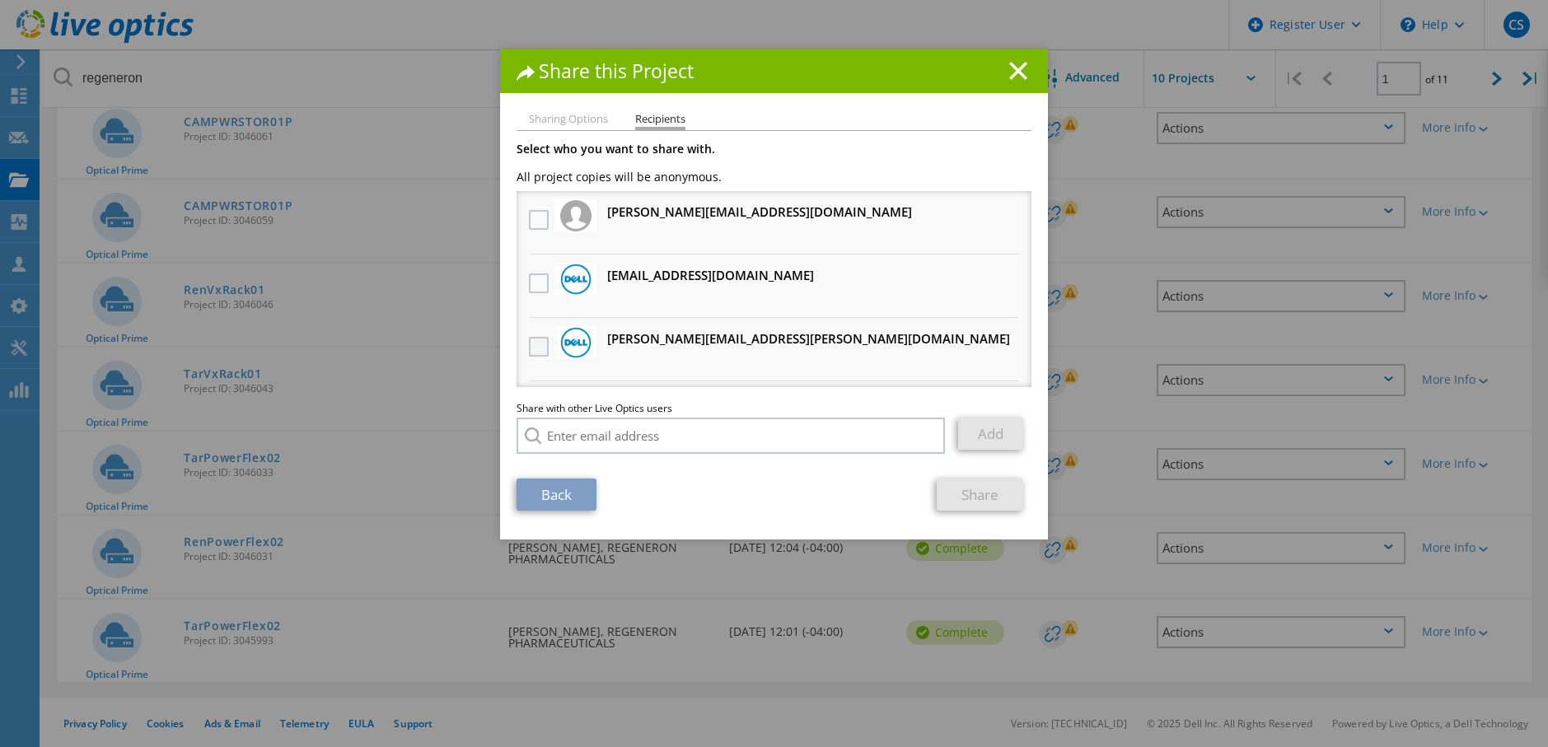
click at [534, 350] on label at bounding box center [541, 347] width 24 height 20
click at [0, 0] on input "checkbox" at bounding box center [0, 0] width 0 height 0
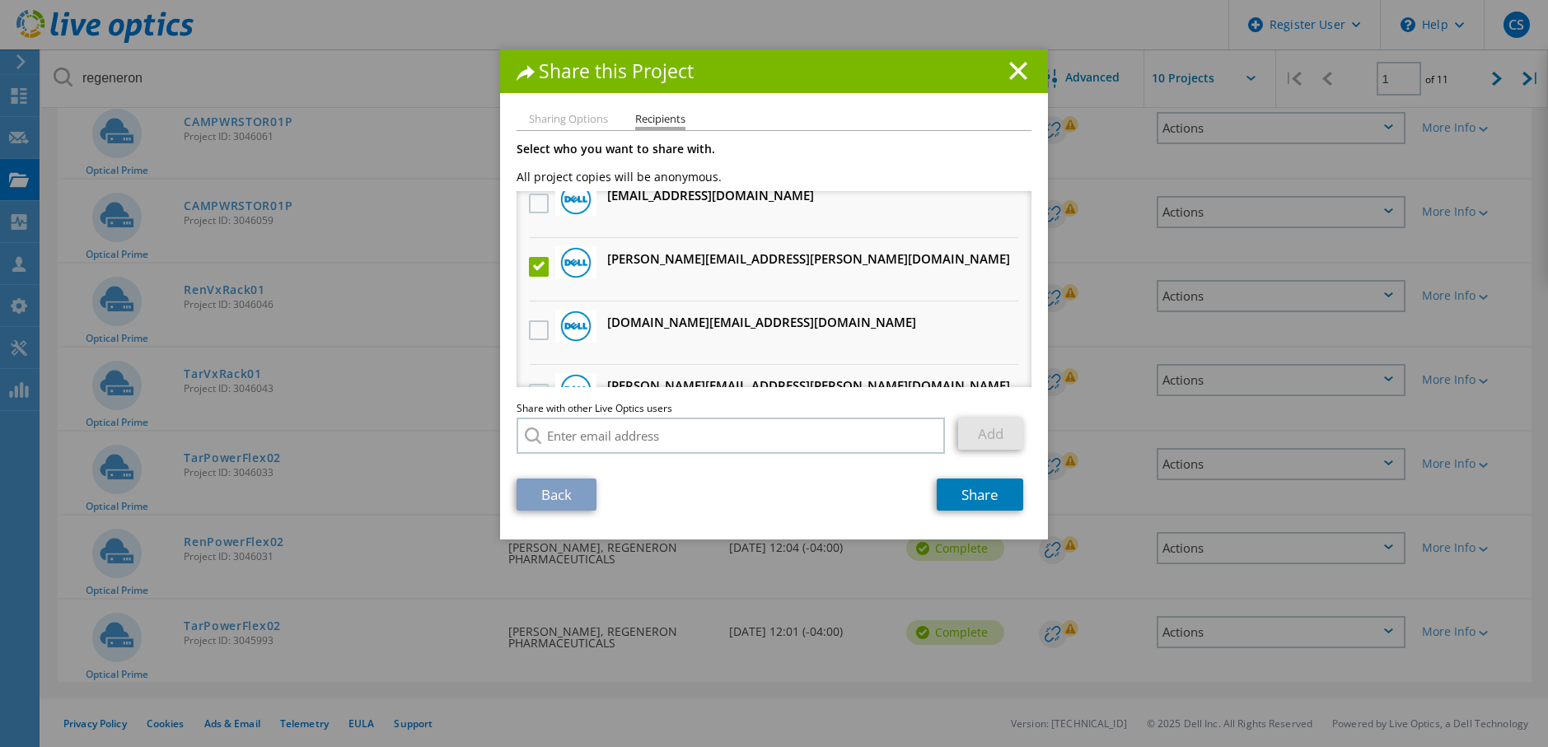
scroll to position [165, 0]
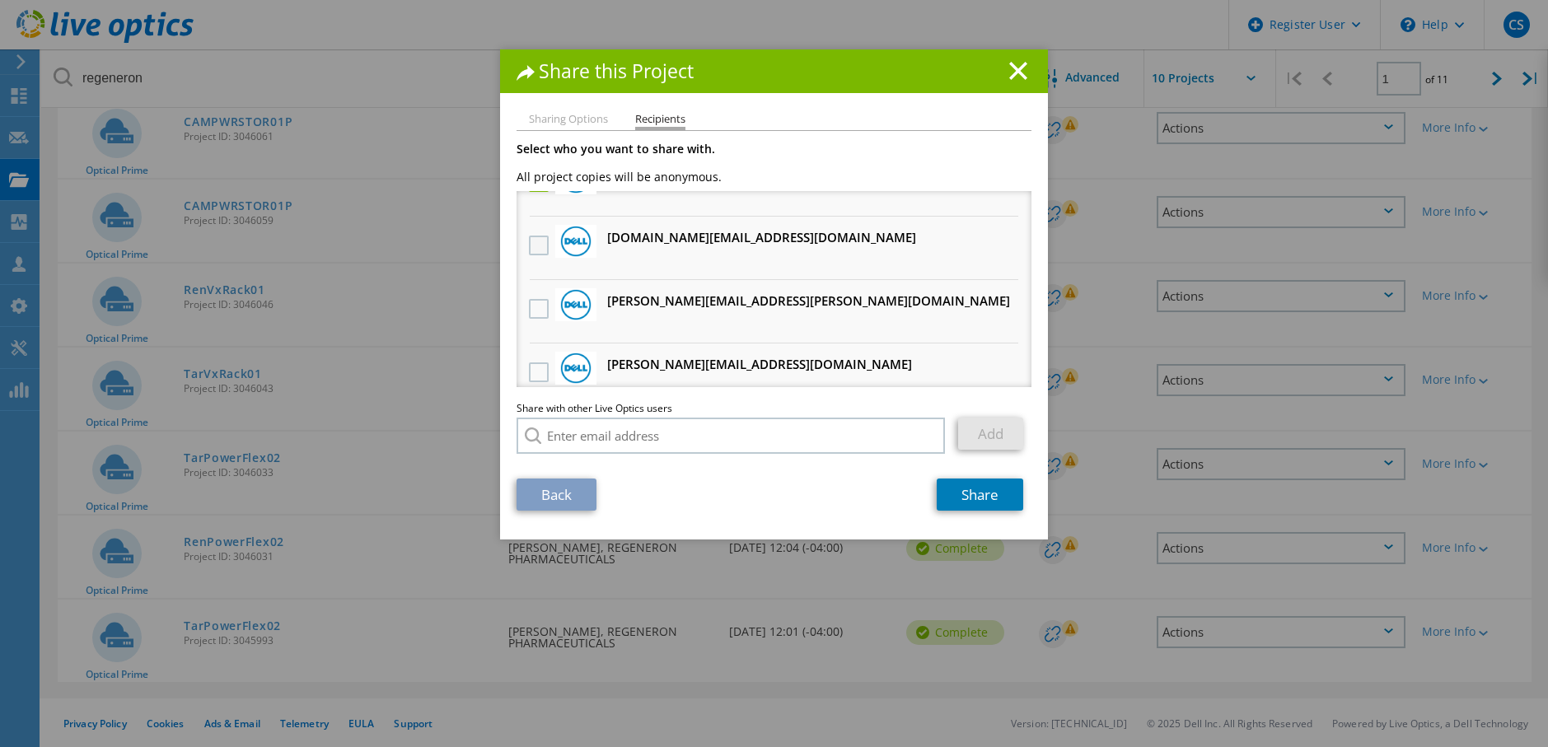
click at [529, 243] on label at bounding box center [541, 246] width 24 height 20
click at [0, 0] on input "checkbox" at bounding box center [0, 0] width 0 height 0
click at [532, 249] on label at bounding box center [541, 246] width 24 height 20
click at [0, 0] on input "checkbox" at bounding box center [0, 0] width 0 height 0
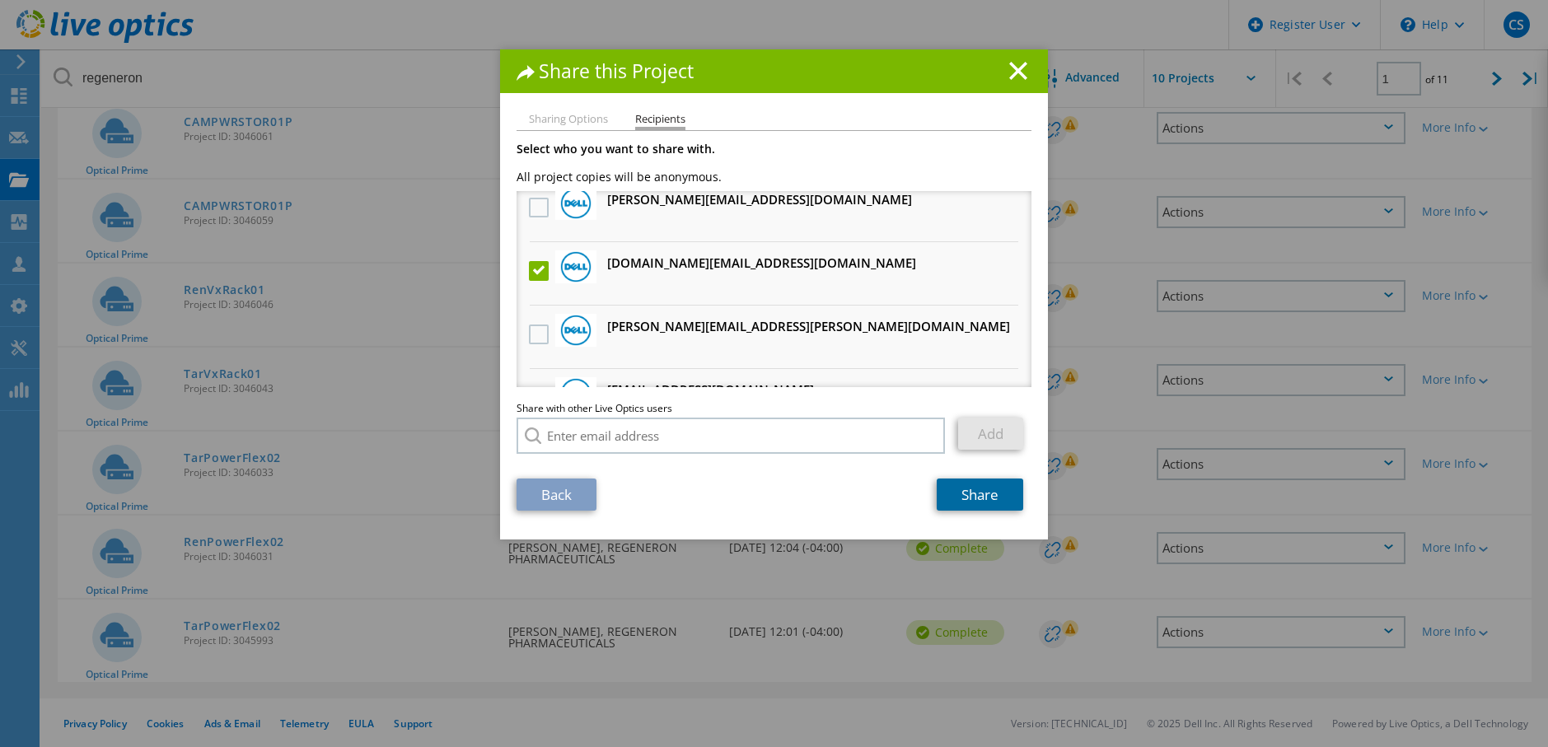
click at [957, 484] on link "Share" at bounding box center [980, 495] width 87 height 32
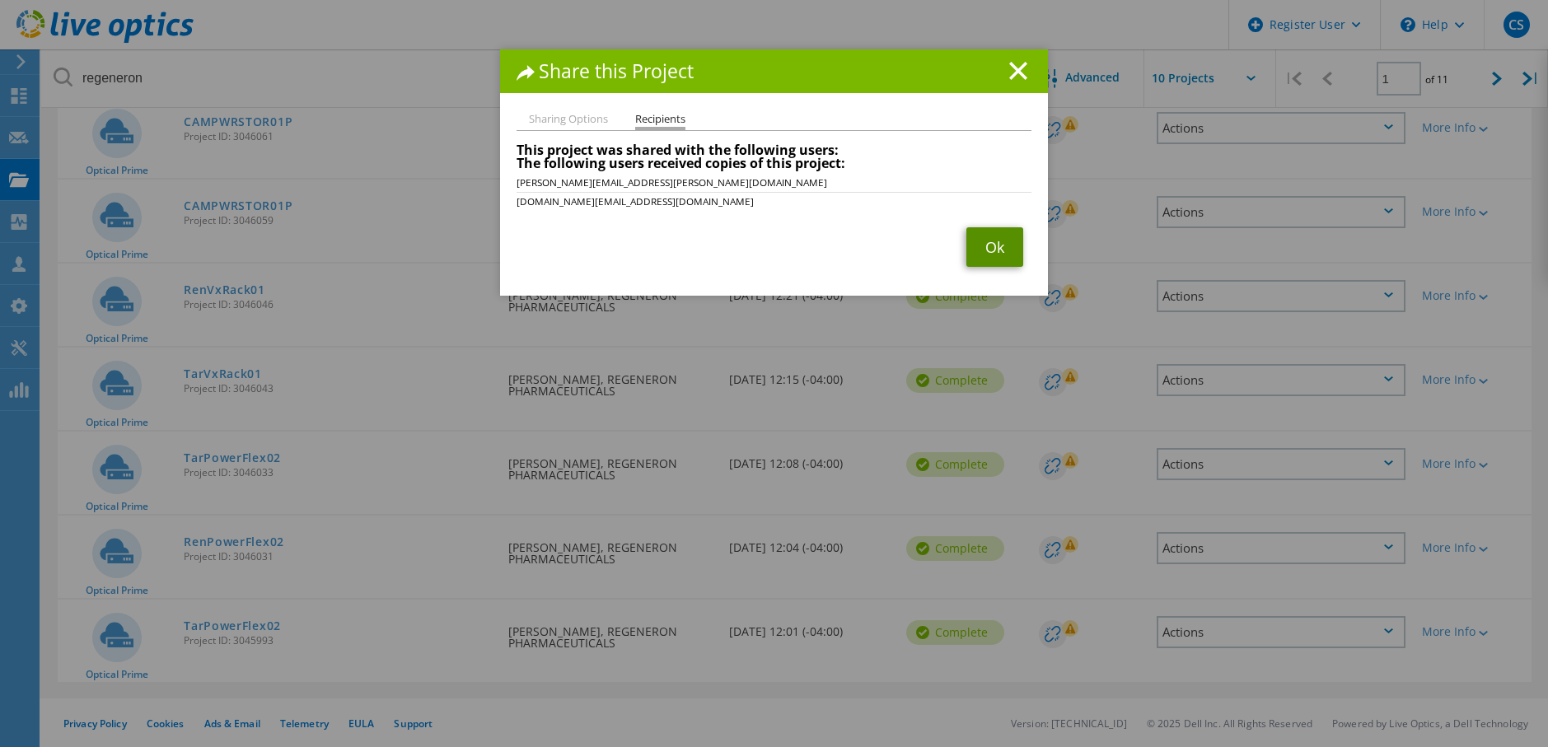
click at [984, 252] on link "Ok" at bounding box center [994, 247] width 57 height 40
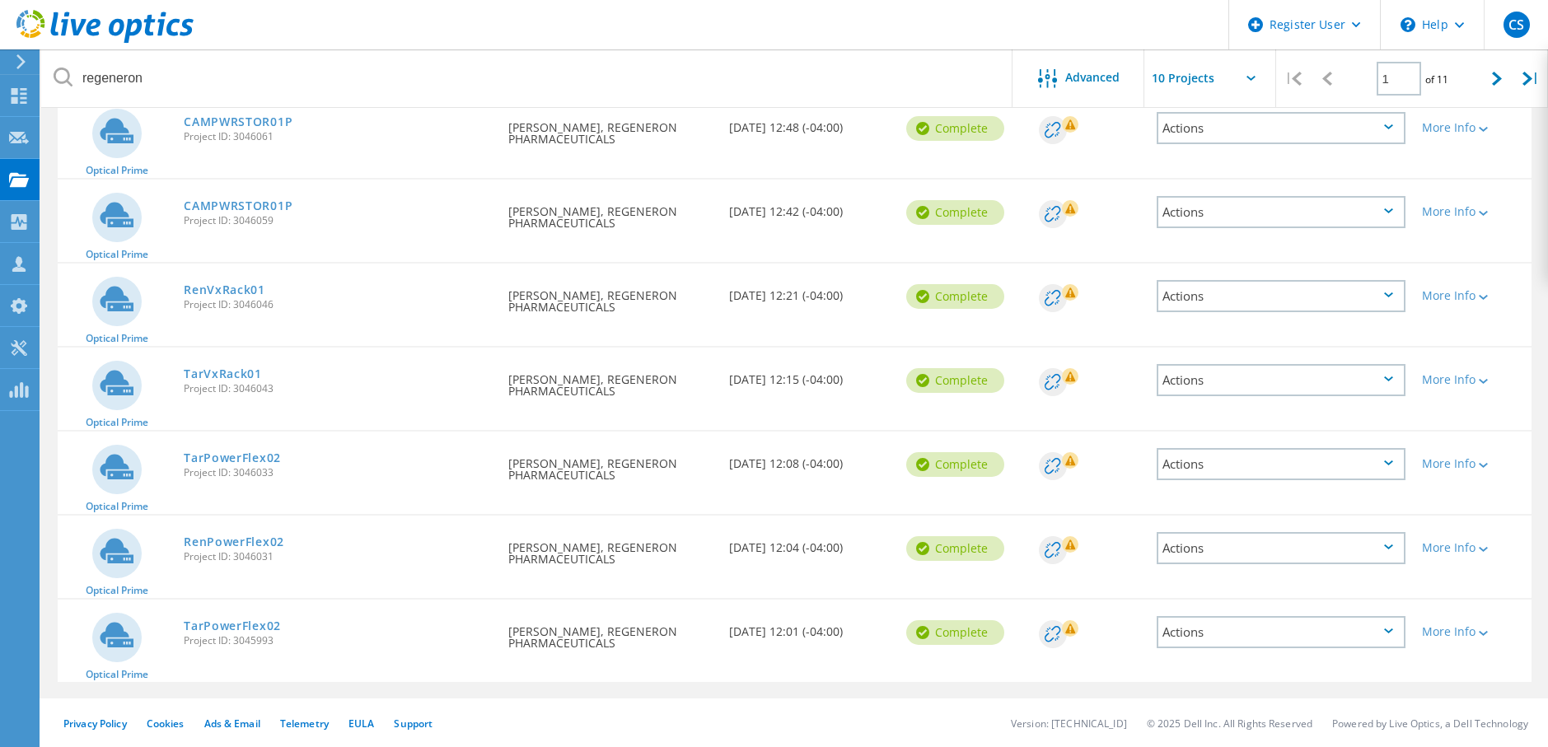
click at [1303, 460] on div "Actions" at bounding box center [1281, 464] width 249 height 32
click at [1273, 474] on div "Share" at bounding box center [1281, 478] width 246 height 26
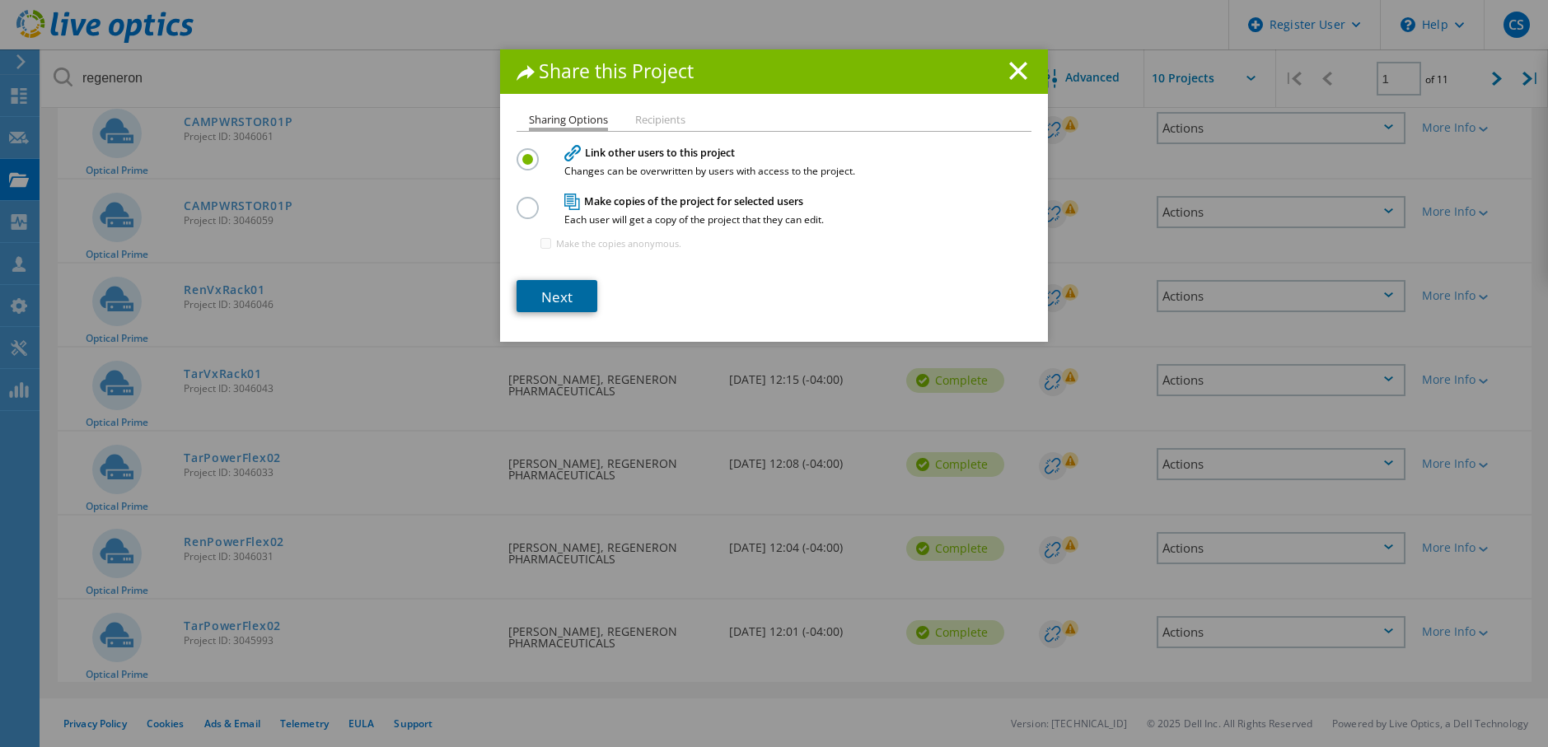
click at [564, 292] on link "Next" at bounding box center [557, 296] width 81 height 32
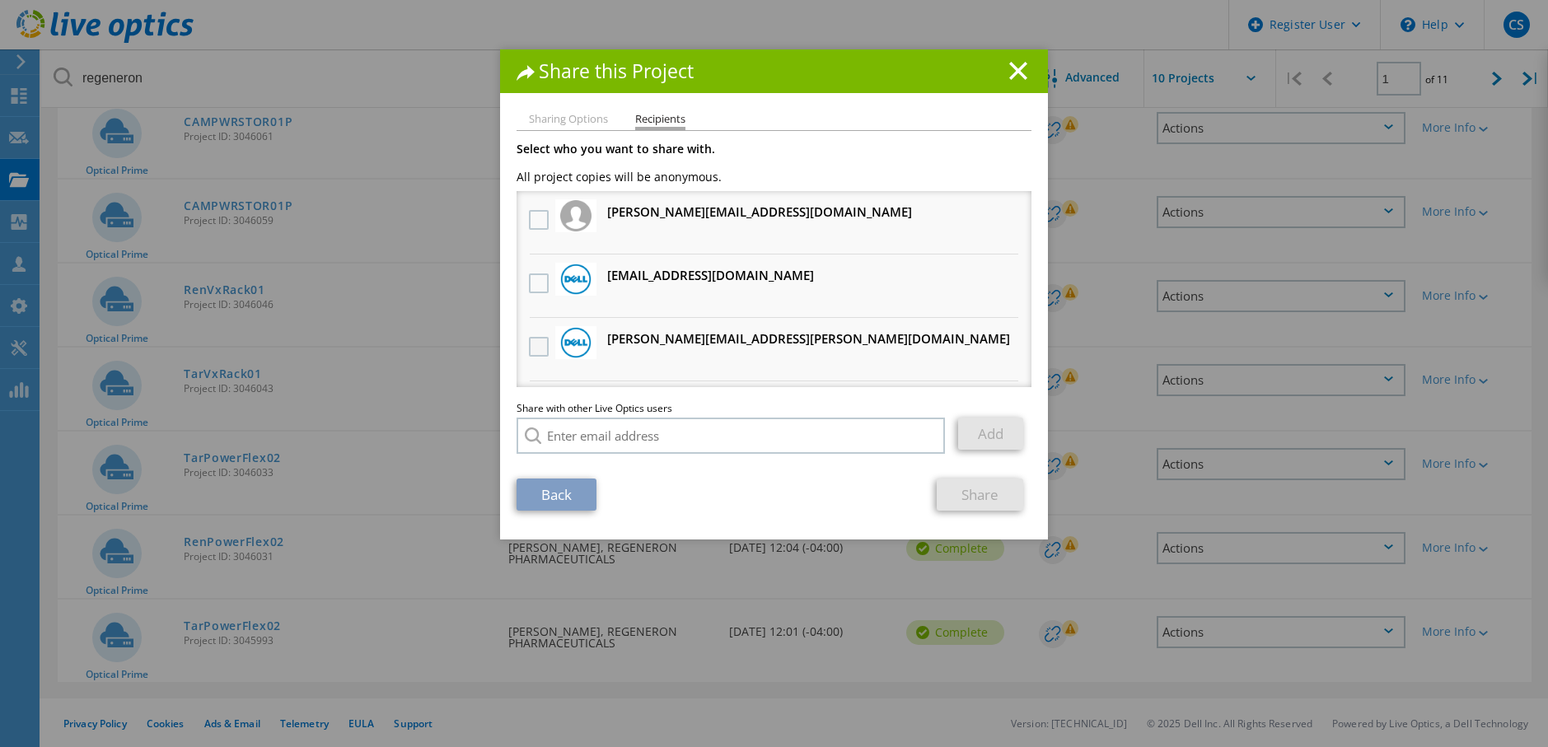
click at [537, 347] on label at bounding box center [541, 347] width 24 height 20
click at [0, 0] on input "checkbox" at bounding box center [0, 0] width 0 height 0
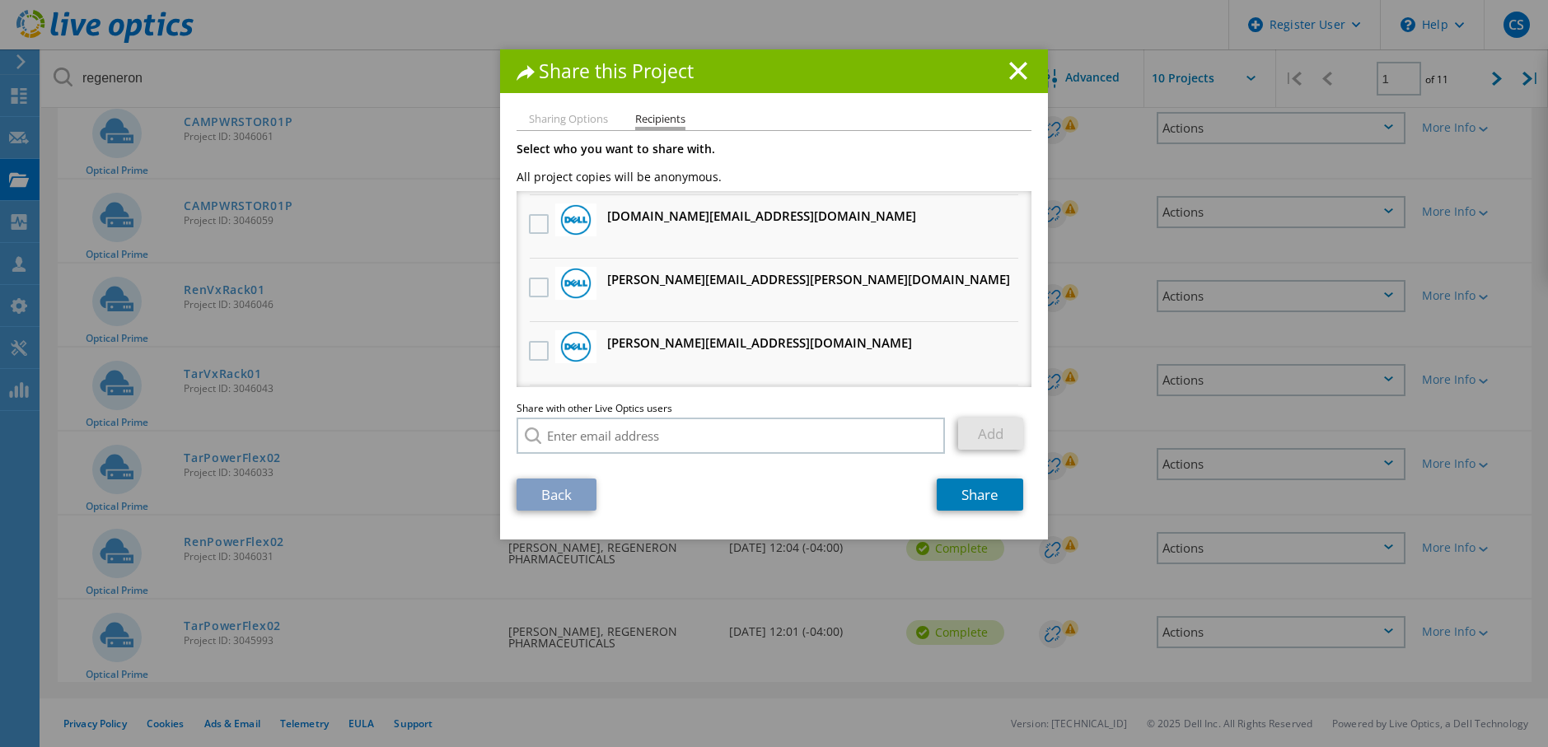
scroll to position [165, 0]
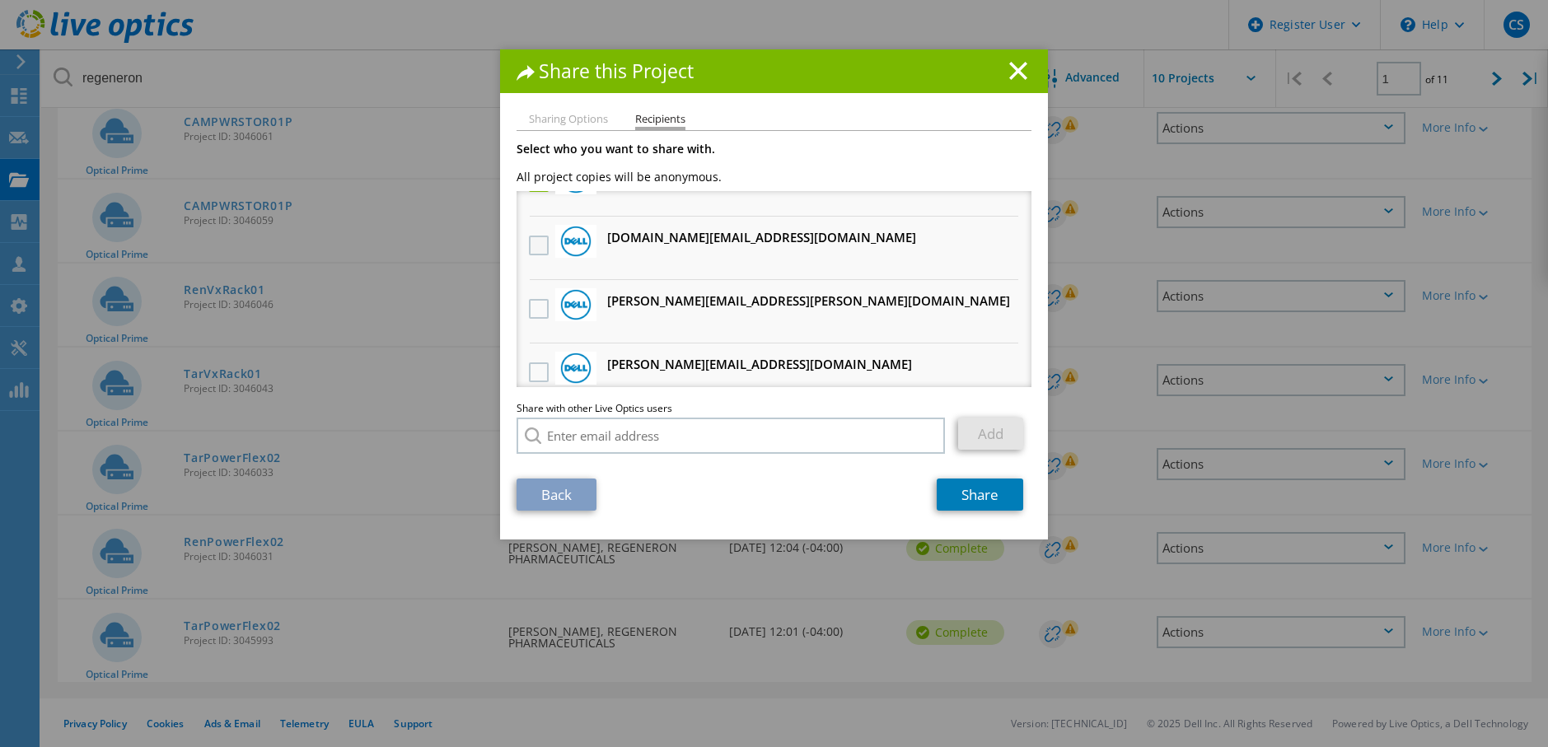
click at [537, 244] on label at bounding box center [541, 246] width 24 height 20
click at [0, 0] on input "checkbox" at bounding box center [0, 0] width 0 height 0
click at [975, 492] on link "Share" at bounding box center [980, 495] width 87 height 32
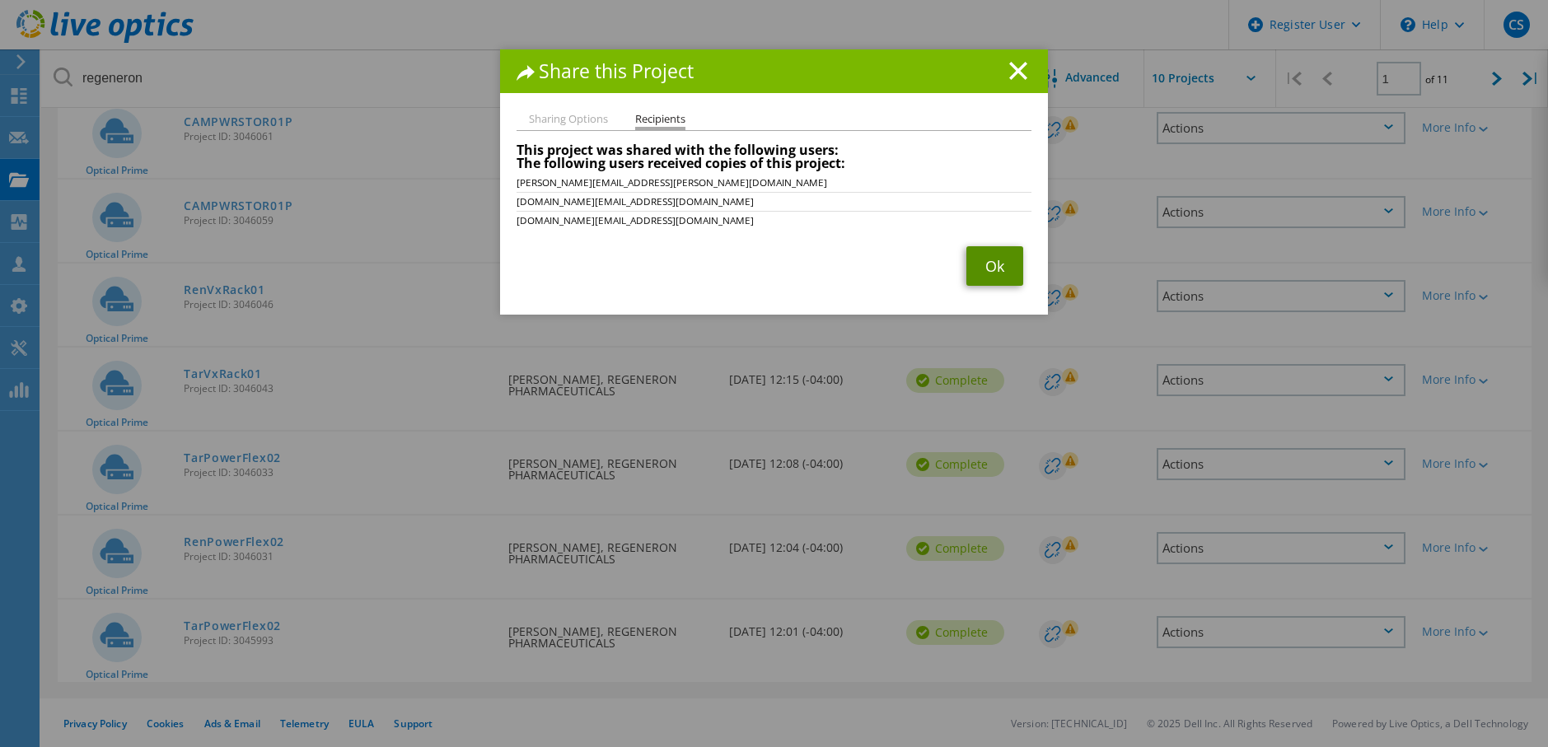
click at [996, 257] on link "Ok" at bounding box center [994, 266] width 57 height 40
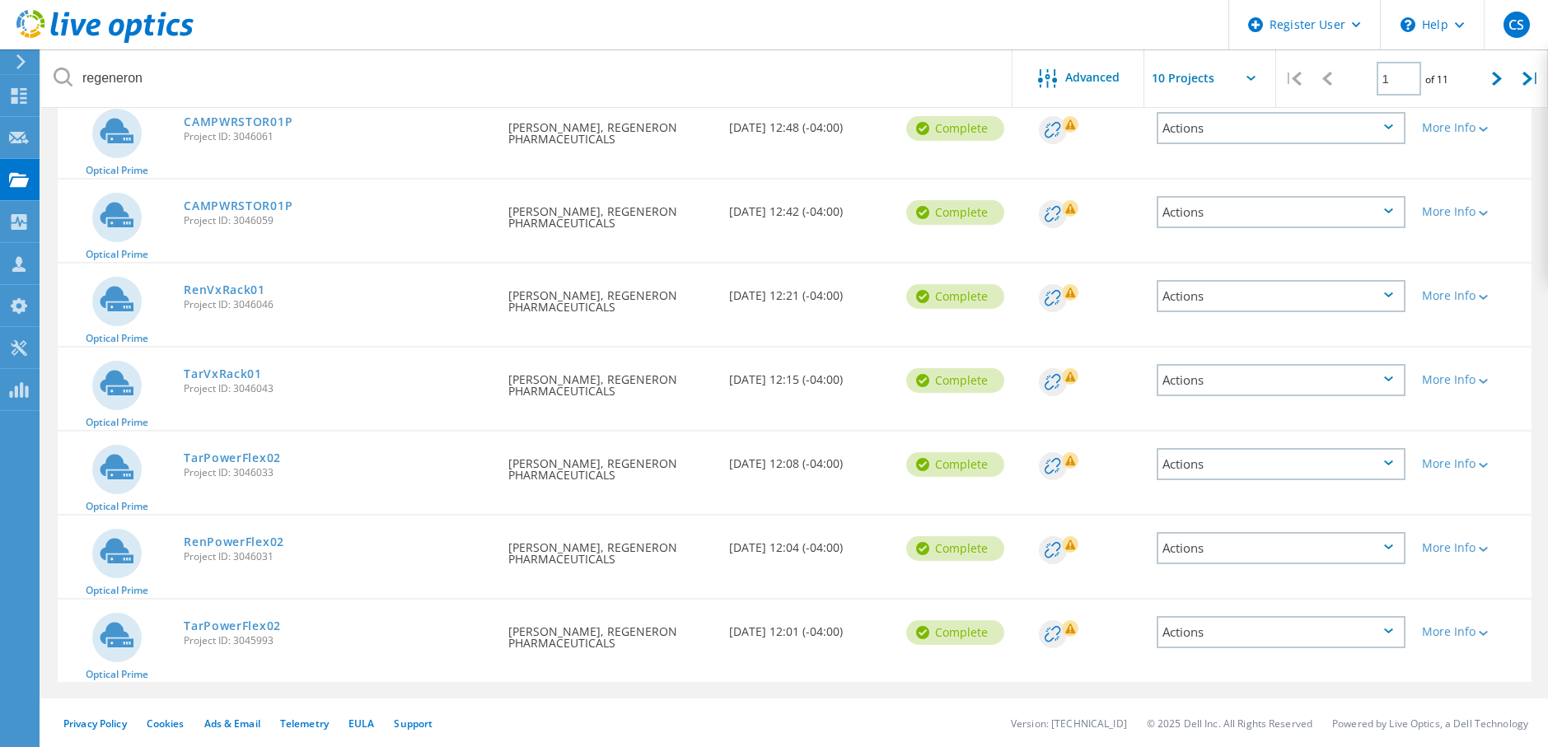
click at [1386, 549] on icon at bounding box center [1388, 547] width 9 height 5
click at [1245, 550] on div "Share" at bounding box center [1281, 562] width 246 height 26
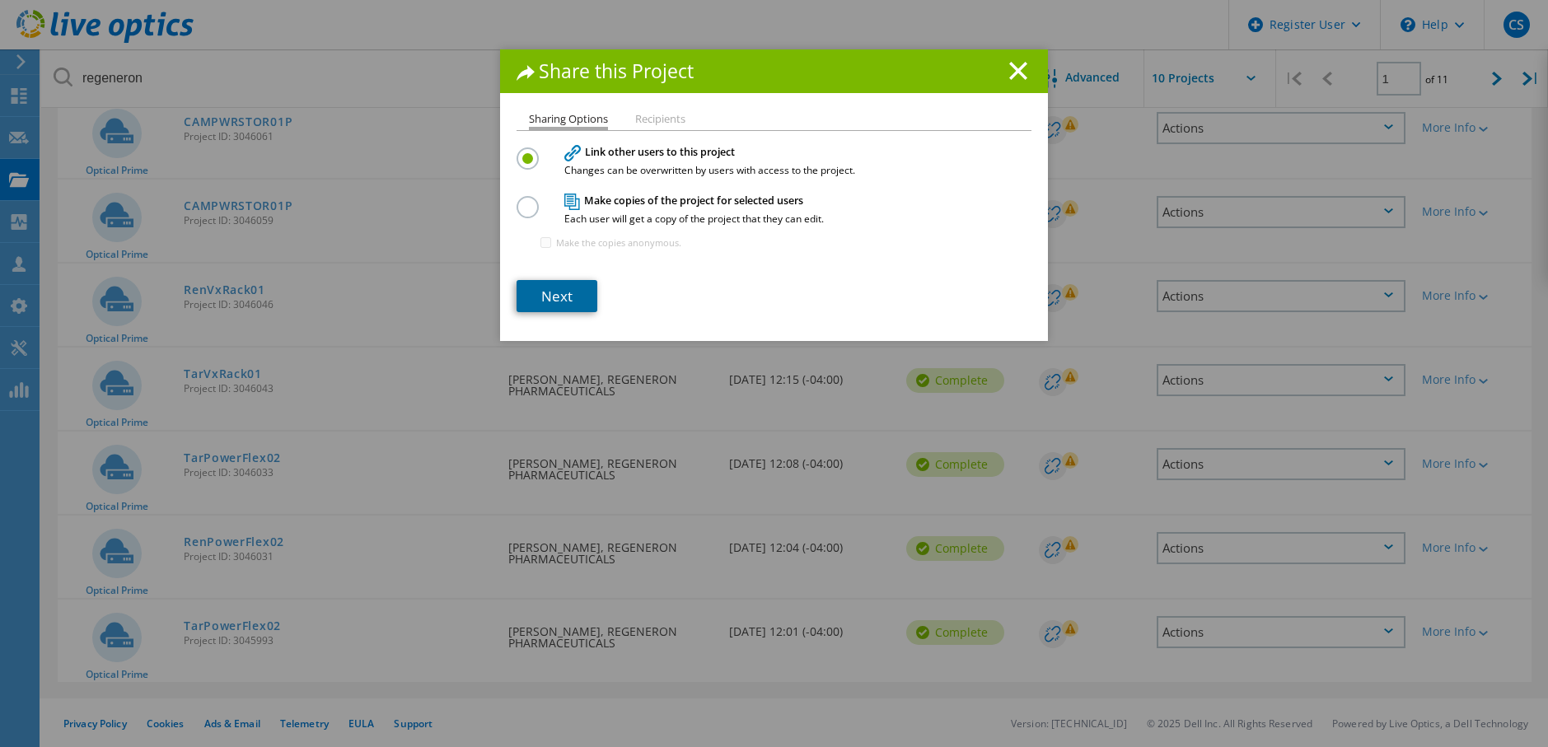
click at [560, 293] on link "Next" at bounding box center [557, 296] width 81 height 32
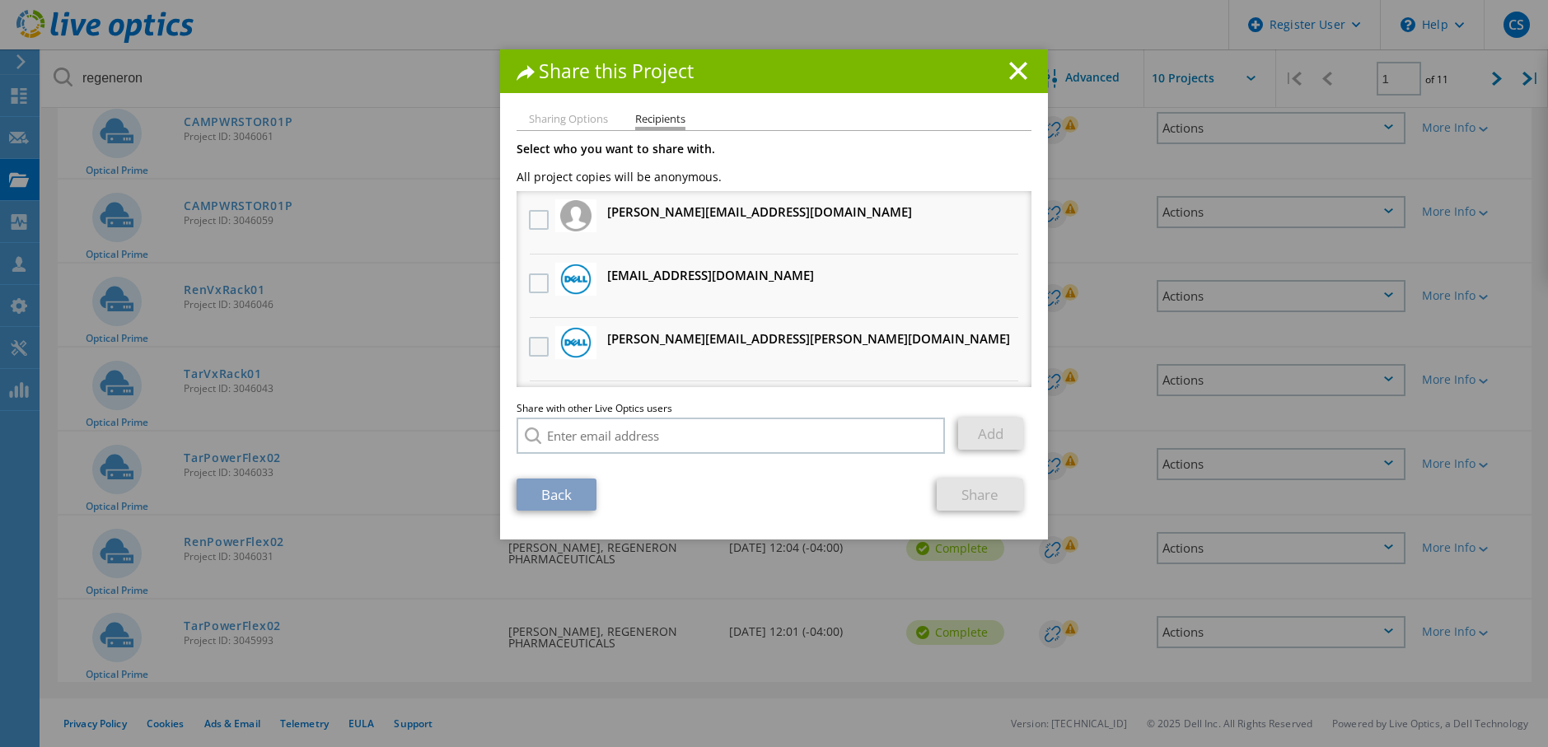
click at [533, 348] on label at bounding box center [541, 347] width 24 height 20
click at [0, 0] on input "checkbox" at bounding box center [0, 0] width 0 height 0
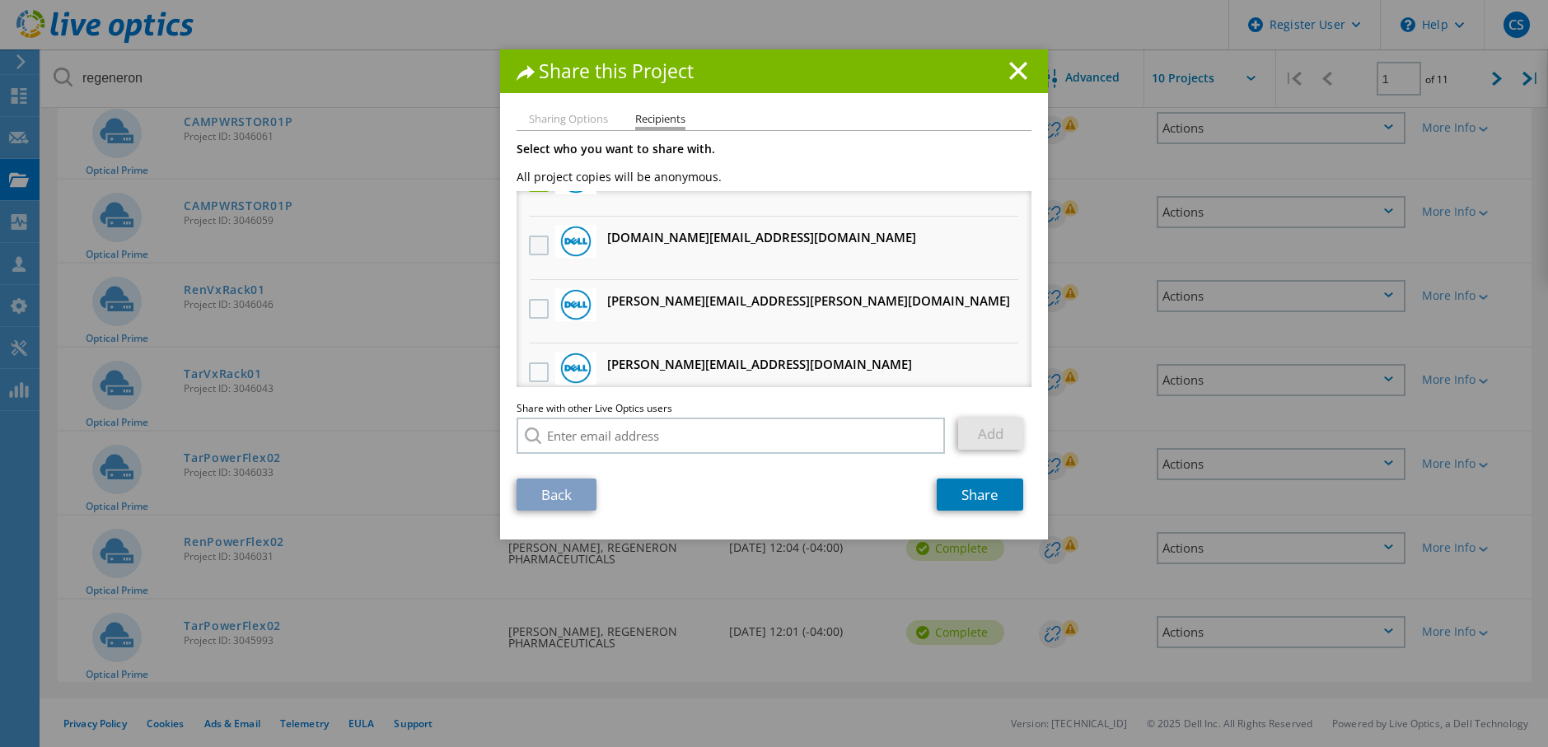
click at [533, 250] on label at bounding box center [541, 246] width 24 height 20
click at [0, 0] on input "checkbox" at bounding box center [0, 0] width 0 height 0
click at [958, 490] on link "Share" at bounding box center [980, 495] width 87 height 32
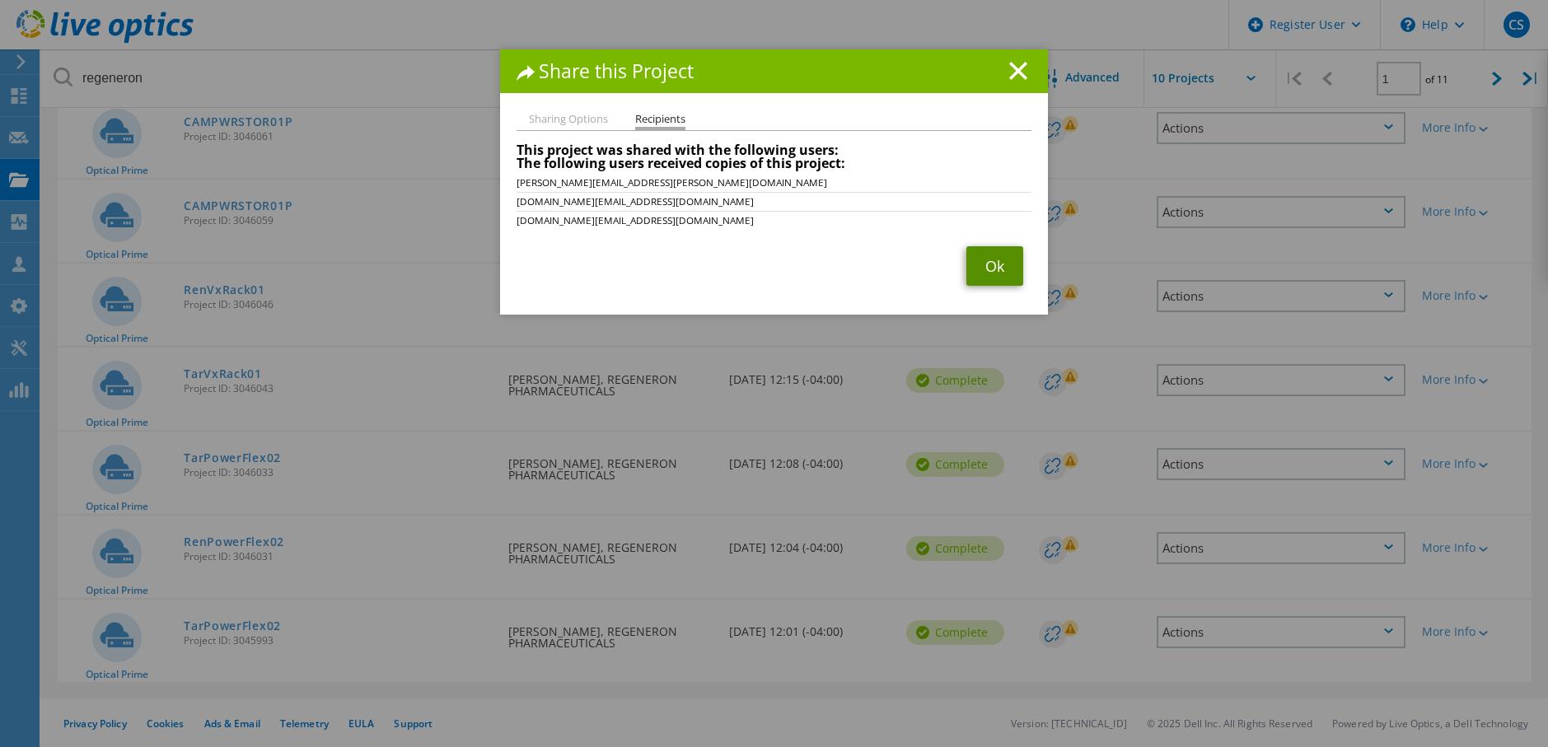
click at [1000, 259] on link "Ok" at bounding box center [994, 266] width 57 height 40
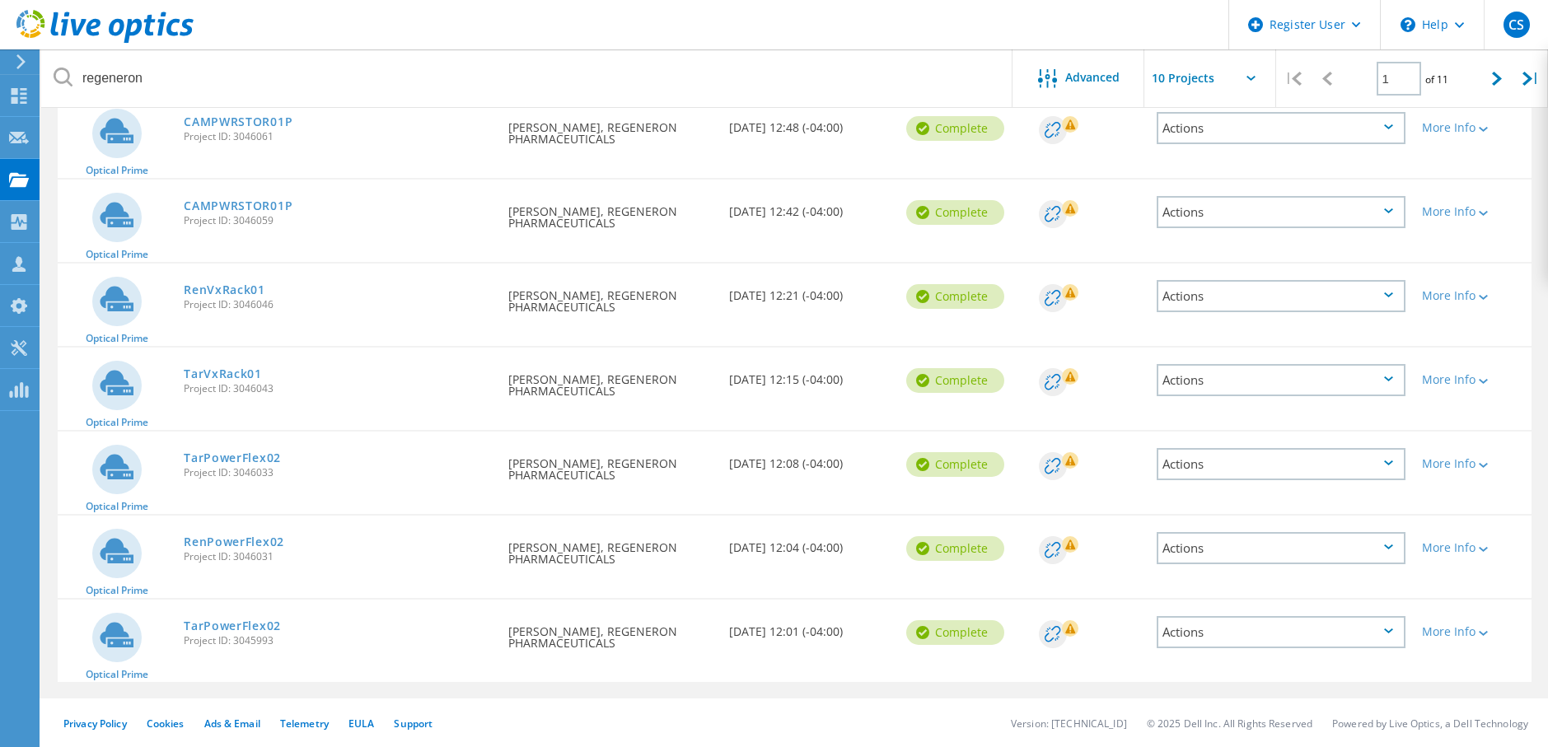
click at [1346, 630] on div "Actions" at bounding box center [1281, 632] width 249 height 32
click at [1297, 637] on div "Share" at bounding box center [1281, 646] width 246 height 26
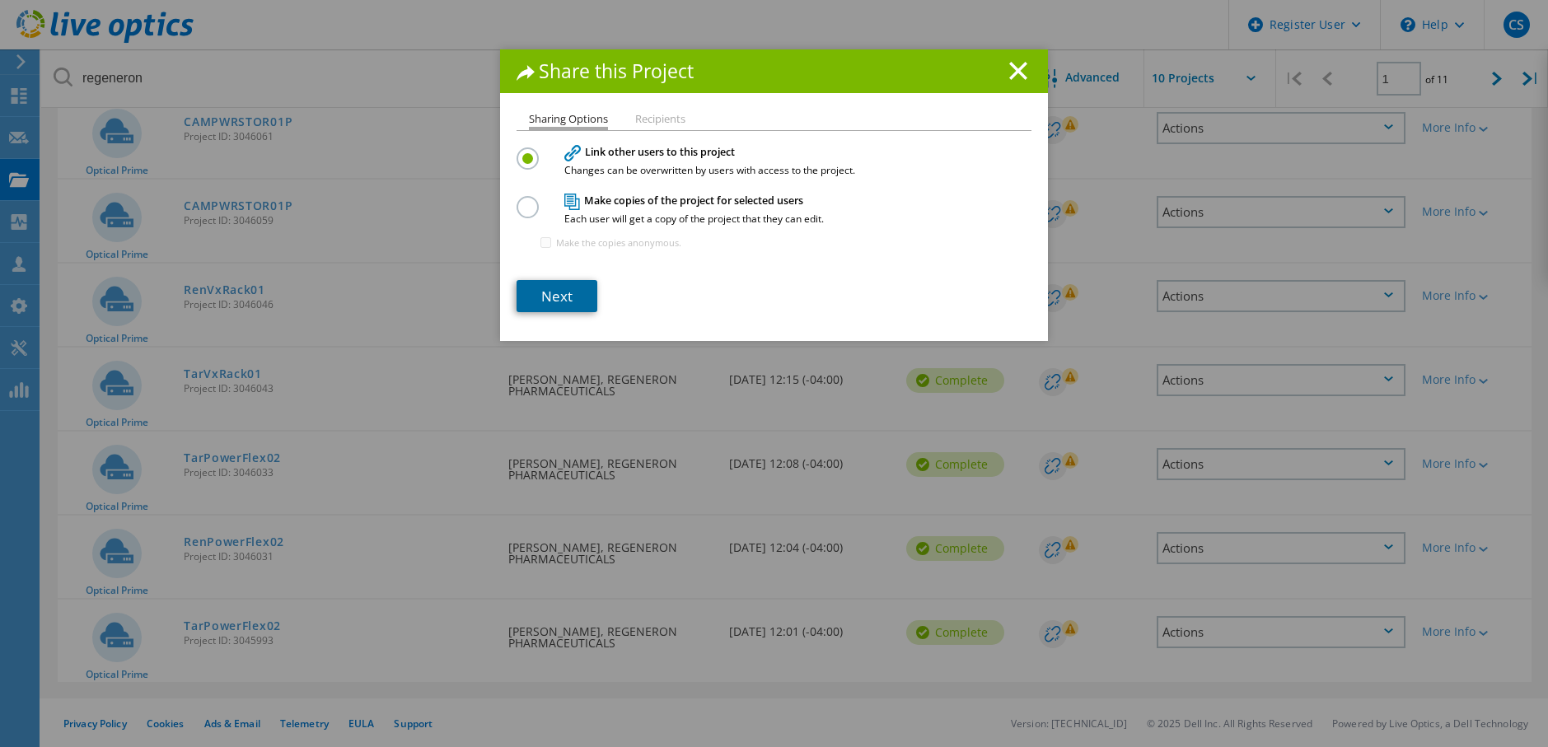
click at [550, 293] on link "Next" at bounding box center [557, 296] width 81 height 32
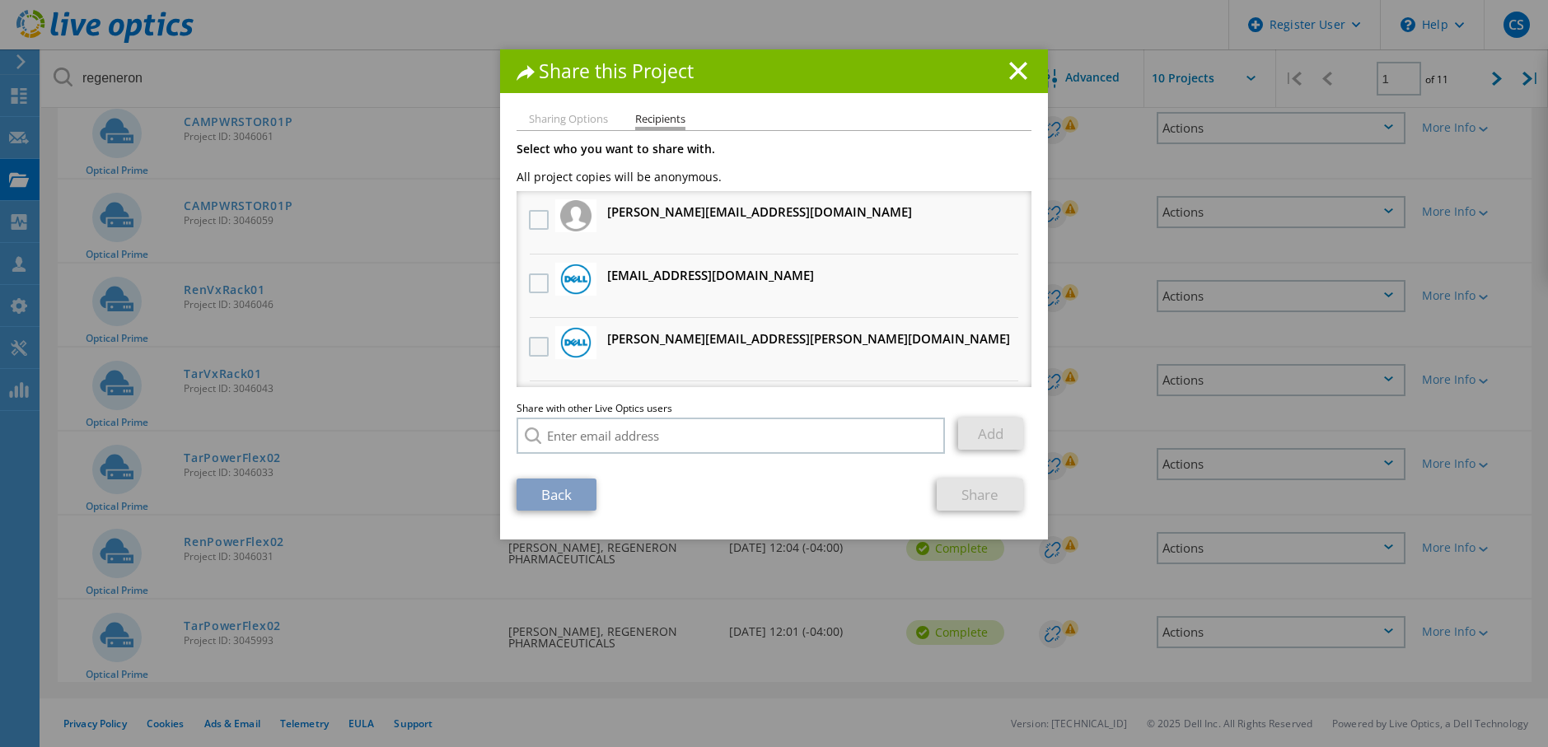
click at [534, 344] on label at bounding box center [541, 347] width 24 height 20
click at [0, 0] on input "checkbox" at bounding box center [0, 0] width 0 height 0
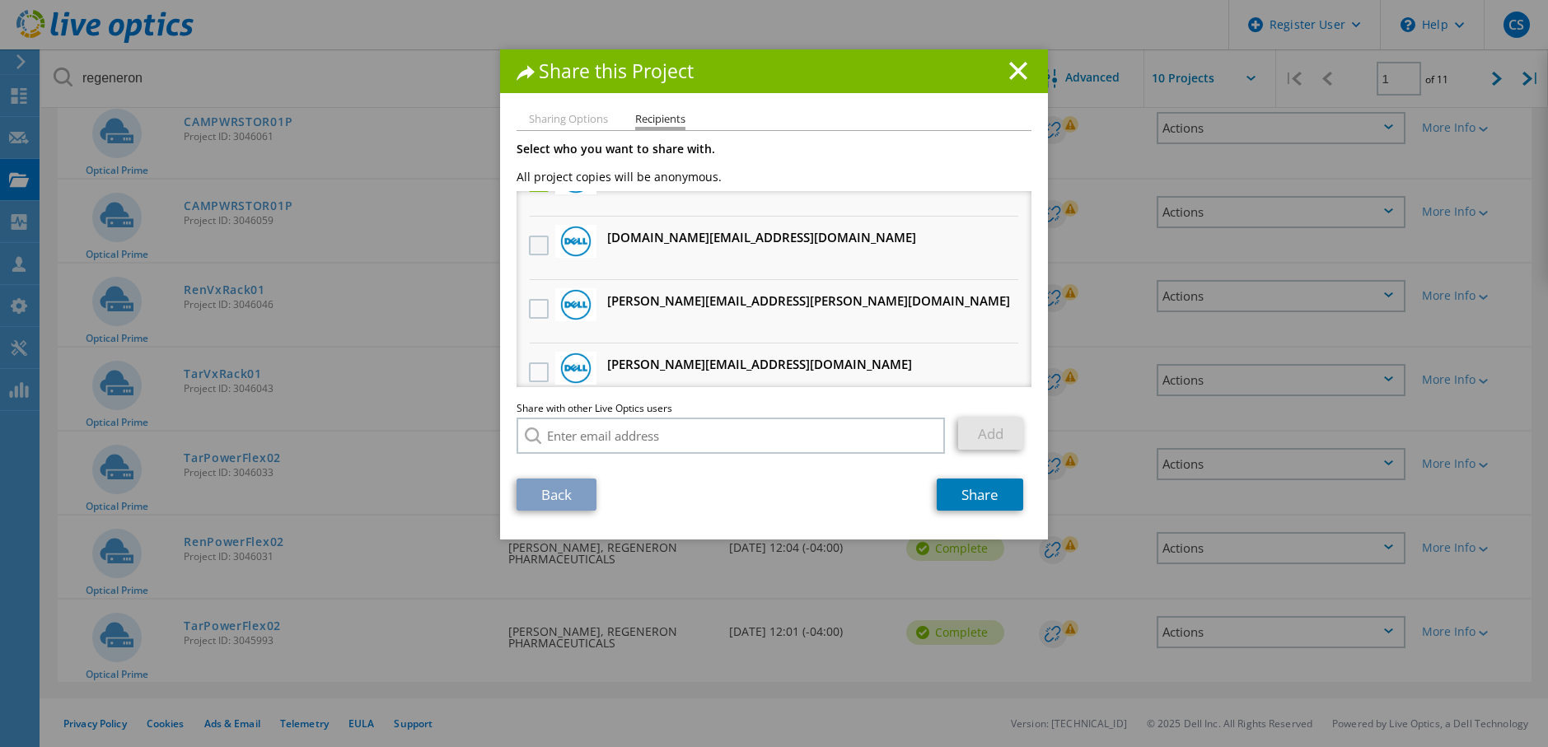
click at [536, 246] on label at bounding box center [541, 246] width 24 height 20
click at [0, 0] on input "checkbox" at bounding box center [0, 0] width 0 height 0
click at [958, 494] on link "Share" at bounding box center [980, 495] width 87 height 32
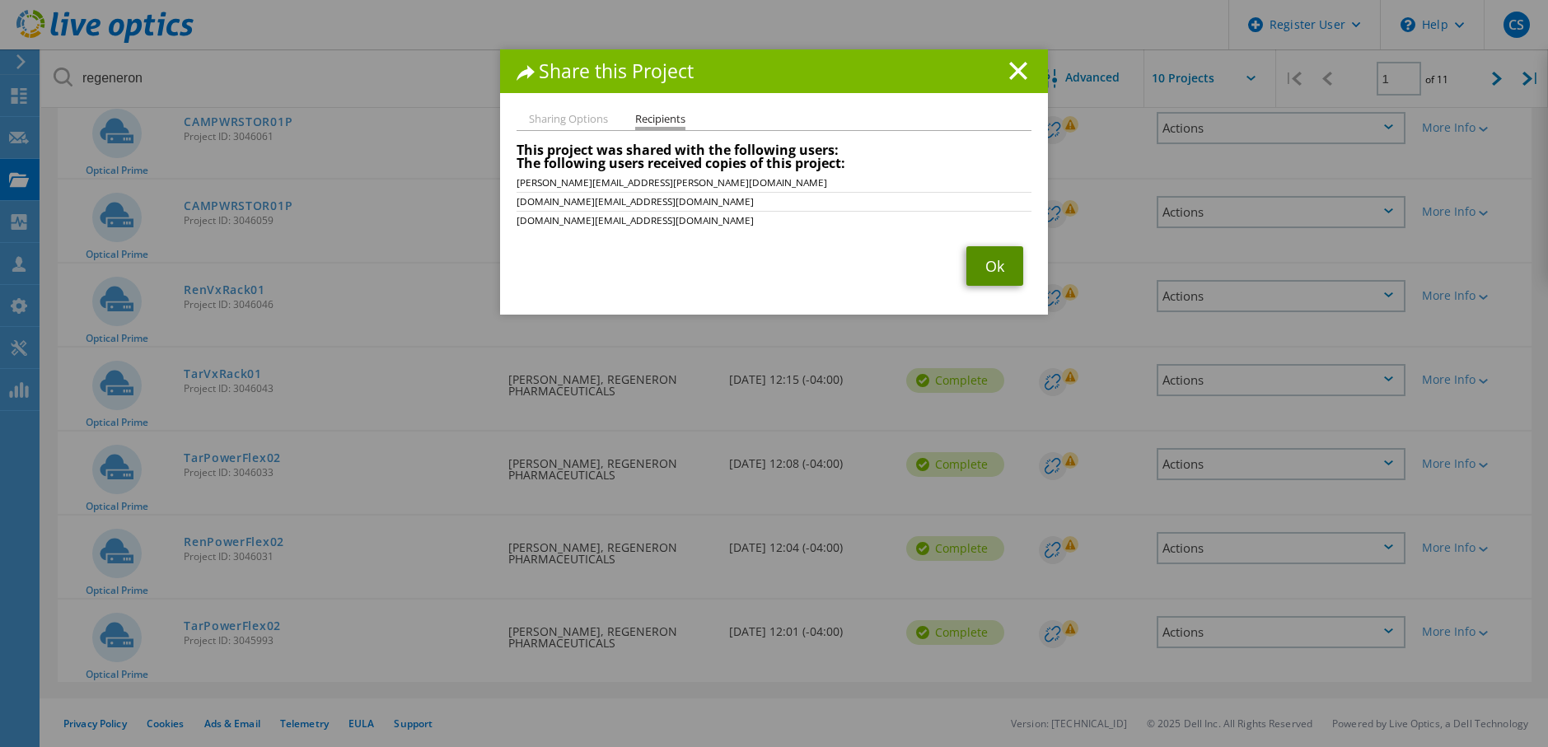
click at [969, 257] on link "Ok" at bounding box center [994, 266] width 57 height 40
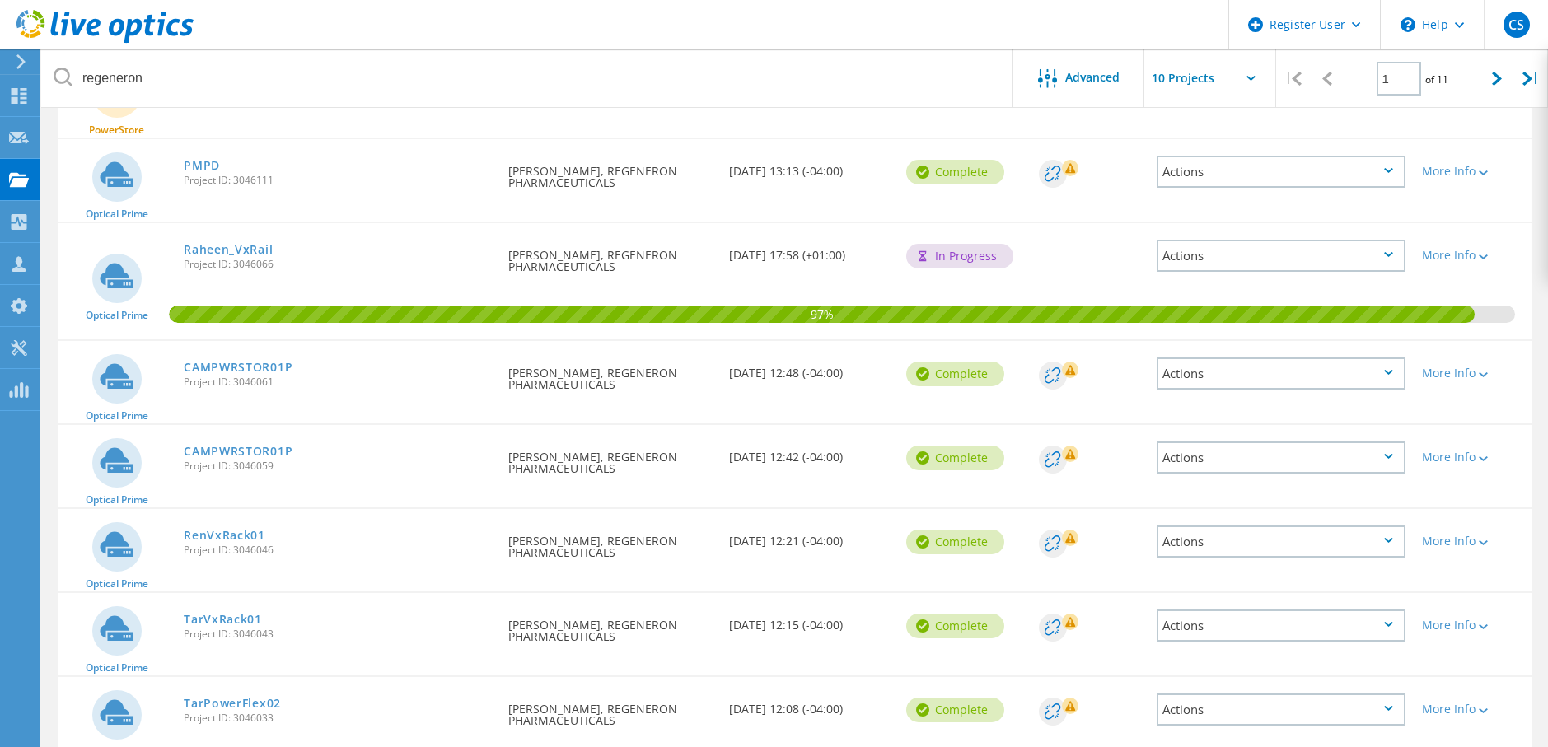
scroll to position [248, 0]
click at [1495, 78] on icon at bounding box center [1497, 79] width 10 height 14
type input "2"
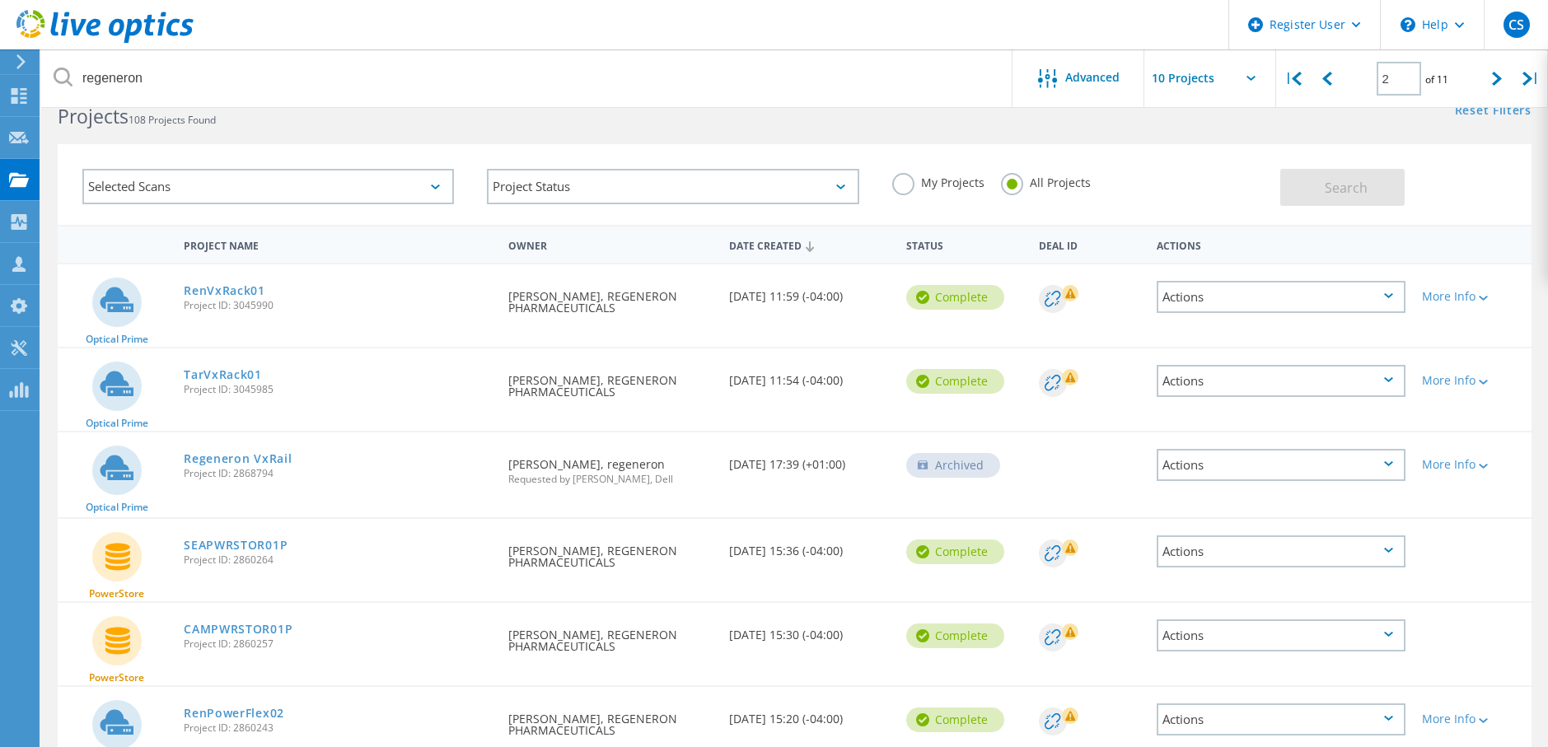
scroll to position [0, 0]
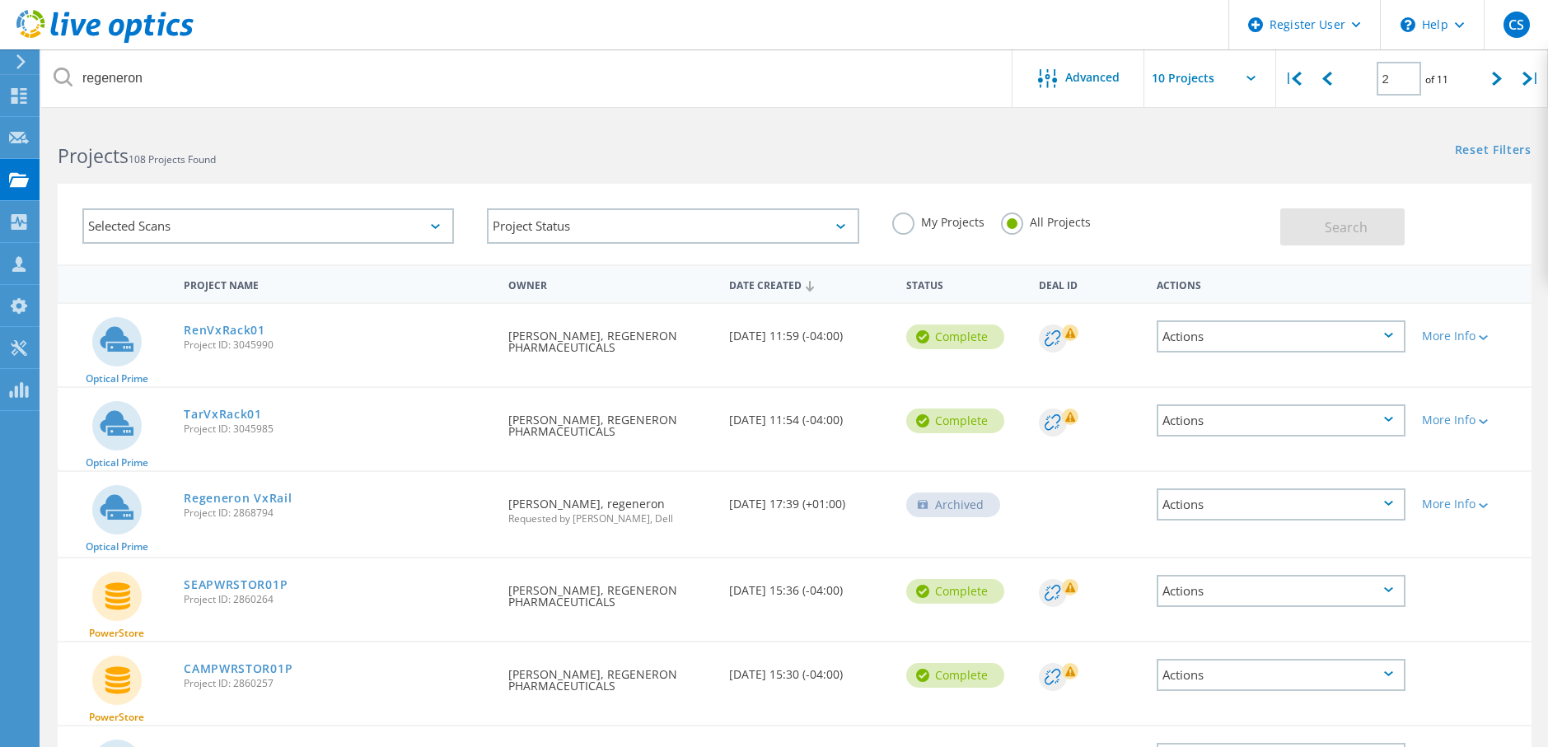
click at [1312, 422] on div "Actions" at bounding box center [1281, 421] width 249 height 32
click at [1246, 437] on div "Share" at bounding box center [1281, 434] width 246 height 26
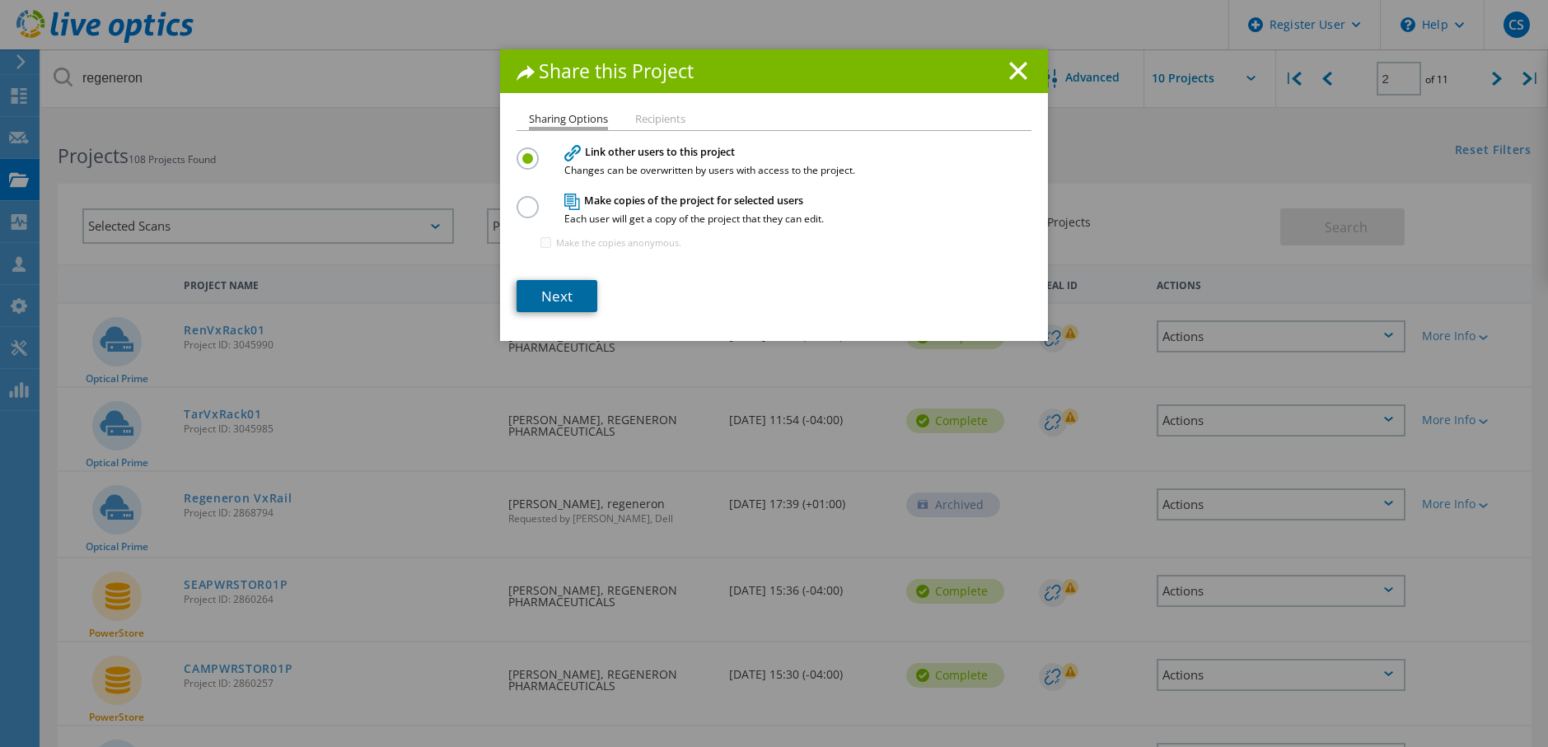
click at [532, 299] on link "Next" at bounding box center [557, 296] width 81 height 32
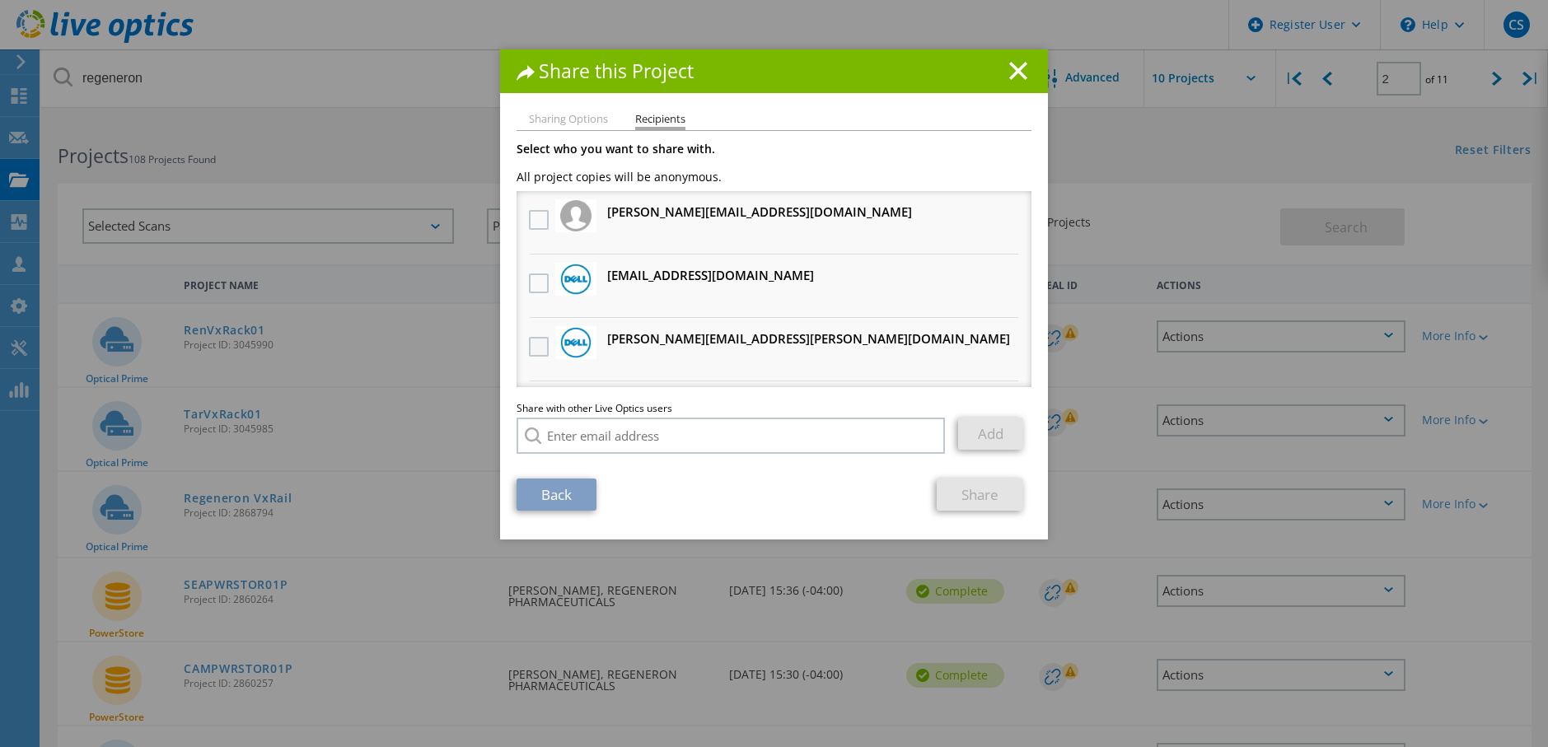
click at [531, 344] on label at bounding box center [541, 347] width 24 height 20
click at [0, 0] on input "checkbox" at bounding box center [0, 0] width 0 height 0
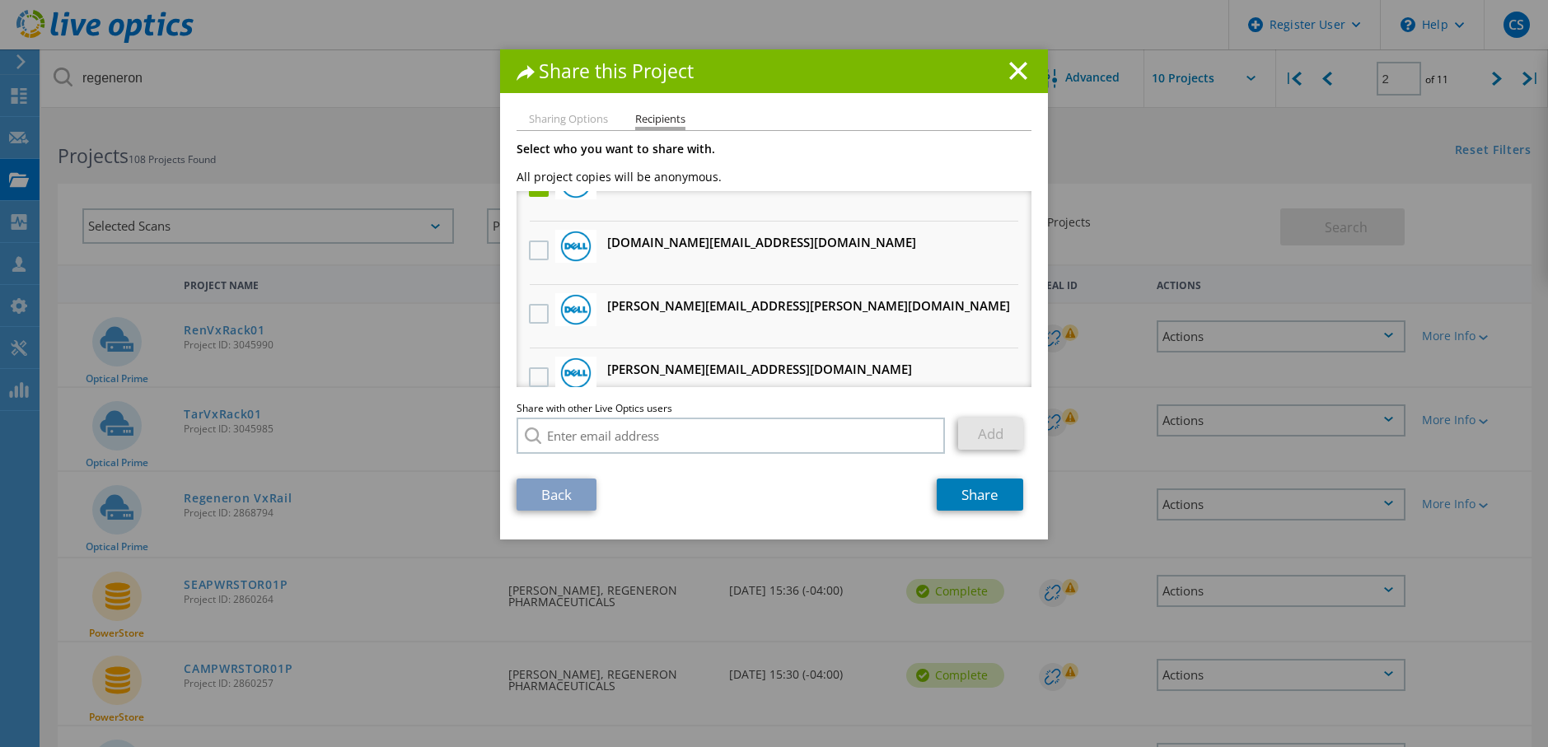
scroll to position [165, 0]
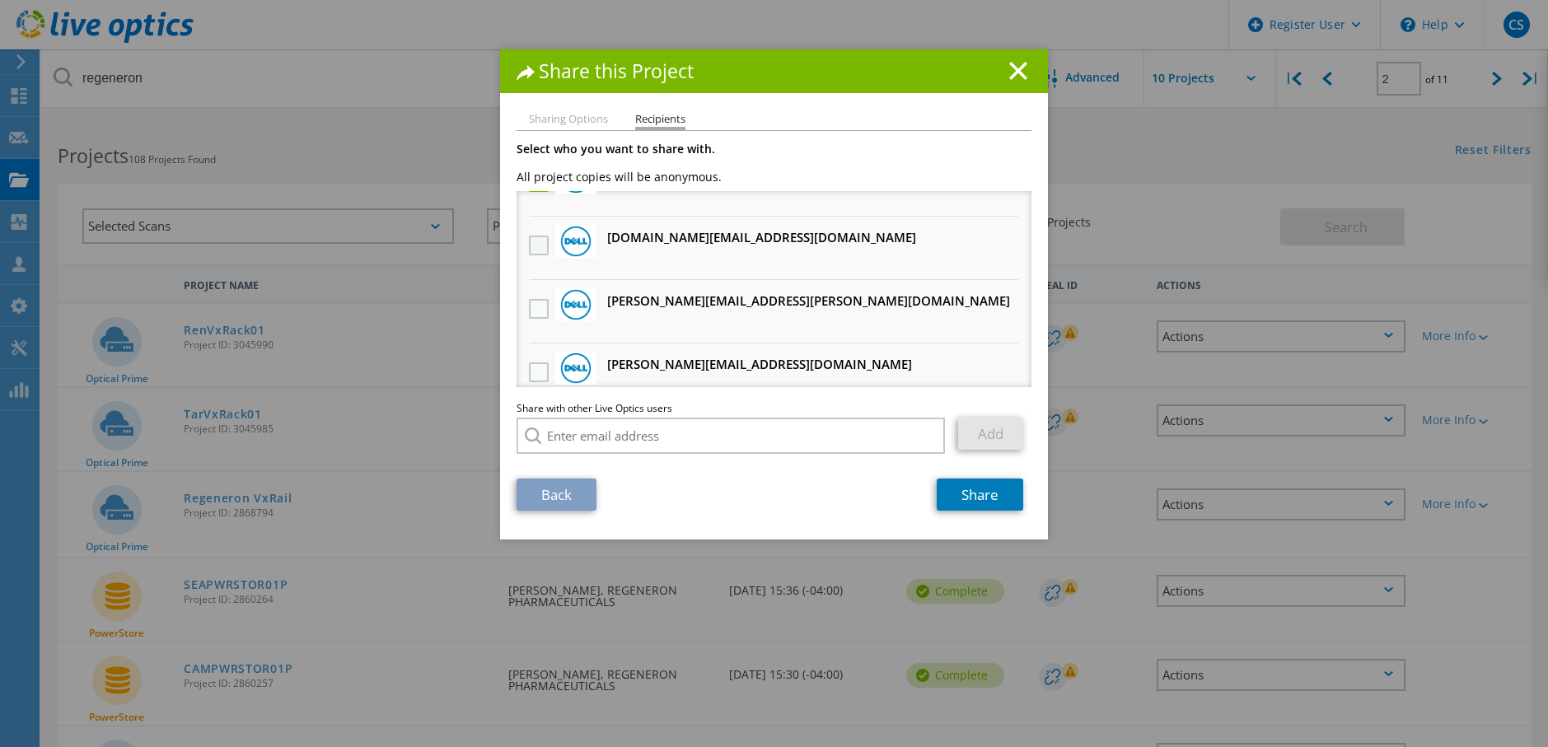
click at [531, 243] on label at bounding box center [541, 246] width 24 height 20
click at [0, 0] on input "checkbox" at bounding box center [0, 0] width 0 height 0
click at [962, 498] on link "Share" at bounding box center [980, 495] width 87 height 32
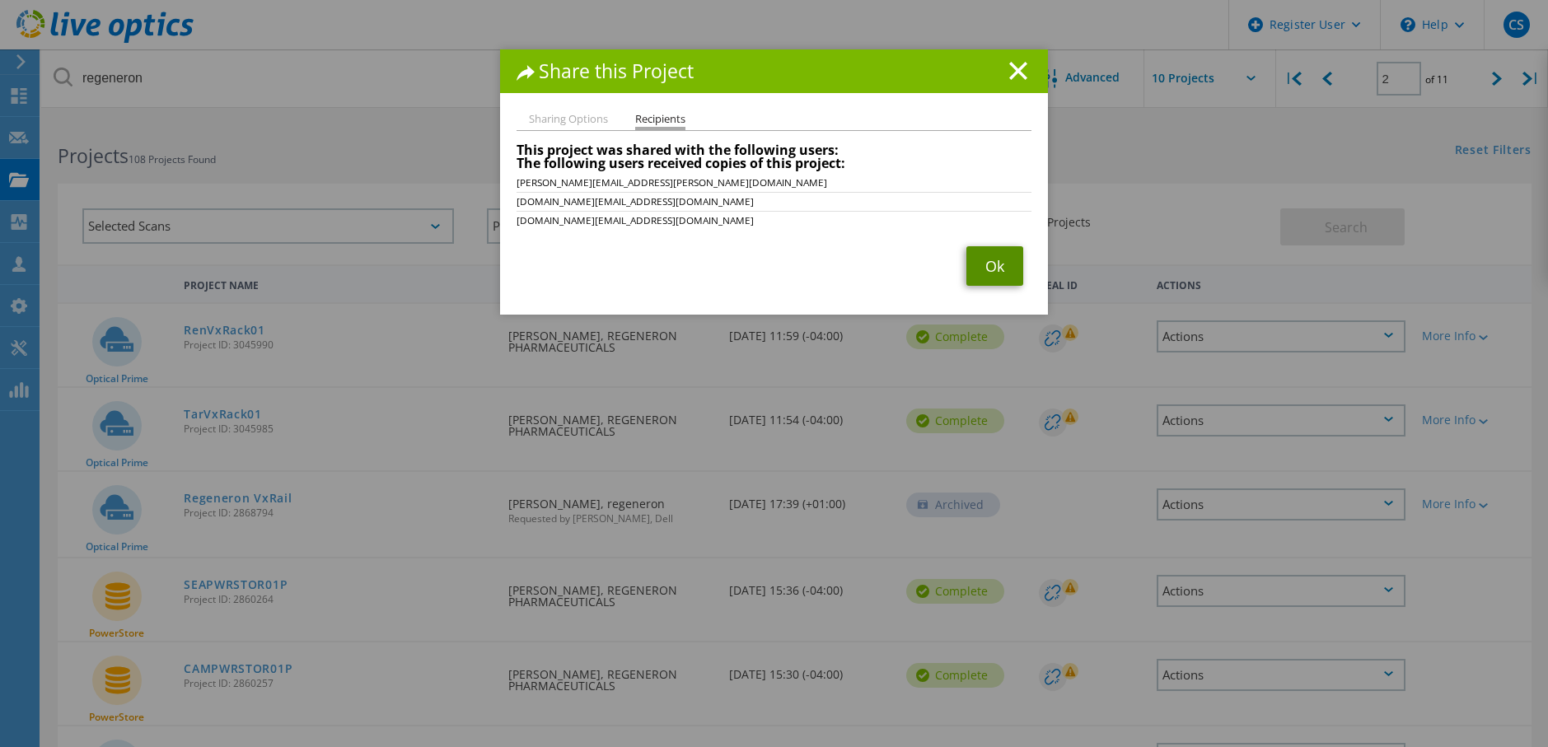
click at [988, 251] on link "Ok" at bounding box center [994, 266] width 57 height 40
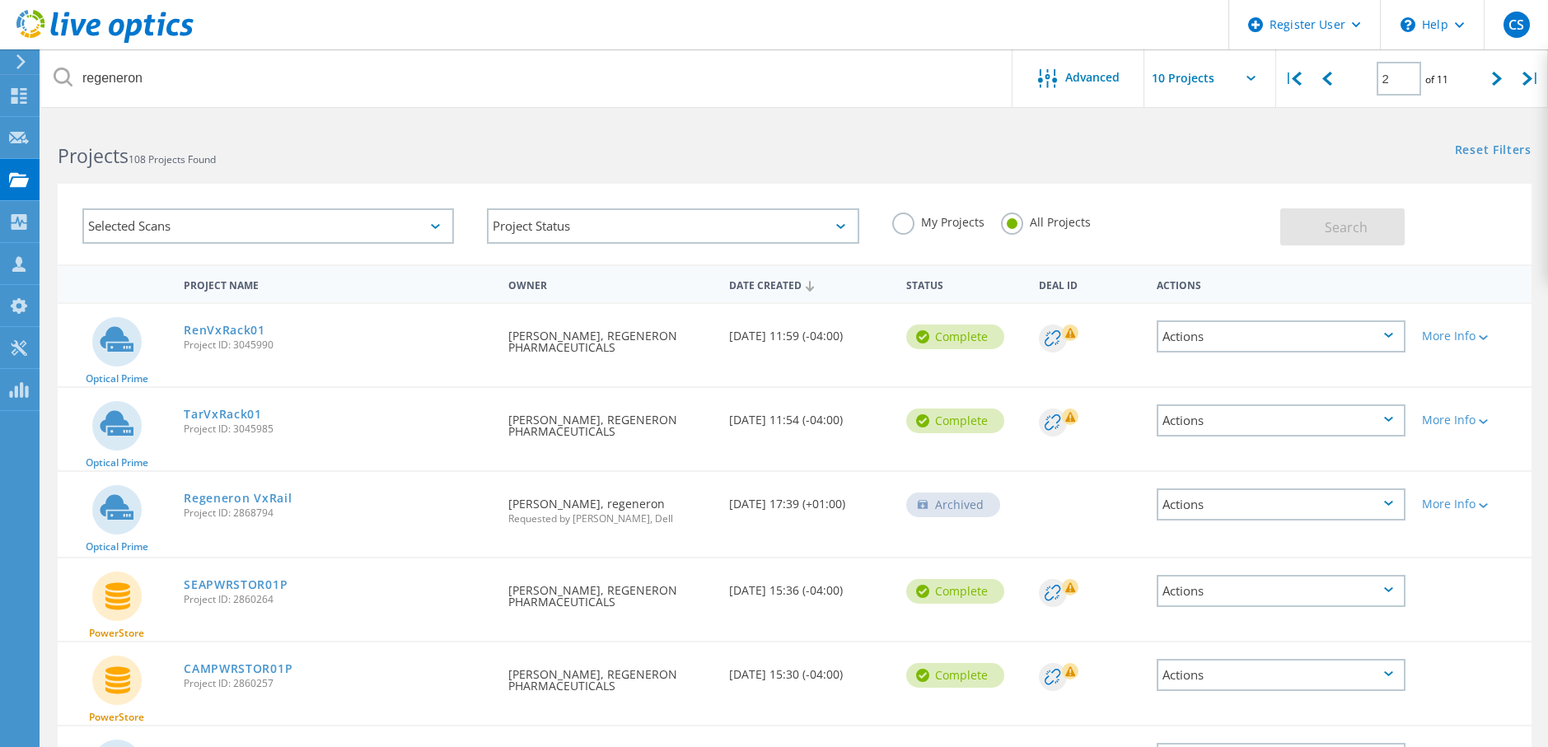
click at [1401, 334] on div "Actions" at bounding box center [1281, 336] width 249 height 32
click at [1286, 352] on div "Share" at bounding box center [1281, 350] width 246 height 26
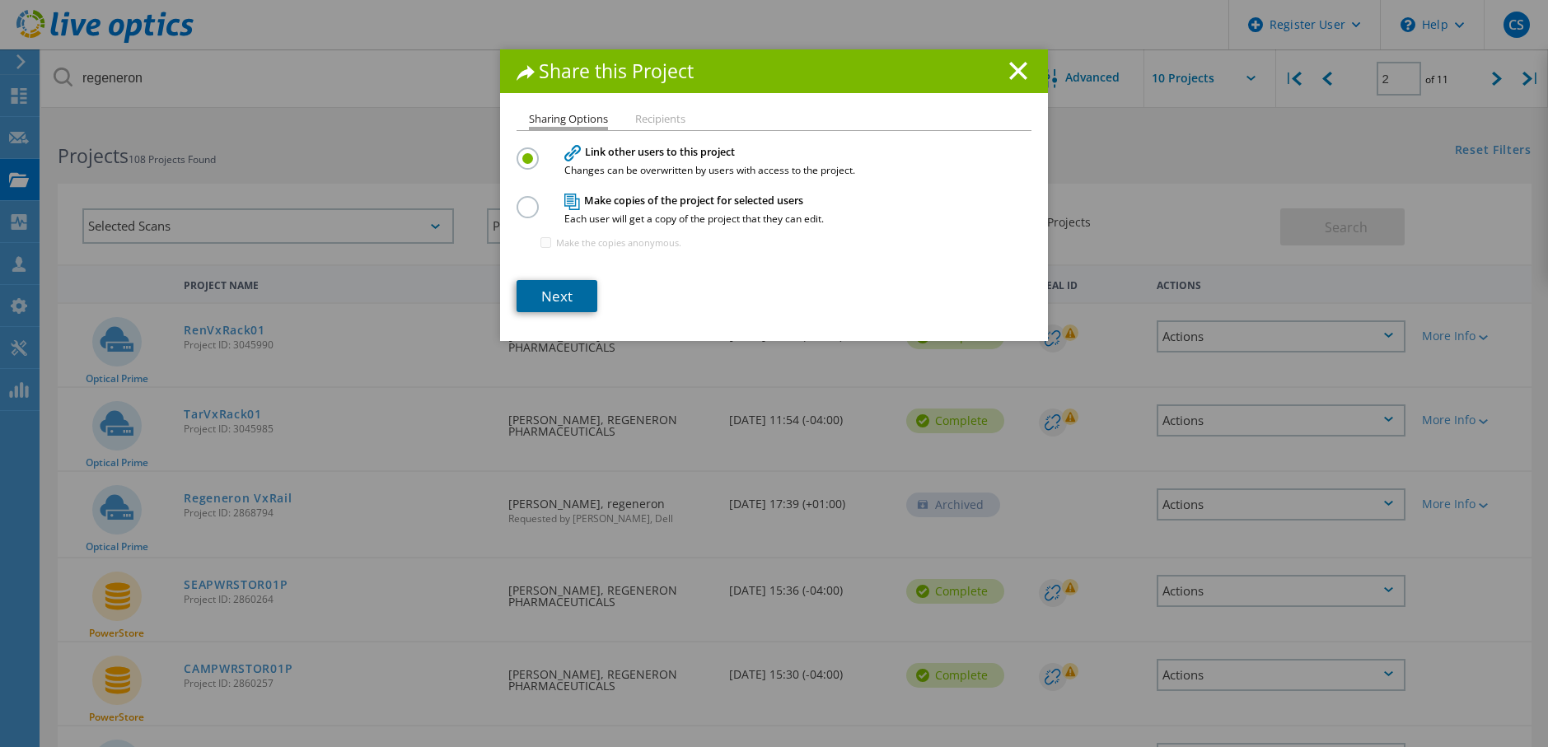
click at [536, 288] on link "Next" at bounding box center [557, 296] width 81 height 32
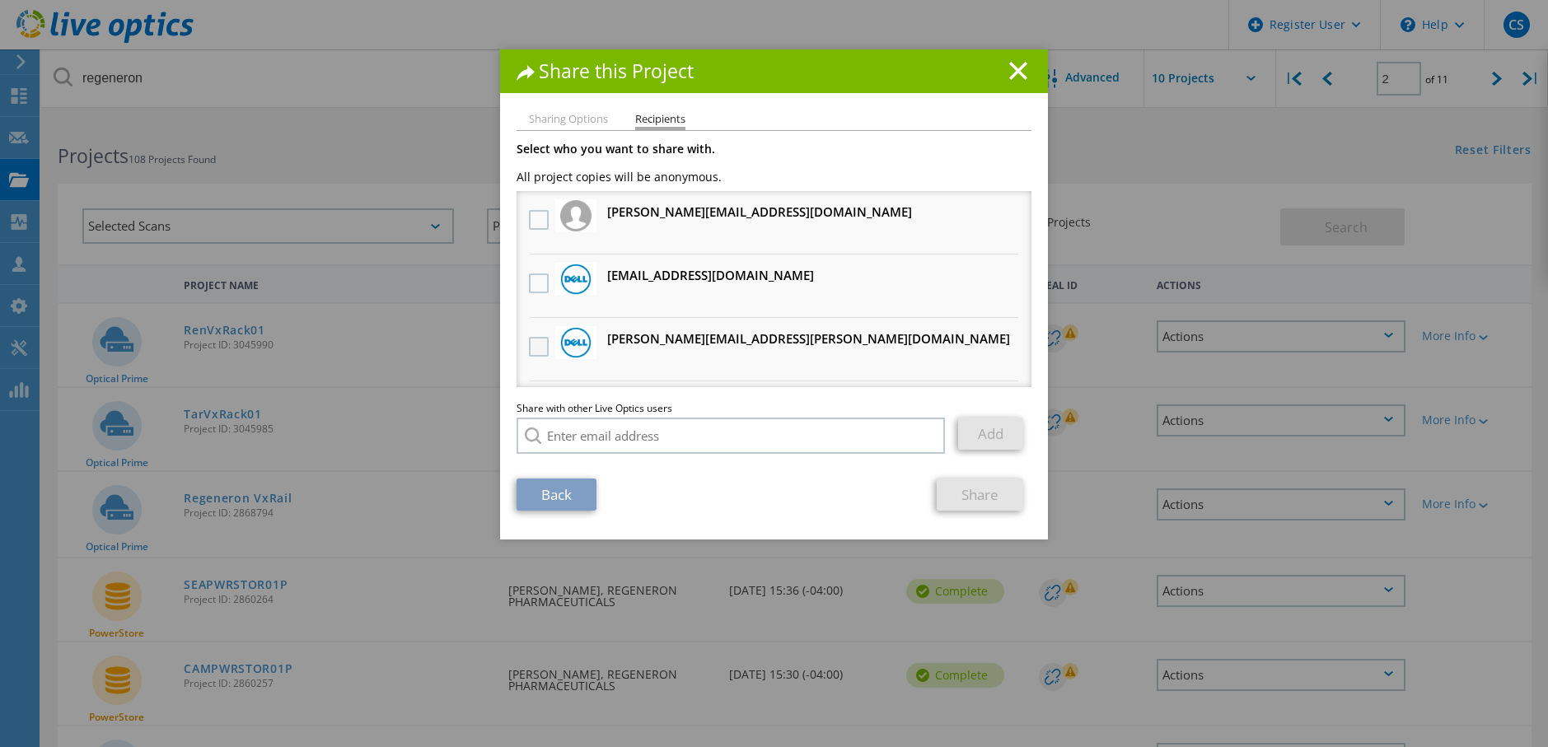
click at [535, 346] on label at bounding box center [541, 347] width 24 height 20
click at [0, 0] on input "checkbox" at bounding box center [0, 0] width 0 height 0
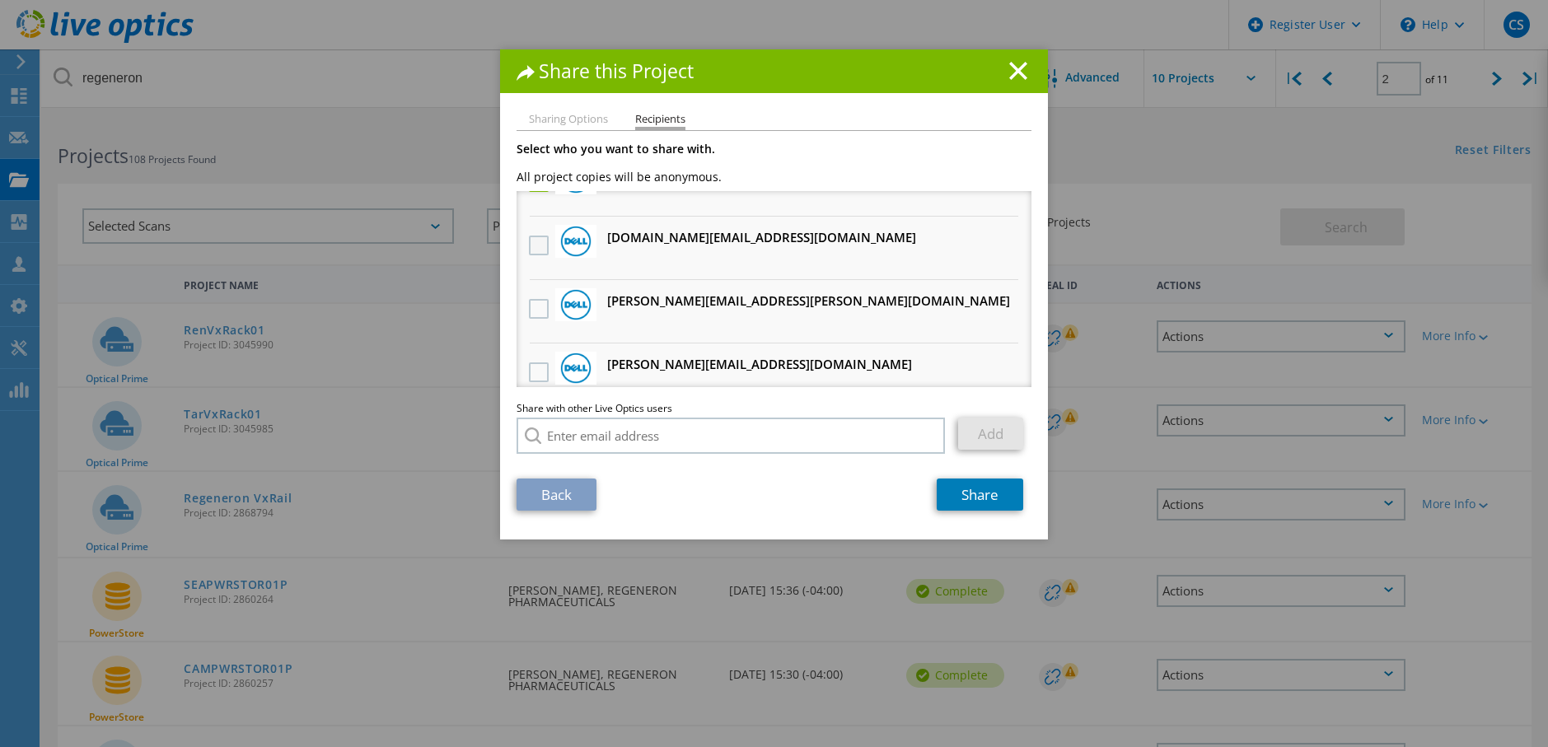
click at [539, 244] on label at bounding box center [541, 246] width 24 height 20
click at [0, 0] on input "checkbox" at bounding box center [0, 0] width 0 height 0
click at [973, 493] on link "Share" at bounding box center [980, 495] width 87 height 32
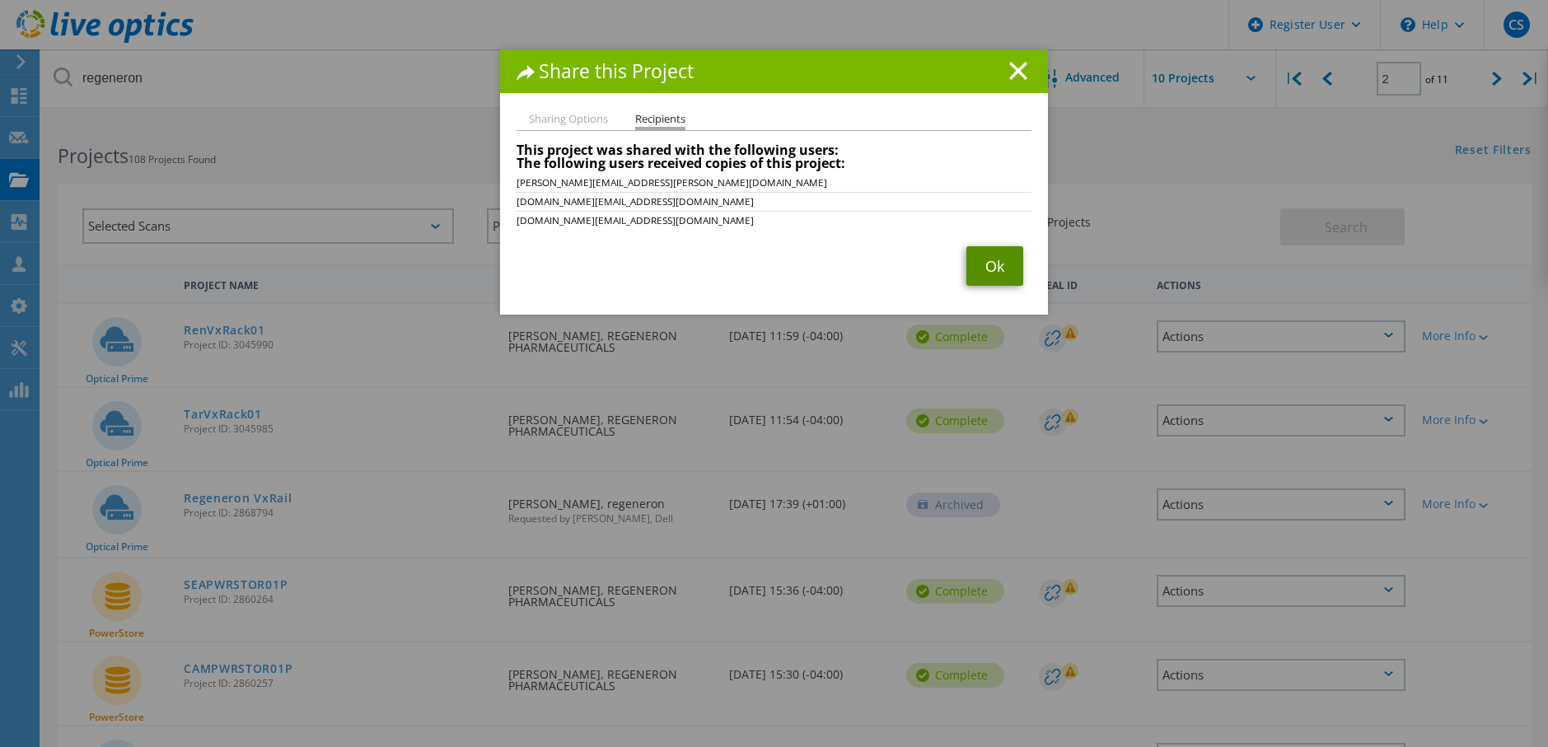
click at [989, 271] on link "Ok" at bounding box center [994, 266] width 57 height 40
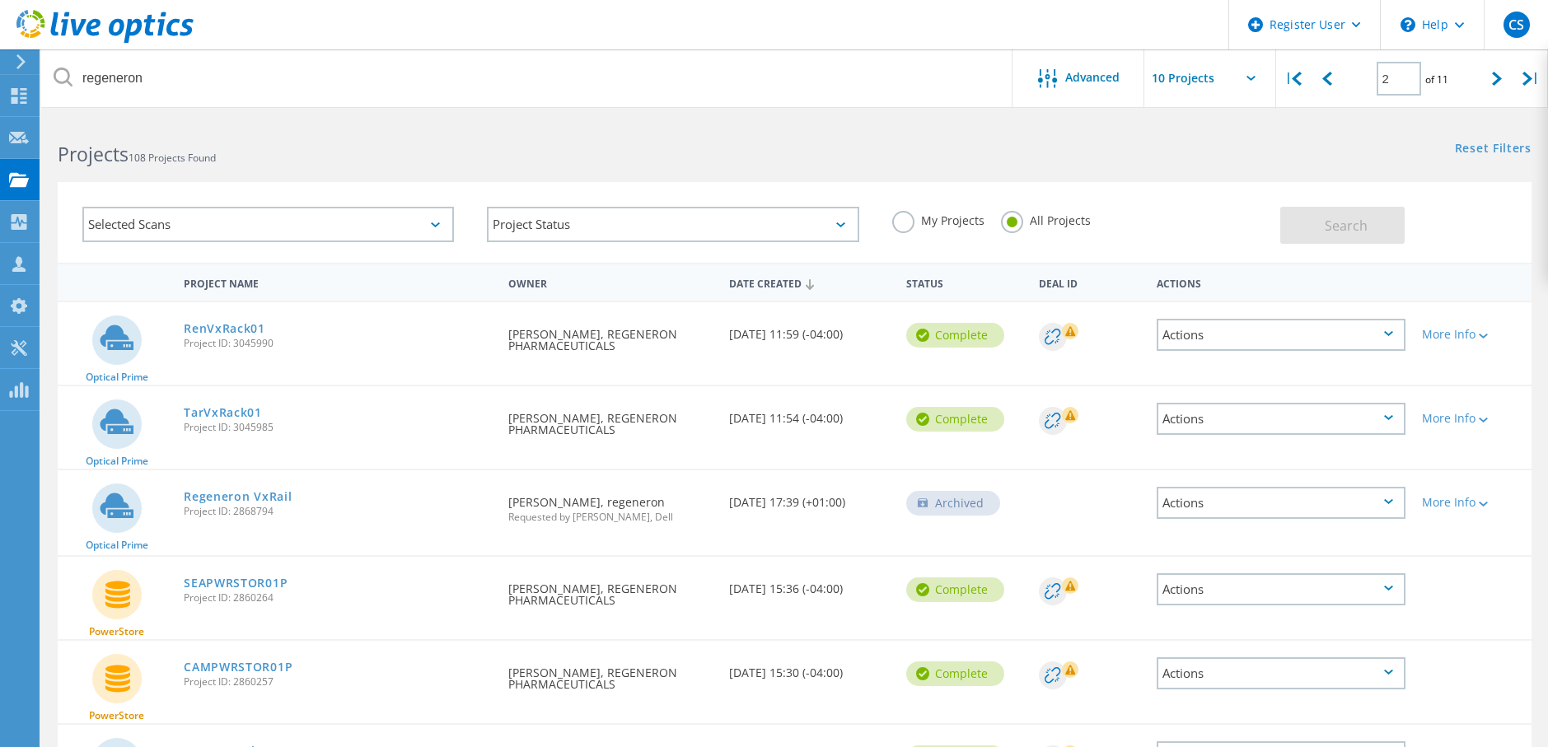
scroll to position [0, 0]
click at [21, 88] on use at bounding box center [20, 96] width 16 height 16
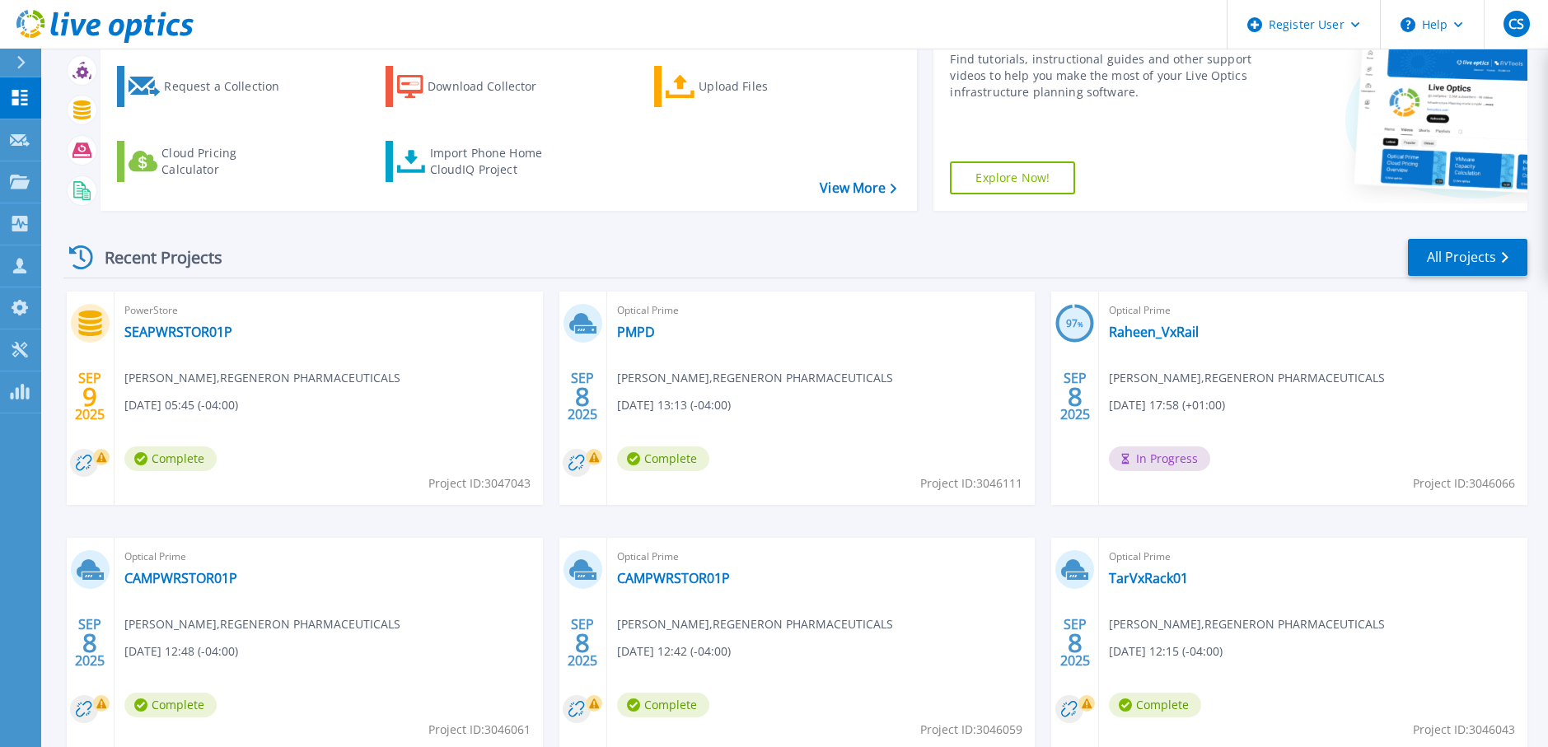
scroll to position [165, 0]
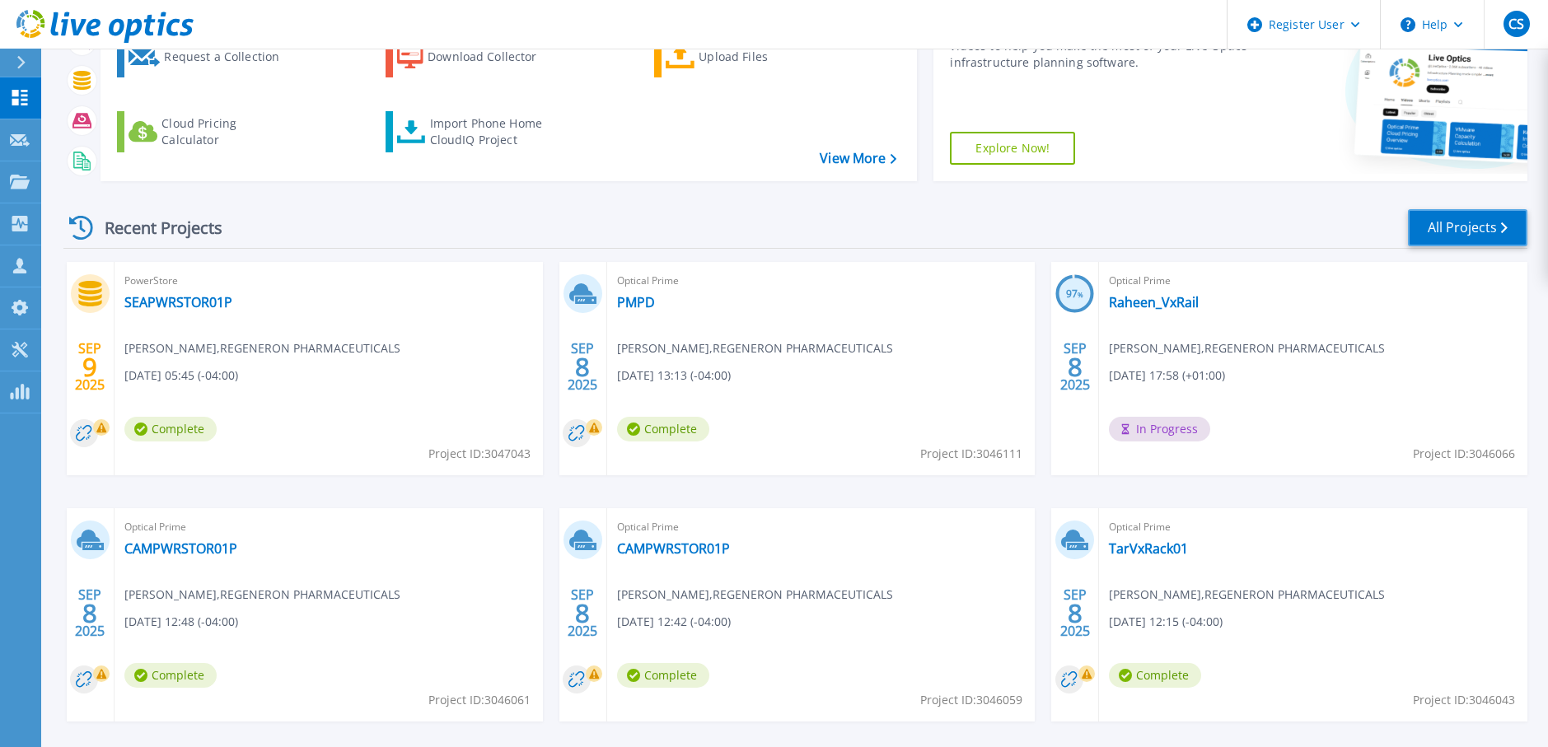
click at [1478, 227] on link "All Projects" at bounding box center [1467, 227] width 119 height 37
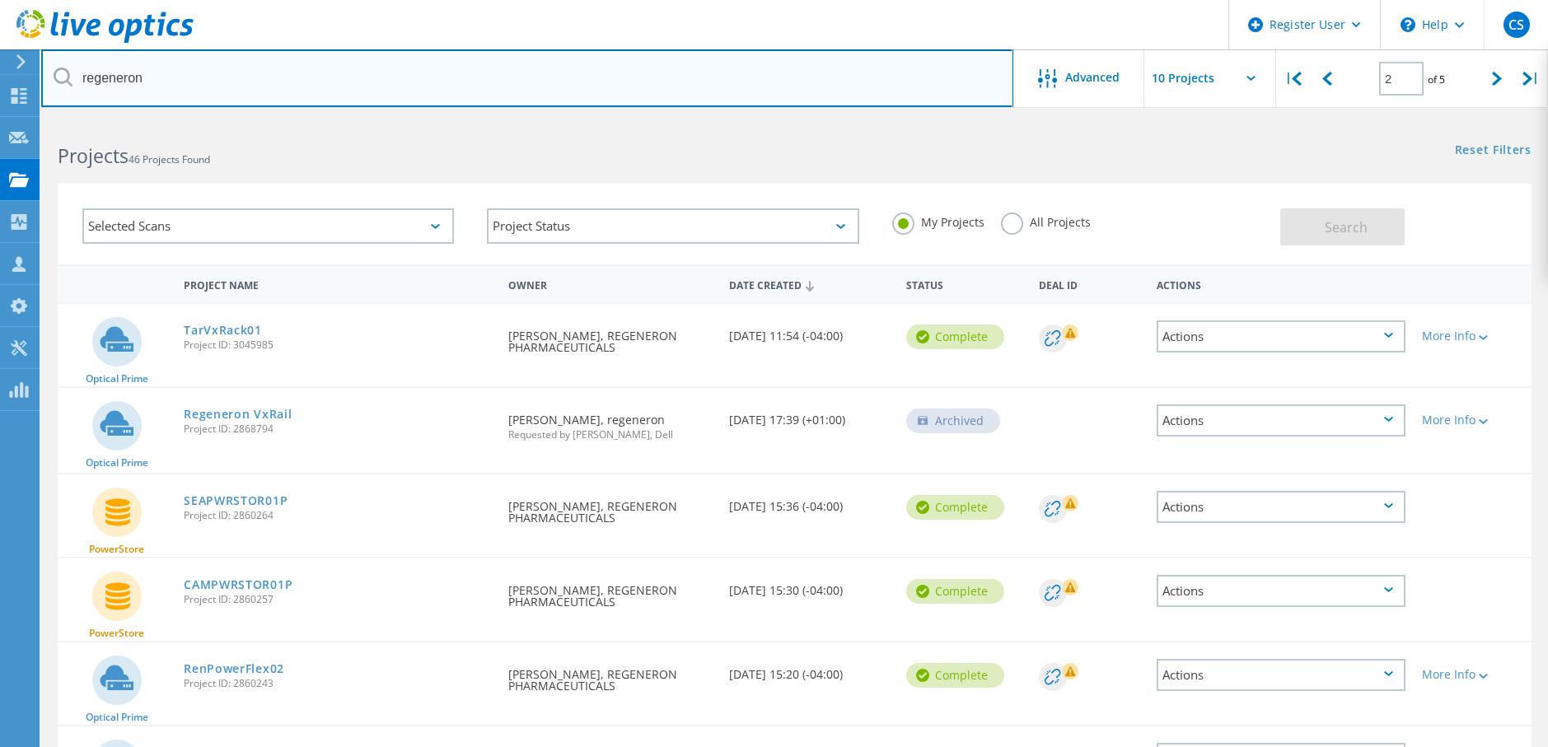
click at [163, 72] on input "regeneron" at bounding box center [527, 78] width 972 height 58
drag, startPoint x: 165, startPoint y: 74, endPoint x: 30, endPoint y: 55, distance: 135.6
click at [30, 119] on div "Register User \n Help Explore Helpful Articles Contact Support CS Dell User [PE…" at bounding box center [774, 666] width 1548 height 1094
type input "r"
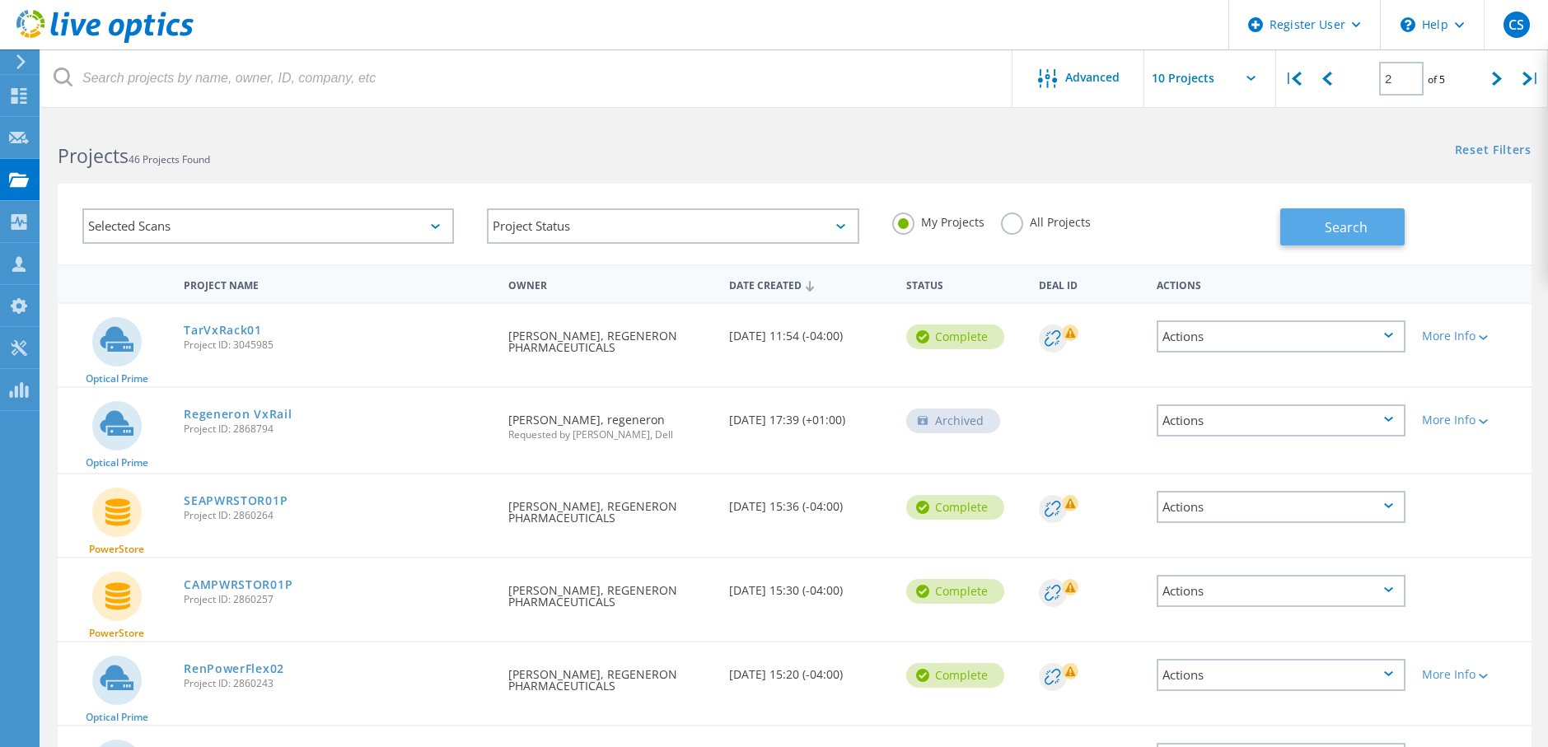
click at [1377, 216] on button "Search" at bounding box center [1342, 226] width 124 height 37
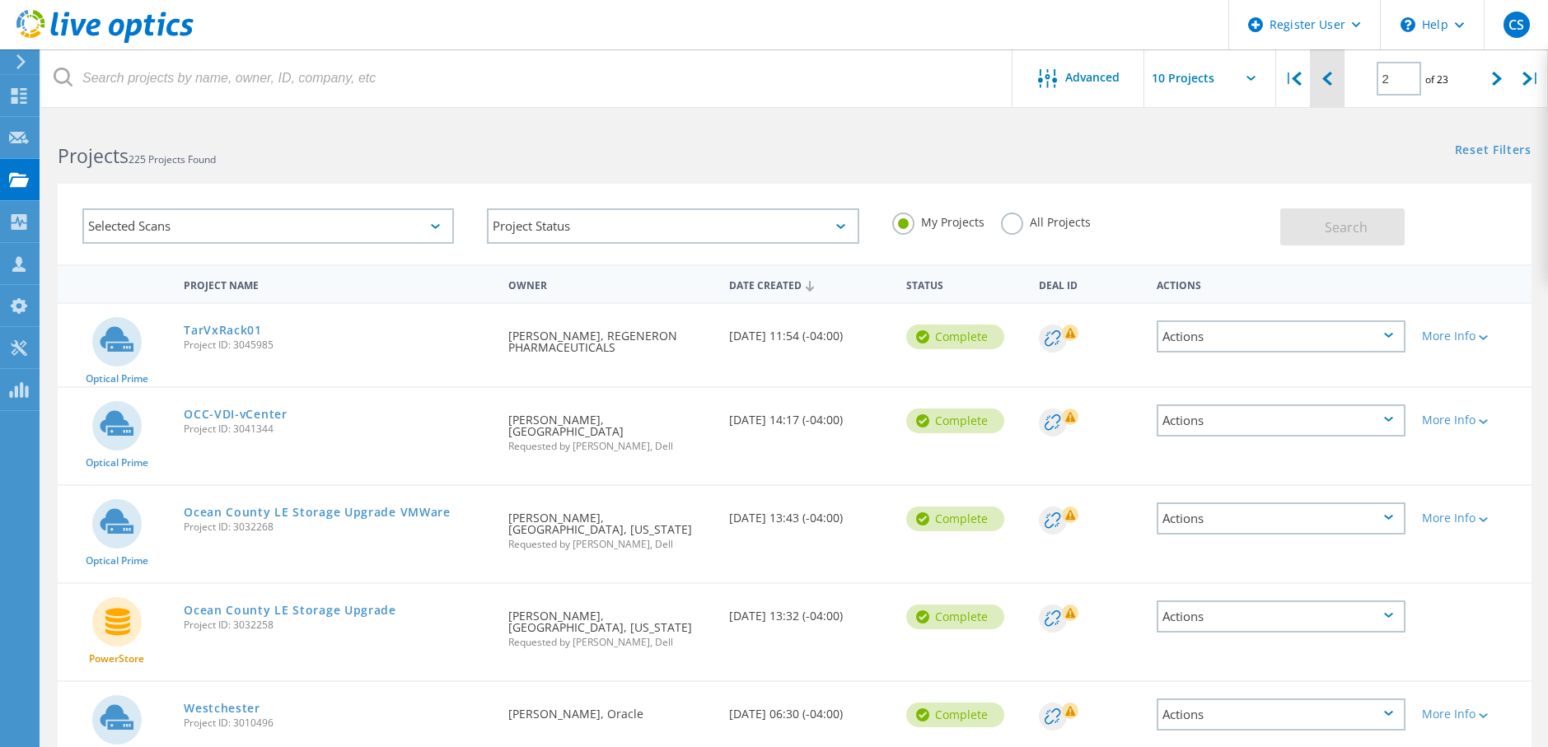
click at [1324, 72] on icon at bounding box center [1327, 79] width 10 height 14
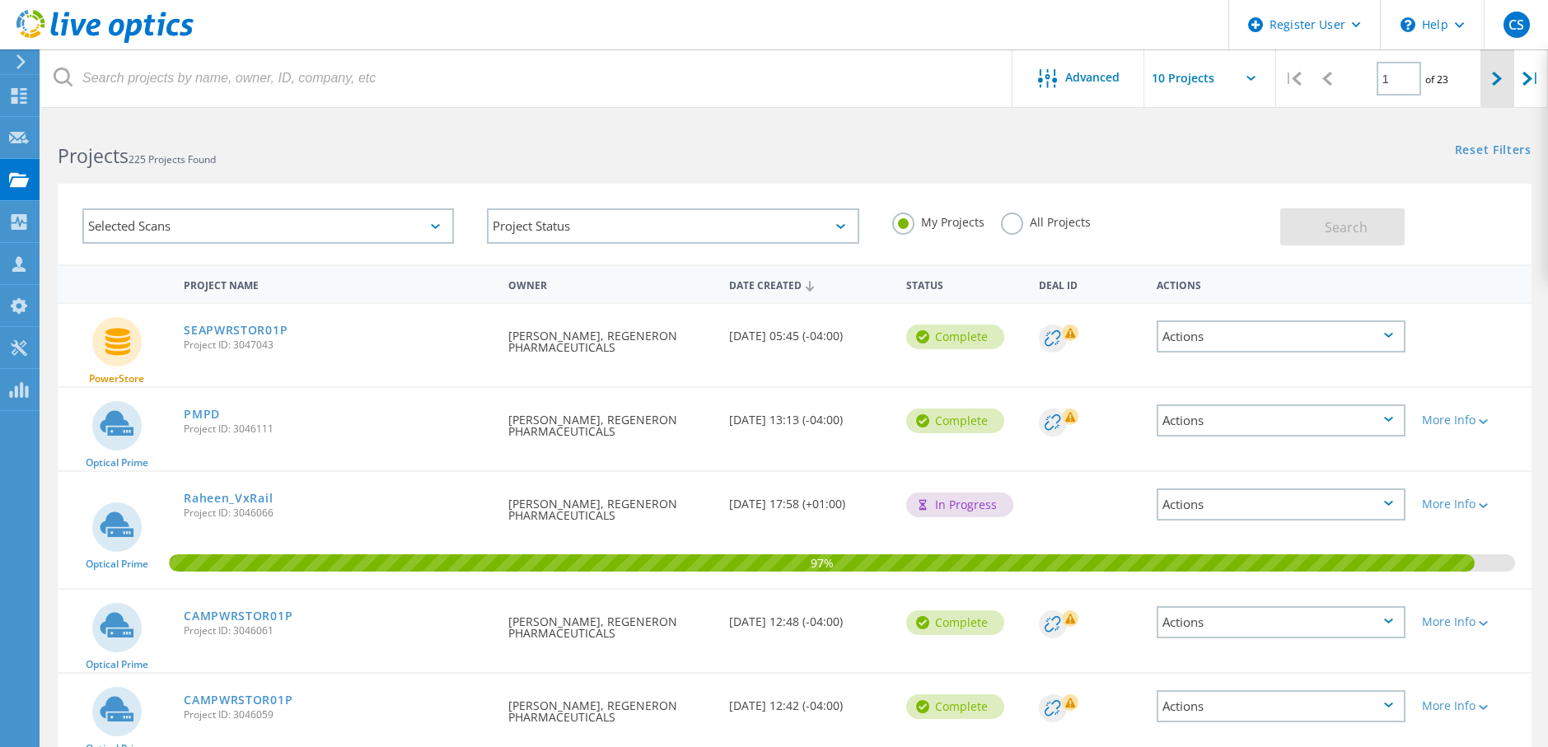
click at [1490, 76] on div at bounding box center [1497, 78] width 34 height 58
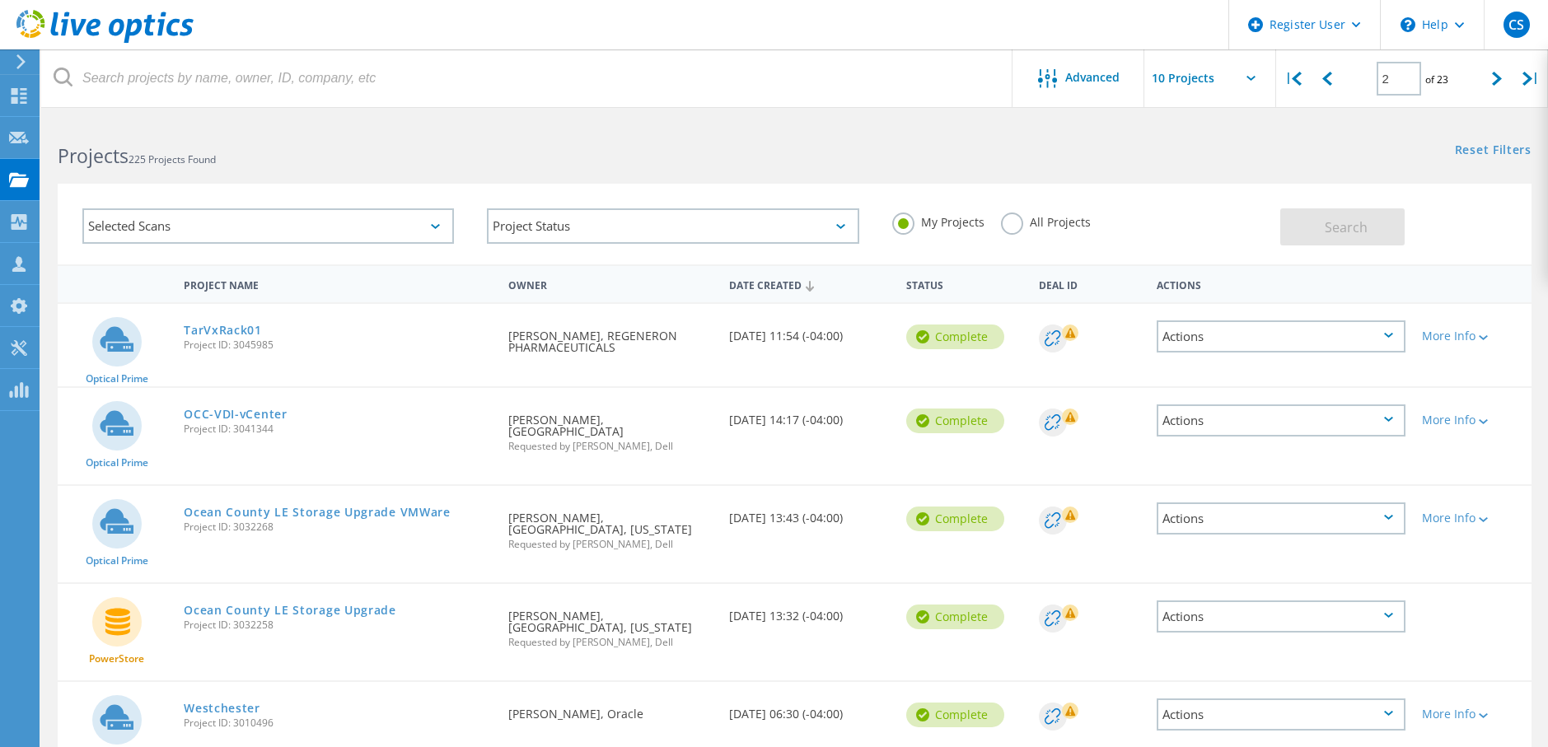
click at [1015, 217] on label "All Projects" at bounding box center [1046, 221] width 90 height 16
click at [0, 0] on input "All Projects" at bounding box center [0, 0] width 0 height 0
click at [1331, 82] on icon at bounding box center [1327, 79] width 10 height 14
type input "1"
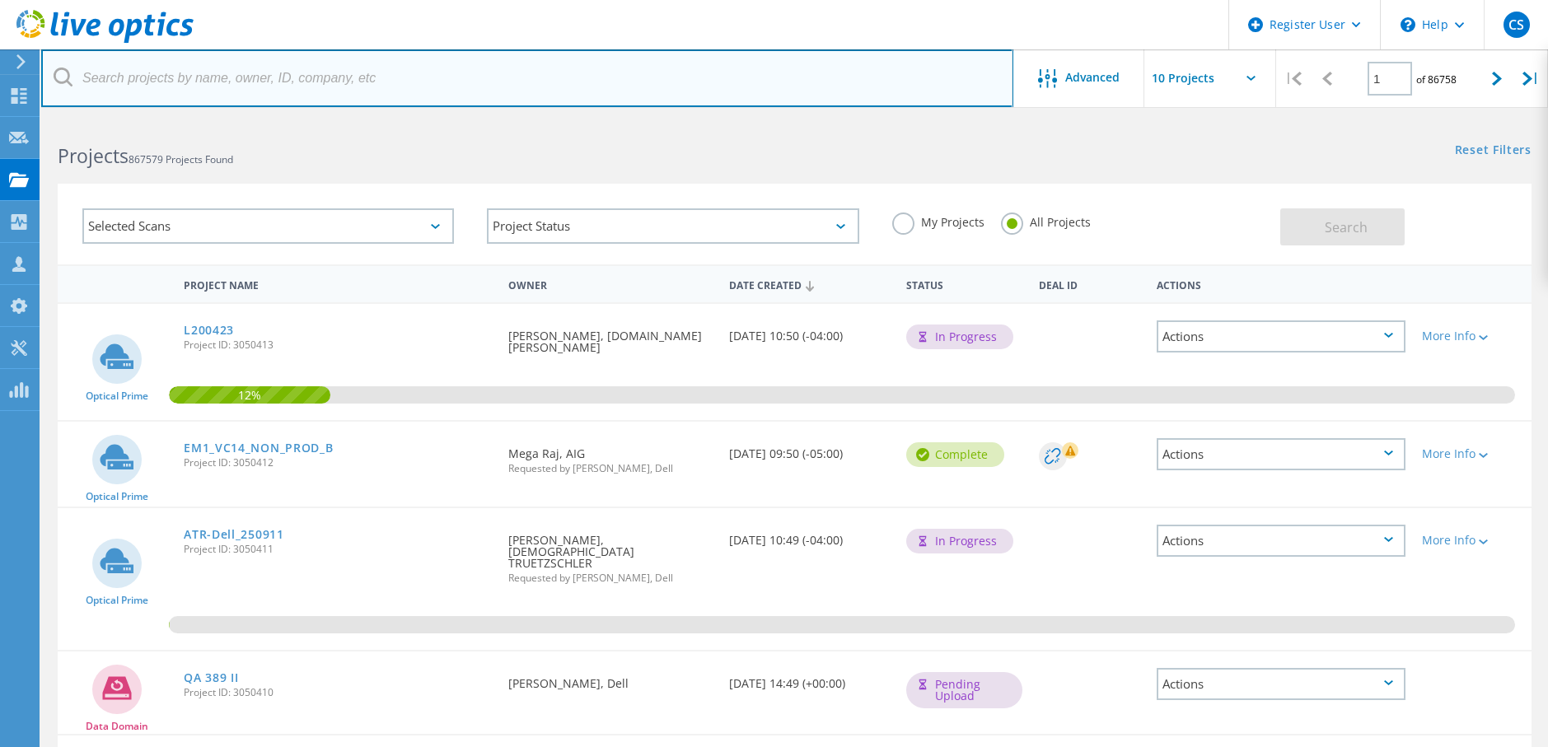
click at [323, 65] on input "text" at bounding box center [527, 78] width 972 height 58
type input "regeneron"
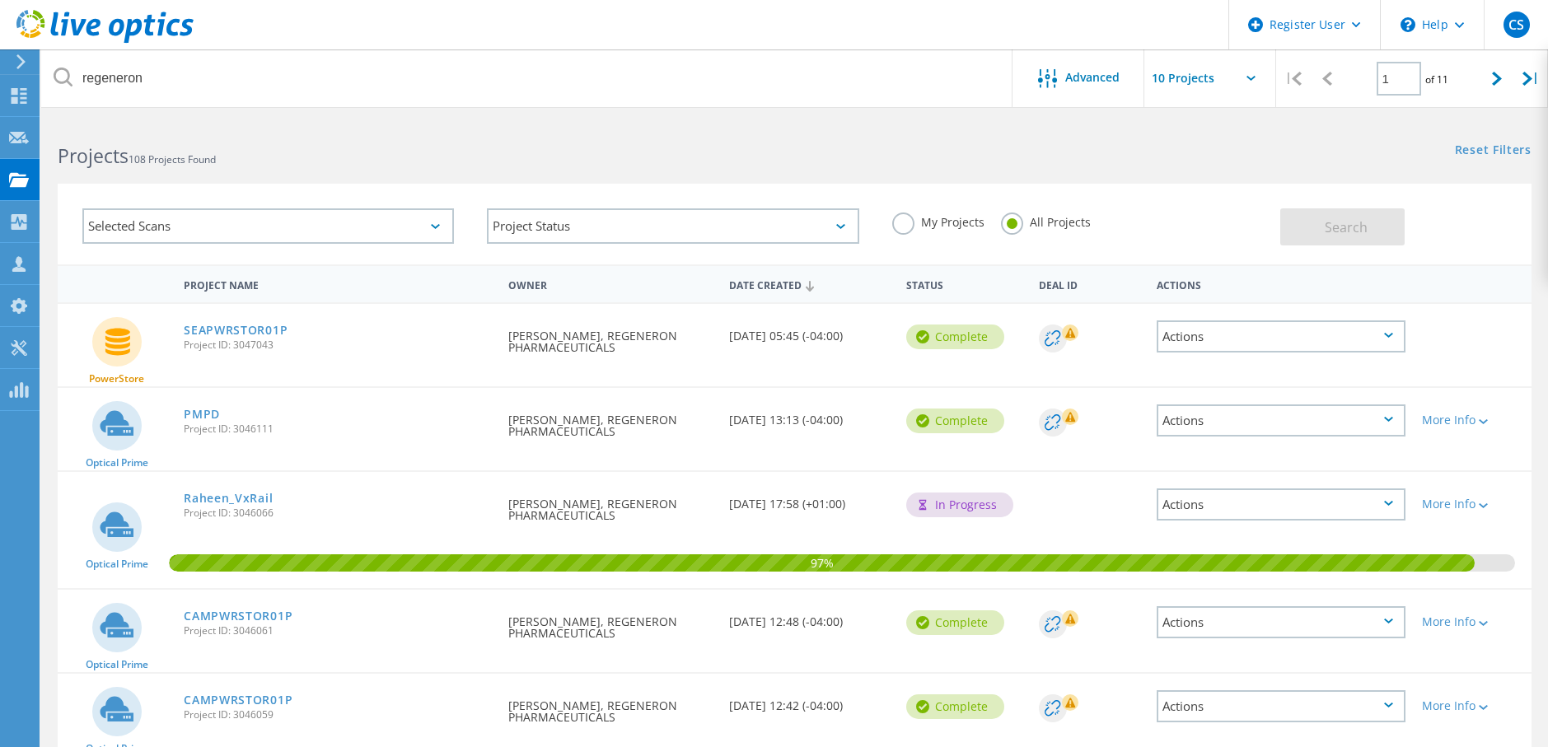
click at [1251, 89] on input "text" at bounding box center [1226, 78] width 165 height 58
click at [1236, 145] on div "Show 20 Projects" at bounding box center [1226, 148] width 163 height 27
type input "Show 20 Projects"
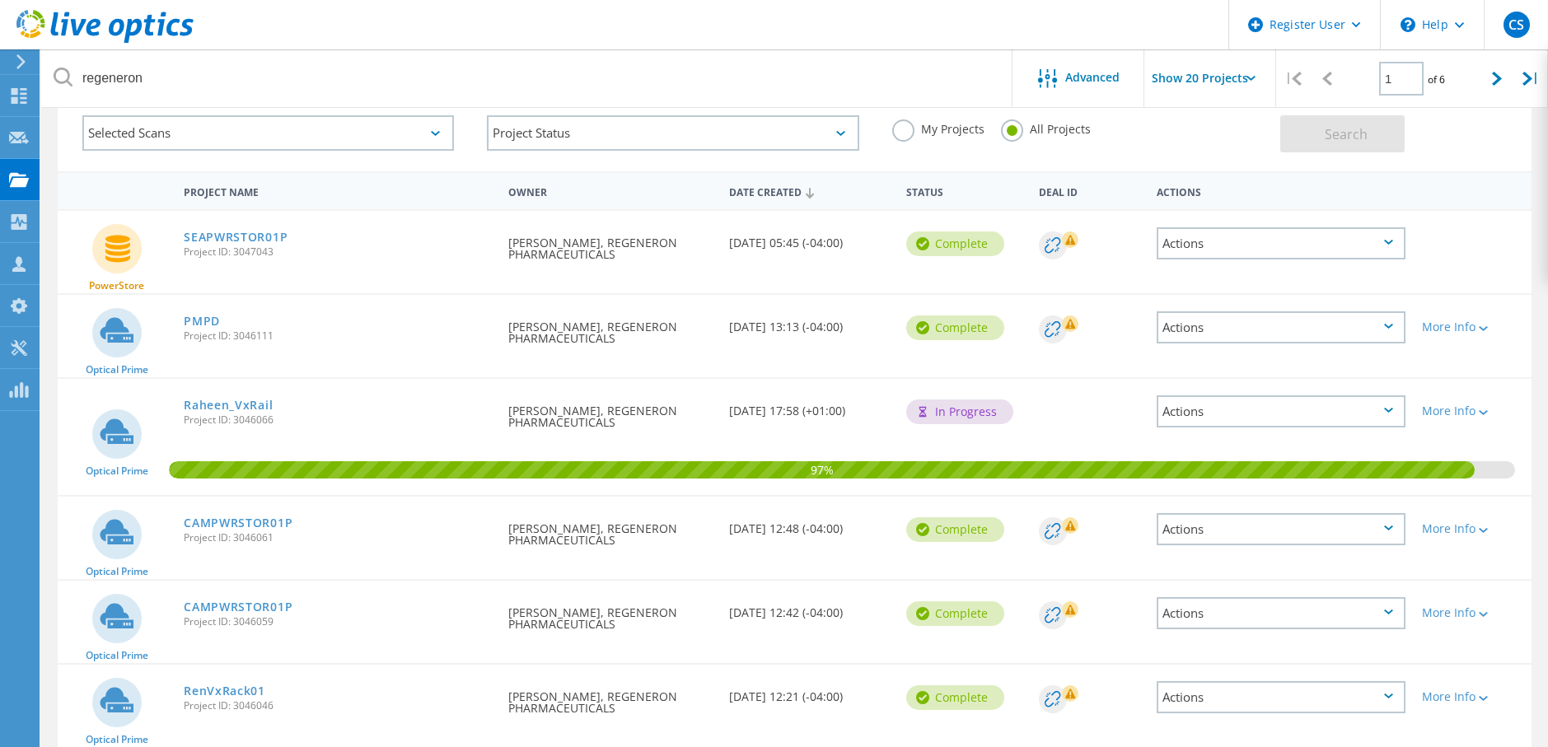
scroll to position [82, 0]
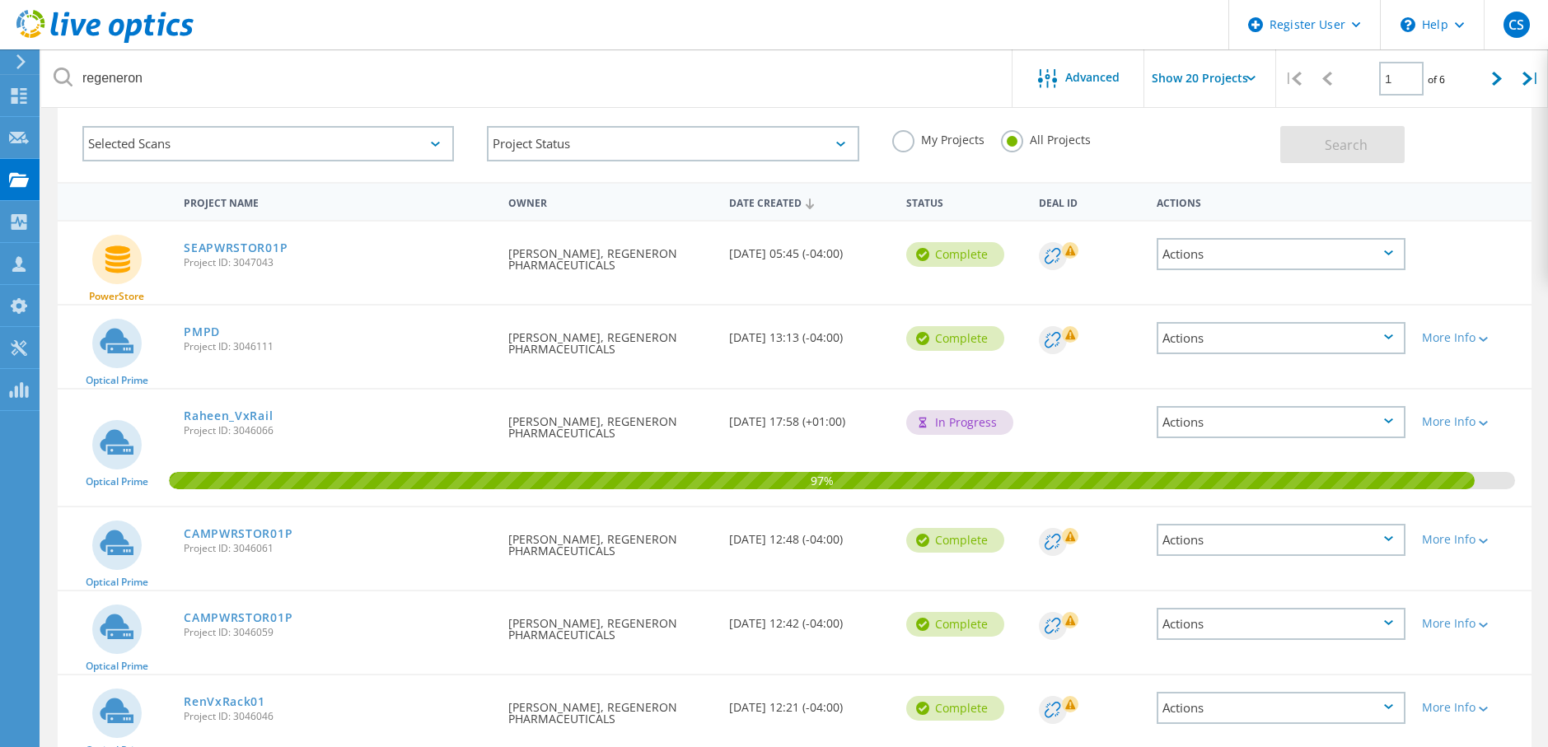
click at [898, 138] on label "My Projects" at bounding box center [938, 138] width 92 height 16
click at [0, 0] on input "My Projects" at bounding box center [0, 0] width 0 height 0
click at [1335, 152] on span "Search" at bounding box center [1346, 145] width 43 height 18
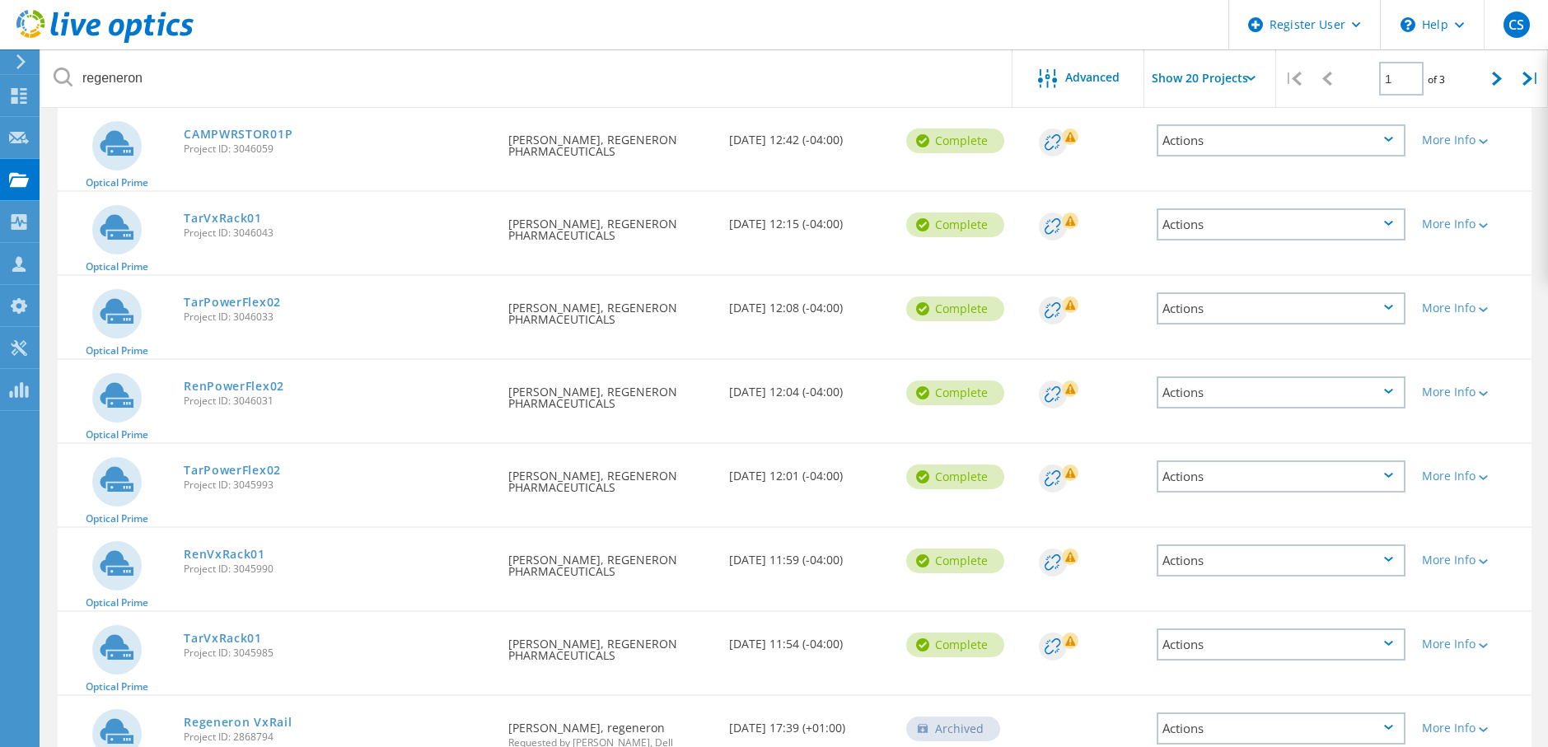
scroll to position [659, 0]
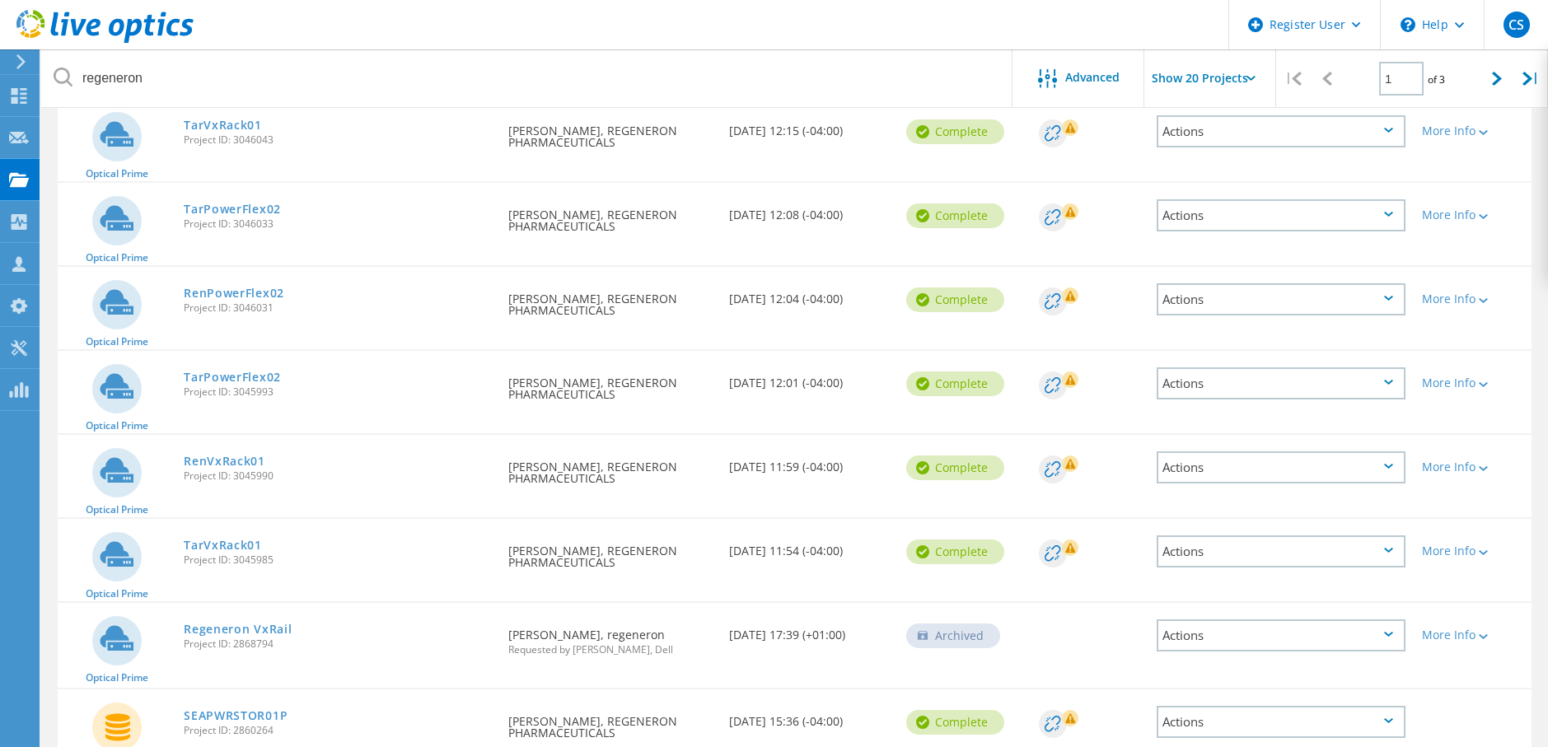
click at [306, 569] on div "TarVxRack01 Project ID: 3045985" at bounding box center [337, 550] width 325 height 63
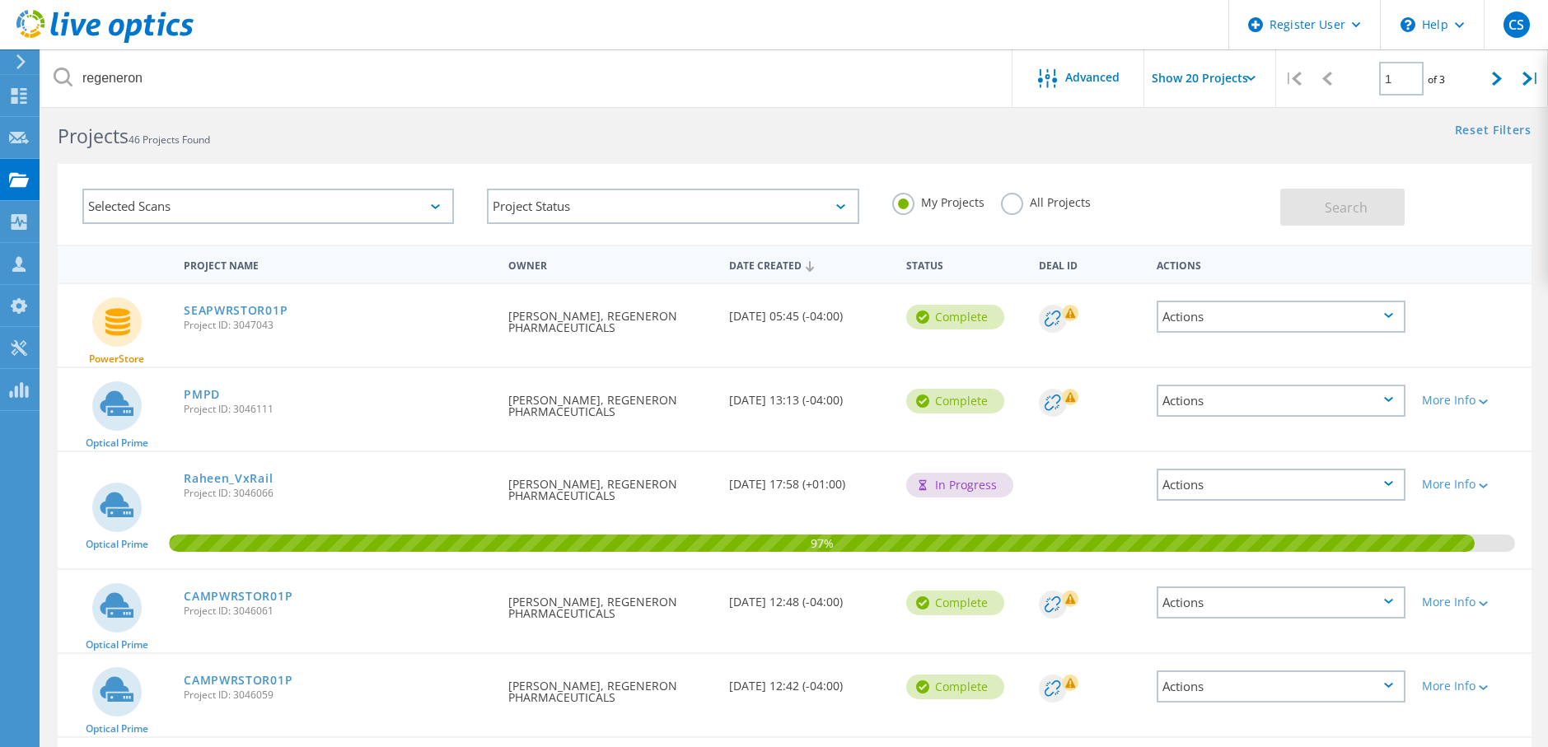
scroll to position [0, 0]
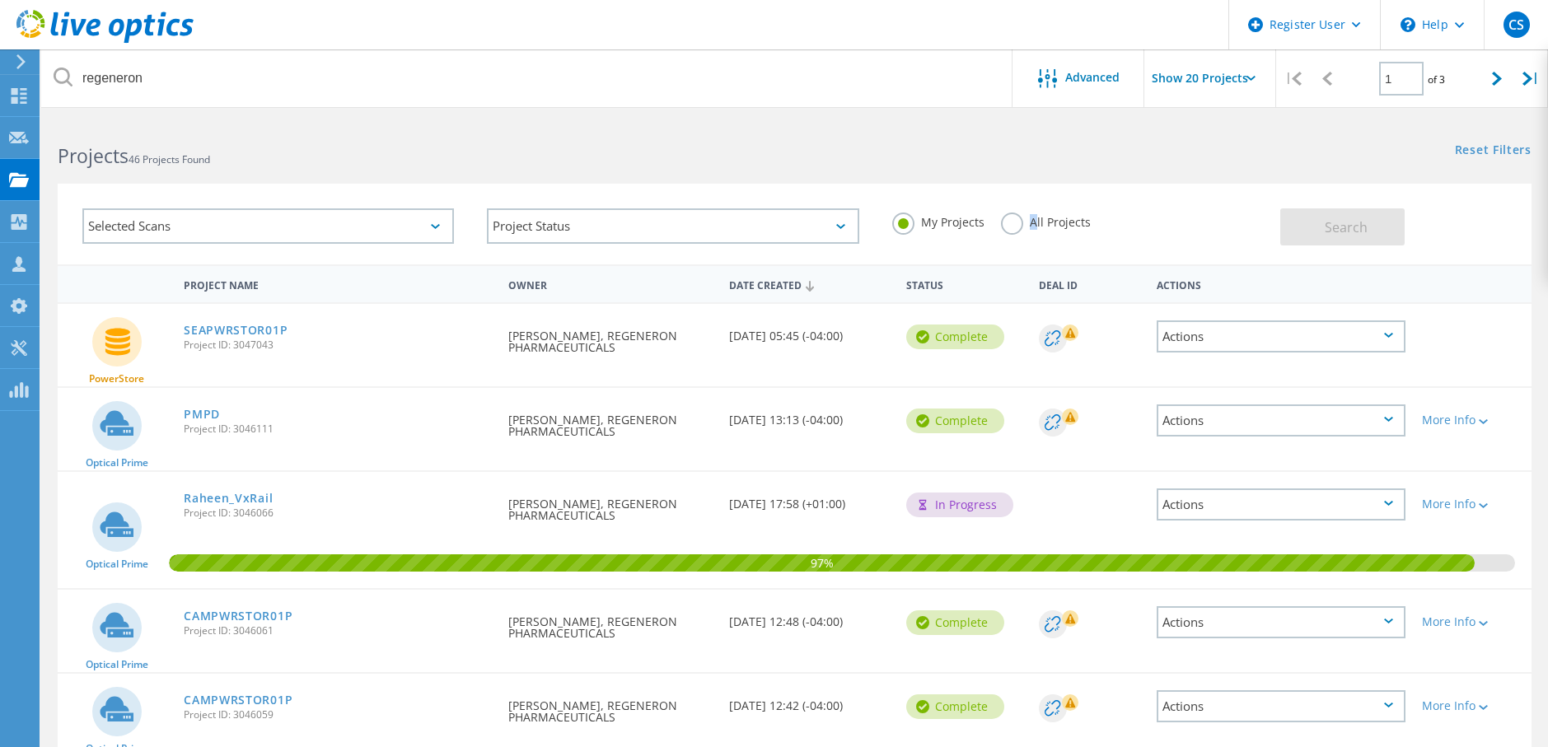
click at [1027, 229] on div "All Projects" at bounding box center [1046, 225] width 90 height 24
drag, startPoint x: 1027, startPoint y: 229, endPoint x: 1013, endPoint y: 229, distance: 14.8
click at [1009, 228] on label "All Projects" at bounding box center [1046, 221] width 90 height 16
click at [0, 0] on input "All Projects" at bounding box center [0, 0] width 0 height 0
click at [1368, 226] on button "Search" at bounding box center [1342, 226] width 124 height 37
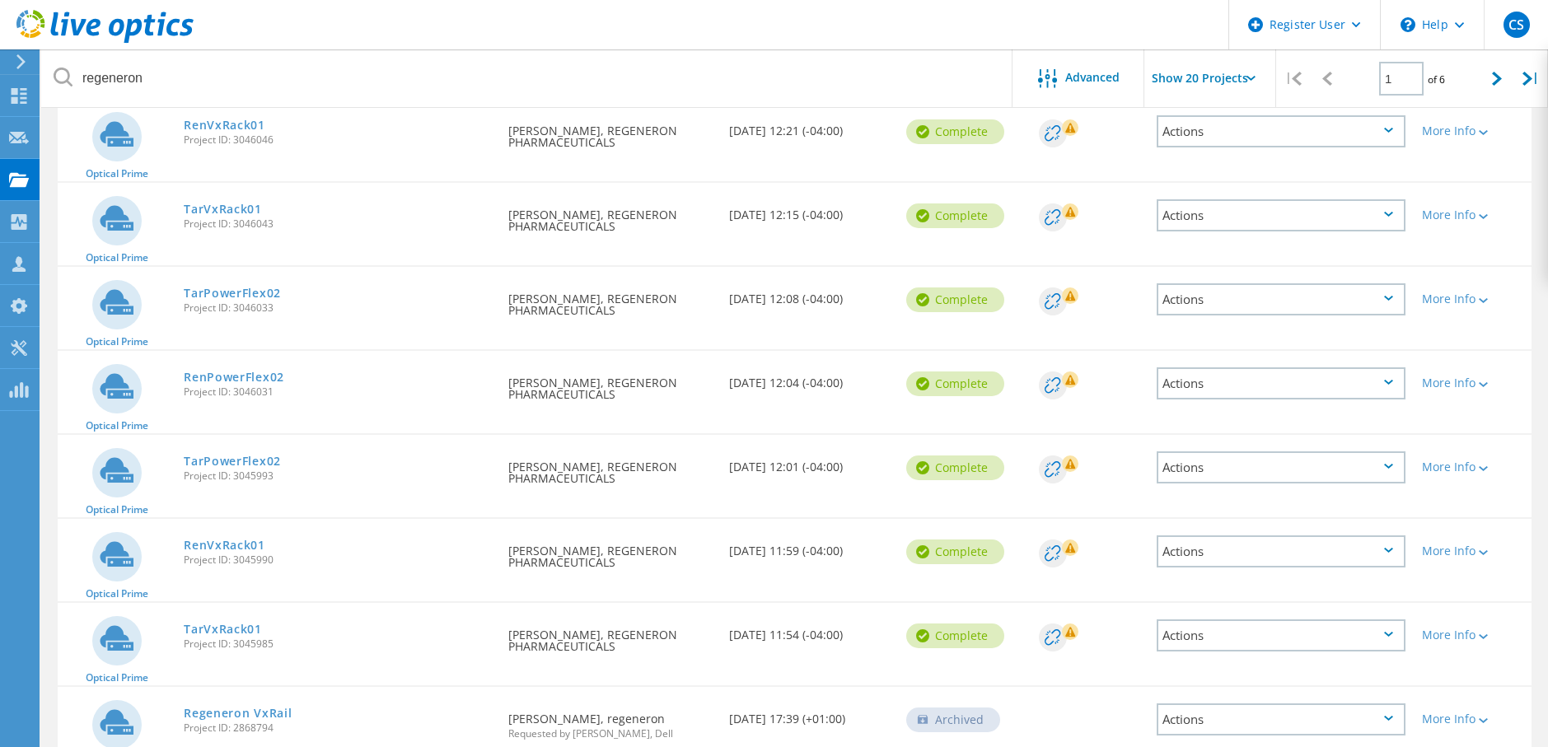
scroll to position [577, 0]
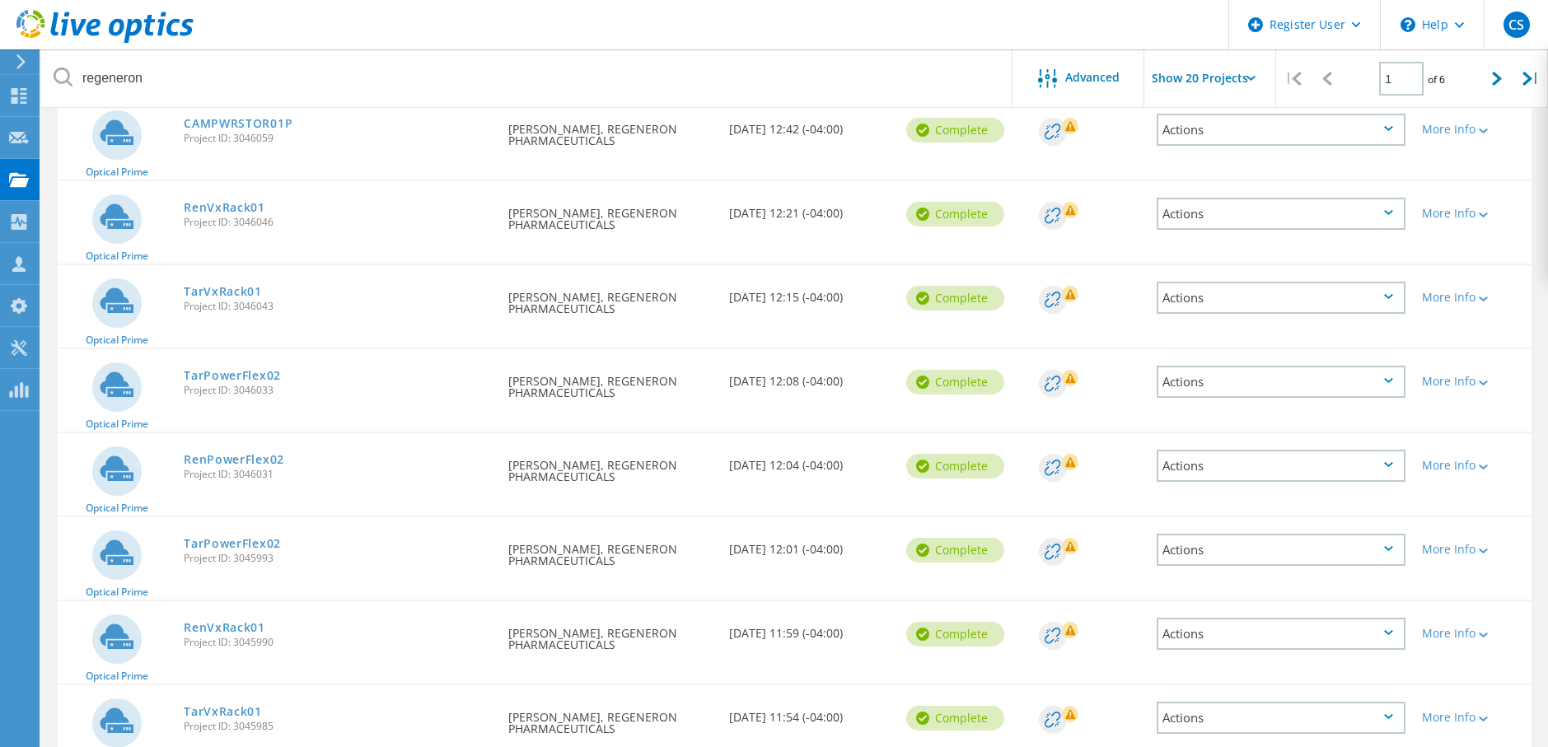
click at [1316, 212] on div "Actions" at bounding box center [1281, 214] width 249 height 32
click at [1285, 227] on div "Share" at bounding box center [1281, 227] width 246 height 26
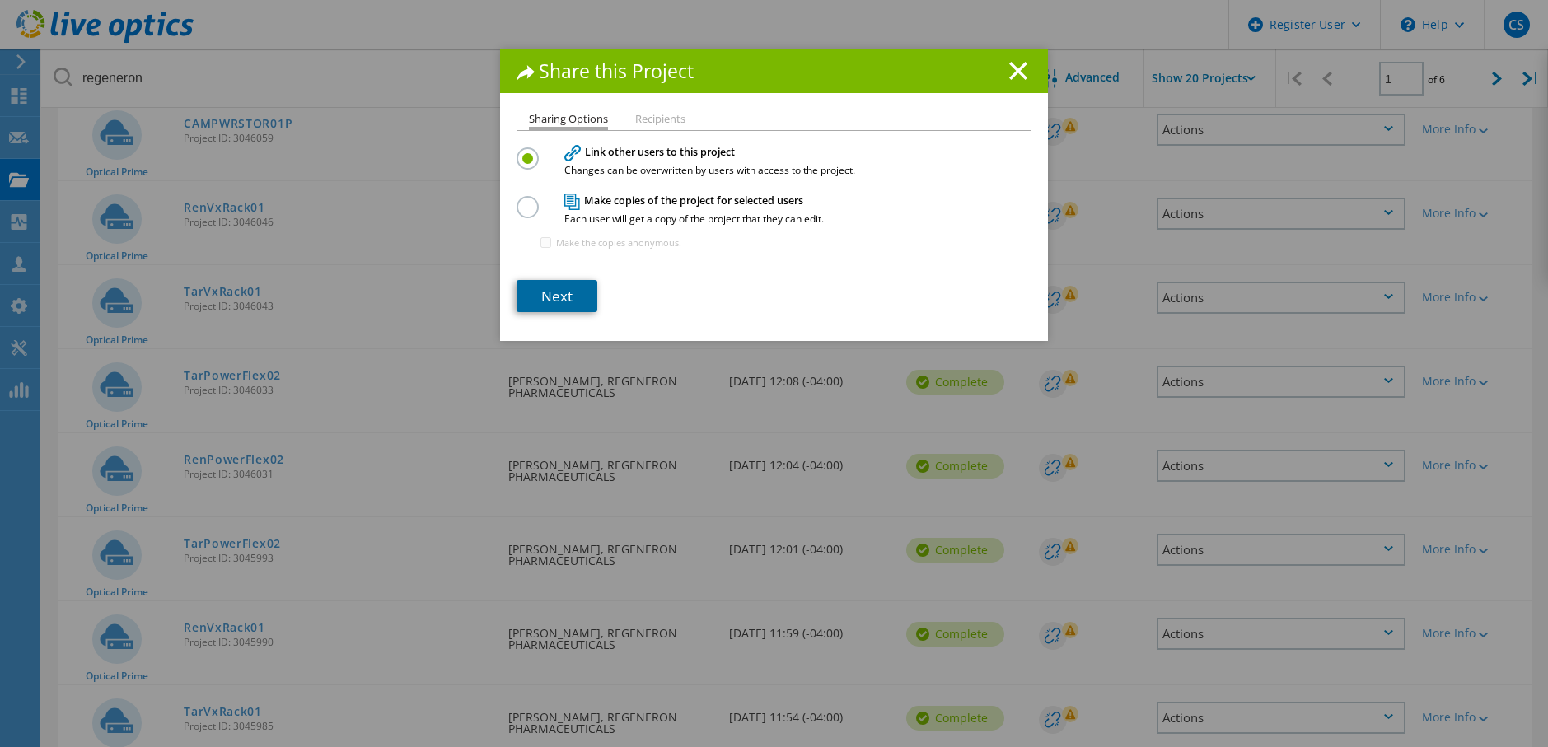
click at [556, 292] on link "Next" at bounding box center [557, 296] width 81 height 32
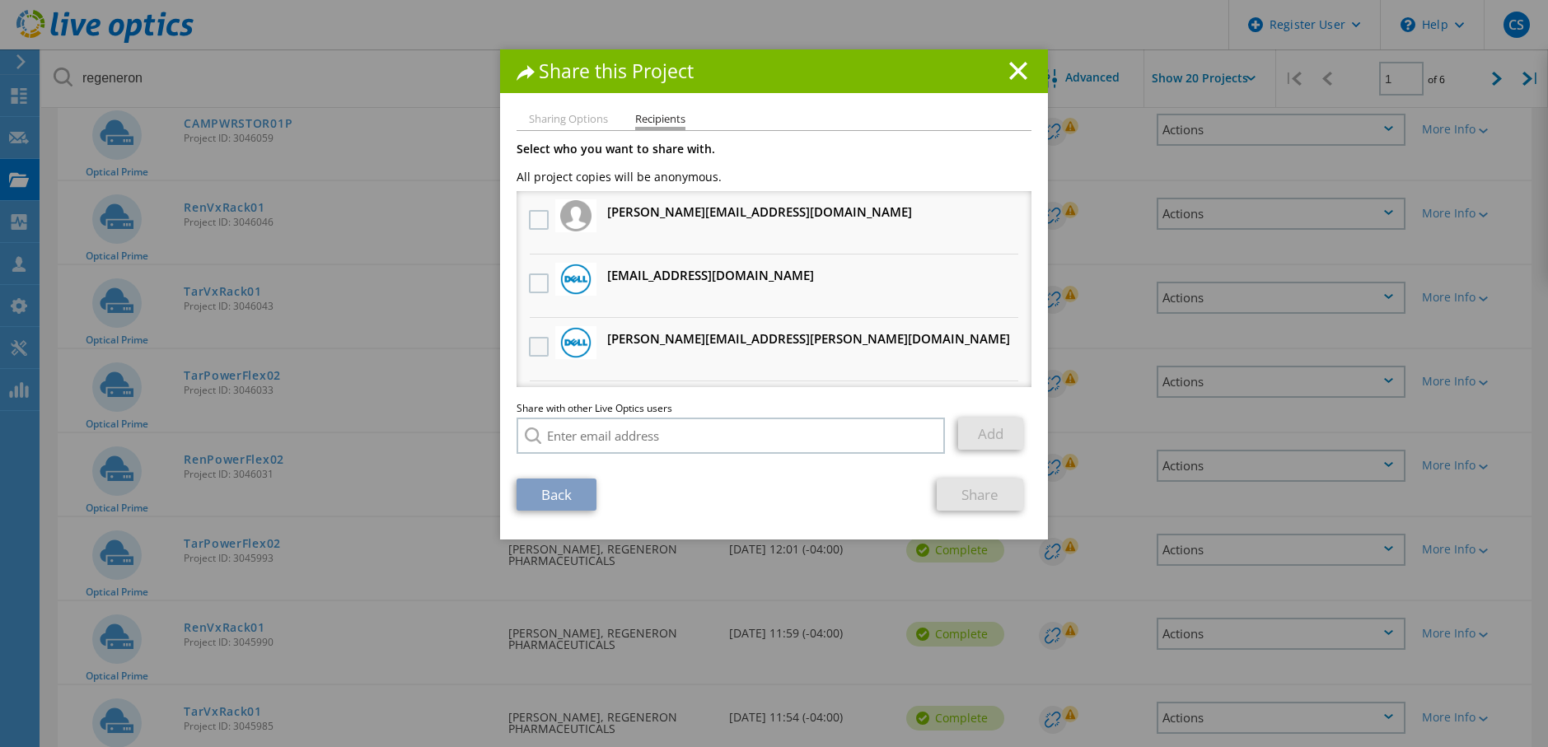
click at [535, 350] on label at bounding box center [541, 347] width 24 height 20
click at [0, 0] on input "checkbox" at bounding box center [0, 0] width 0 height 0
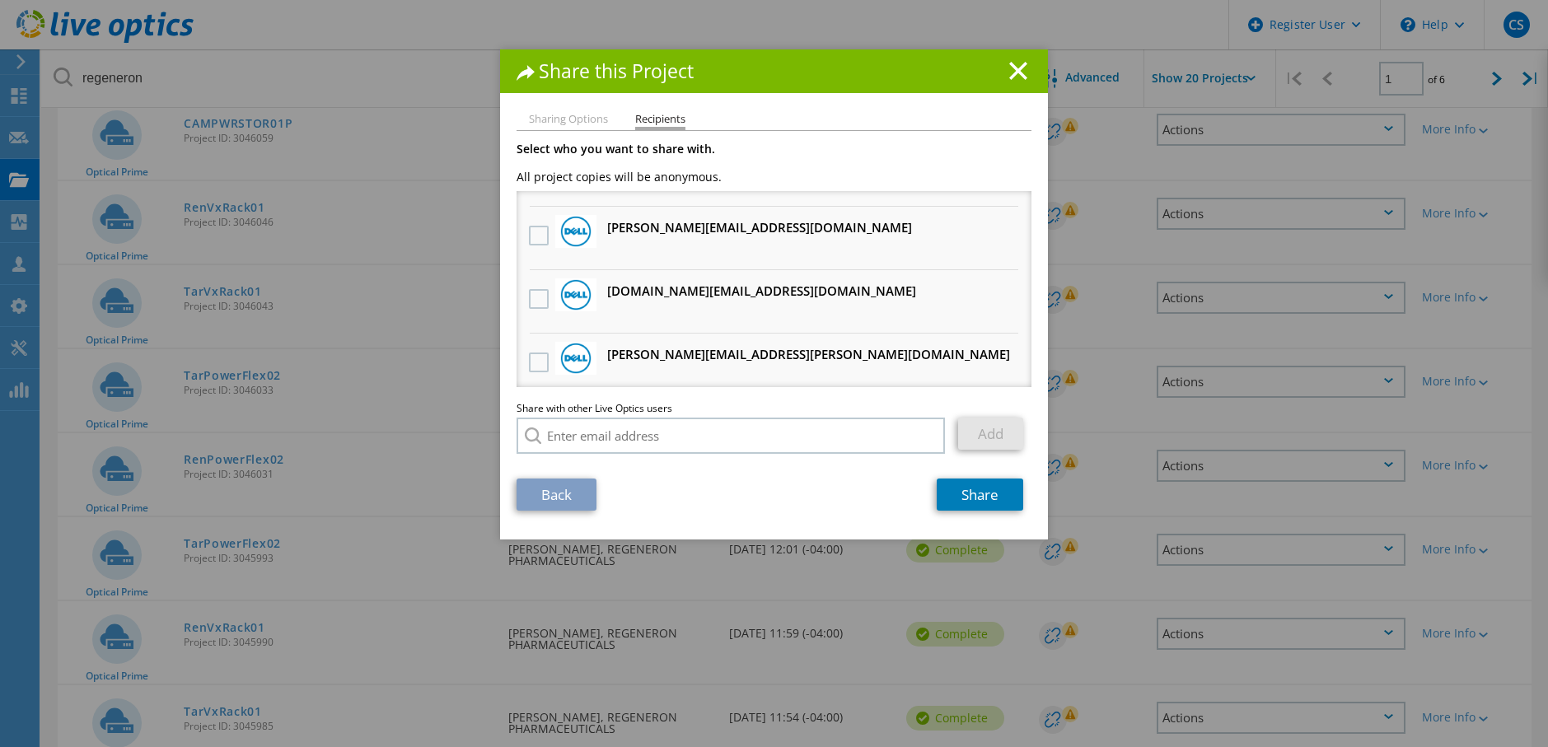
scroll to position [330, 0]
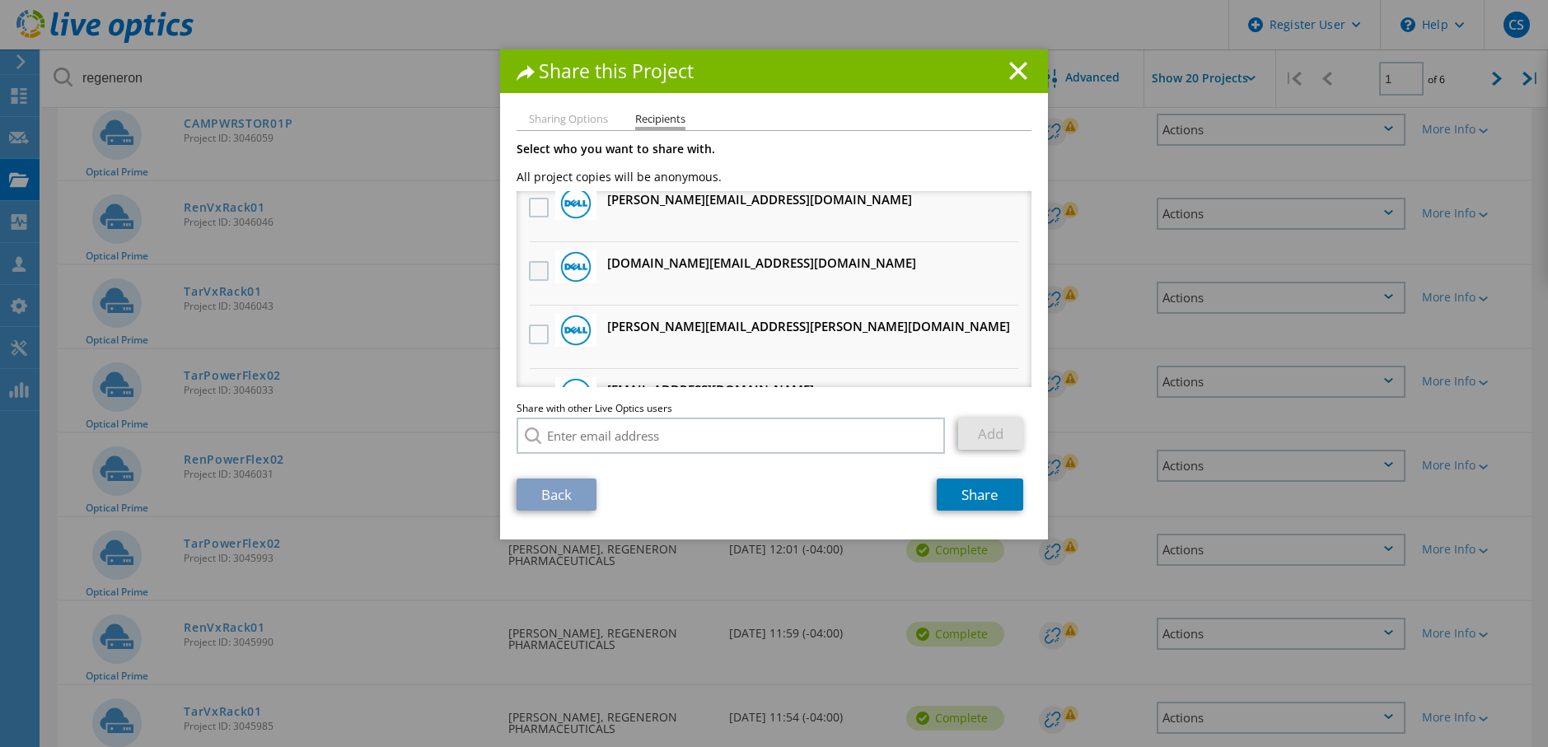
click at [529, 274] on label at bounding box center [541, 271] width 24 height 20
click at [0, 0] on input "checkbox" at bounding box center [0, 0] width 0 height 0
click at [993, 492] on link "Share" at bounding box center [980, 495] width 87 height 32
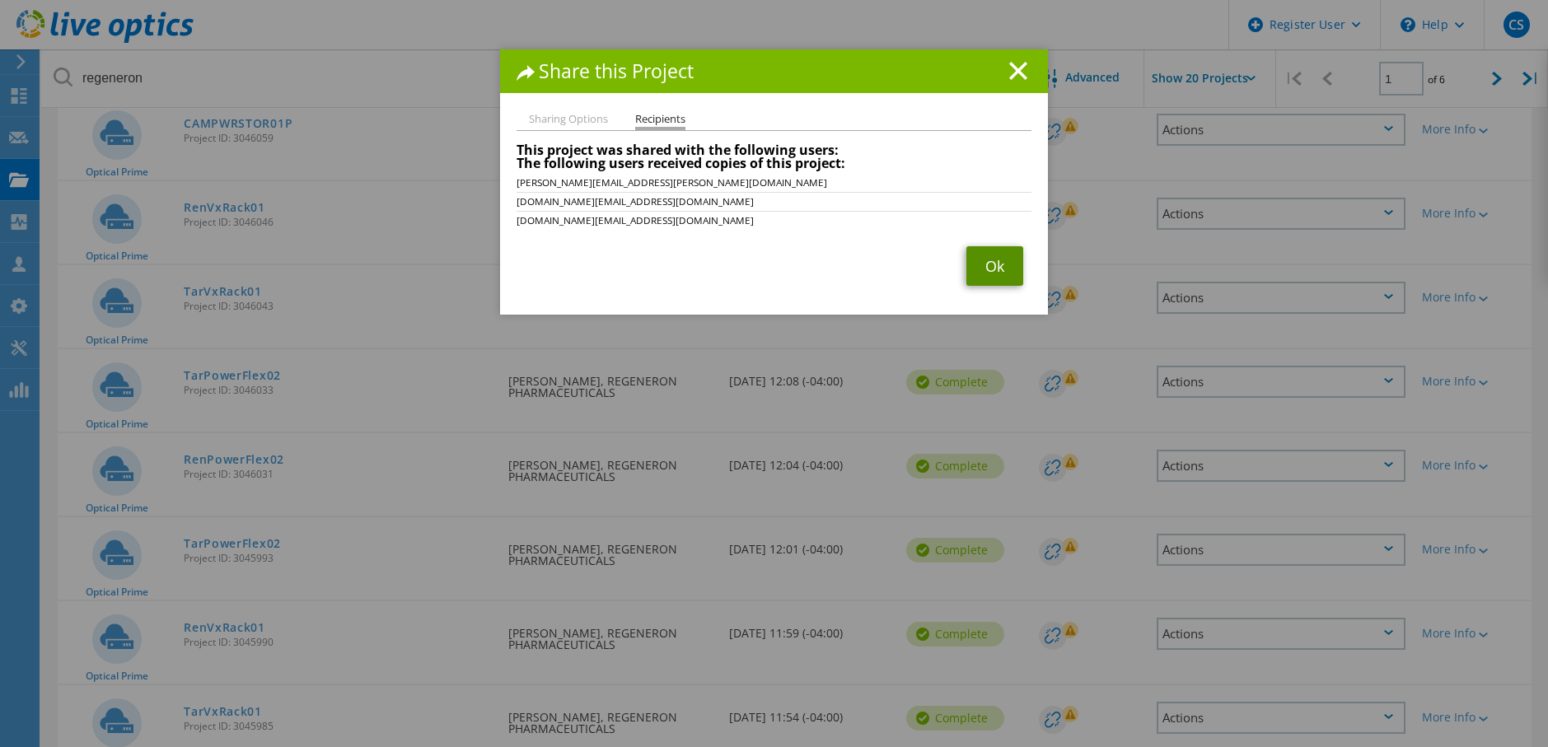
click at [989, 265] on link "Ok" at bounding box center [994, 266] width 57 height 40
